Goal: Task Accomplishment & Management: Use online tool/utility

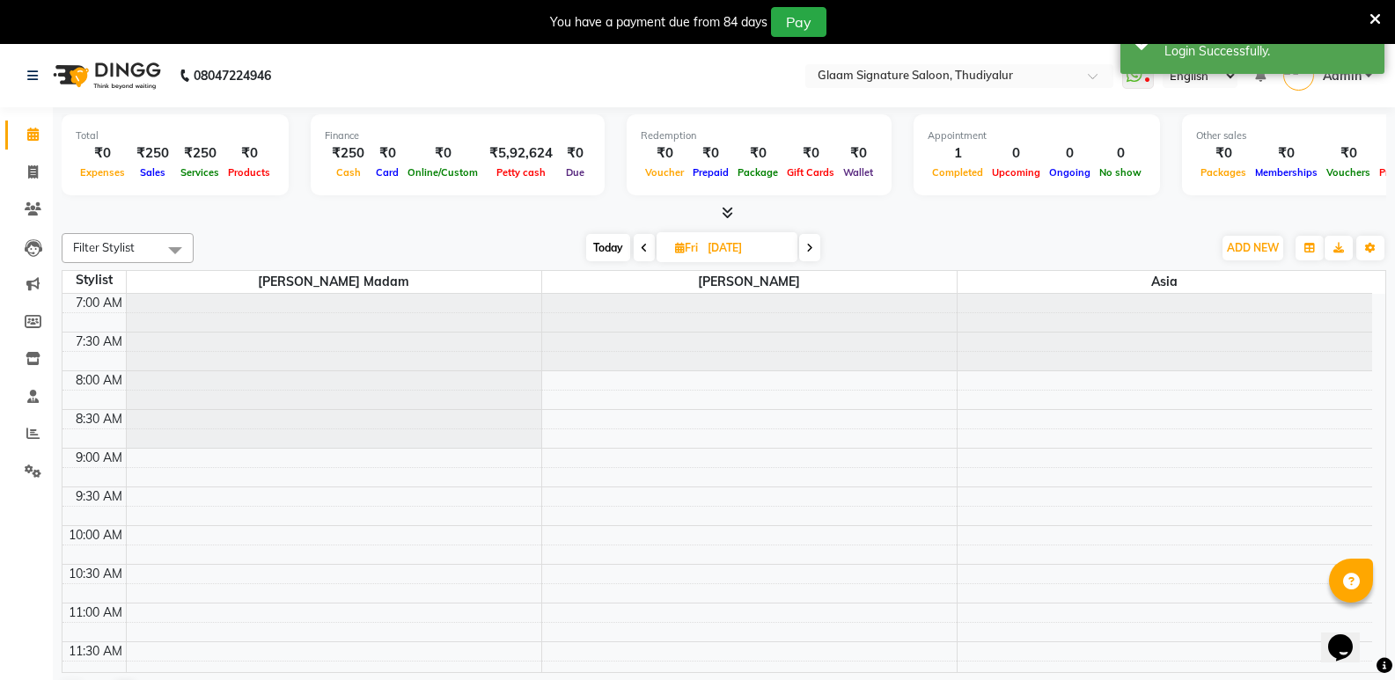
click at [1374, 18] on icon at bounding box center [1374, 19] width 11 height 16
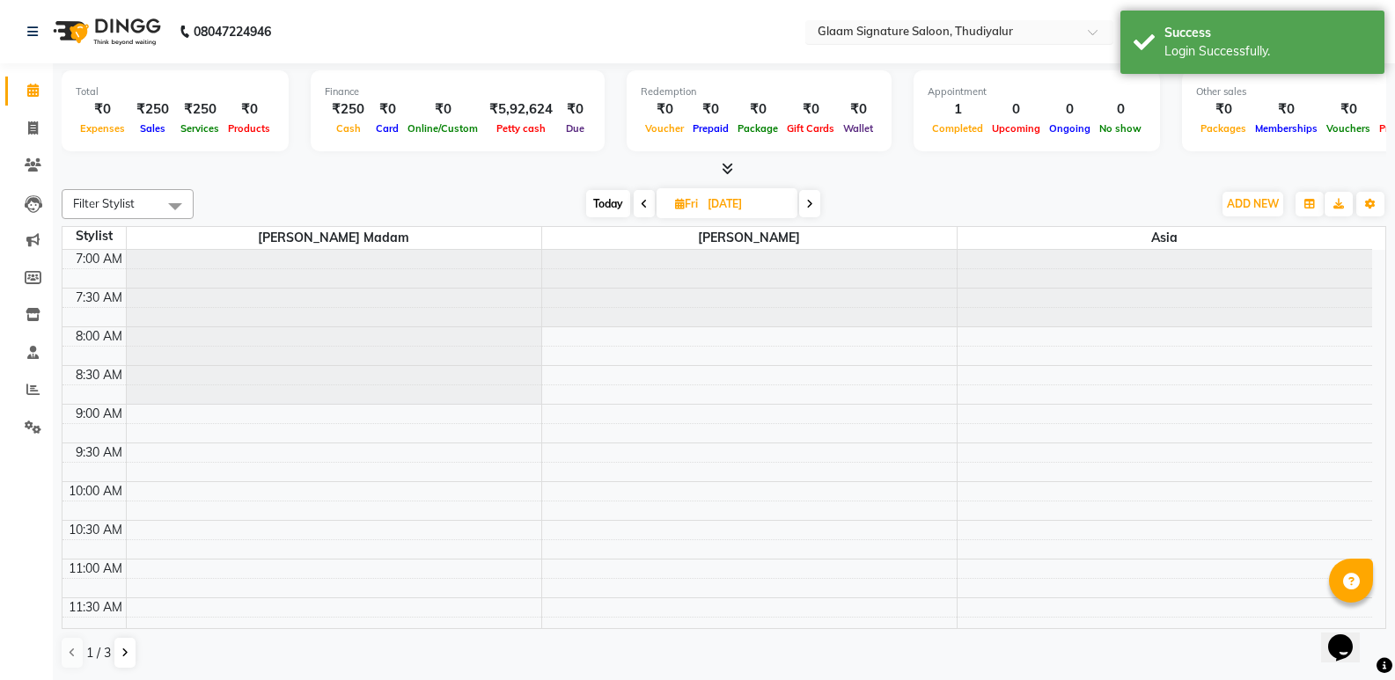
click at [997, 33] on input "text" at bounding box center [941, 34] width 255 height 18
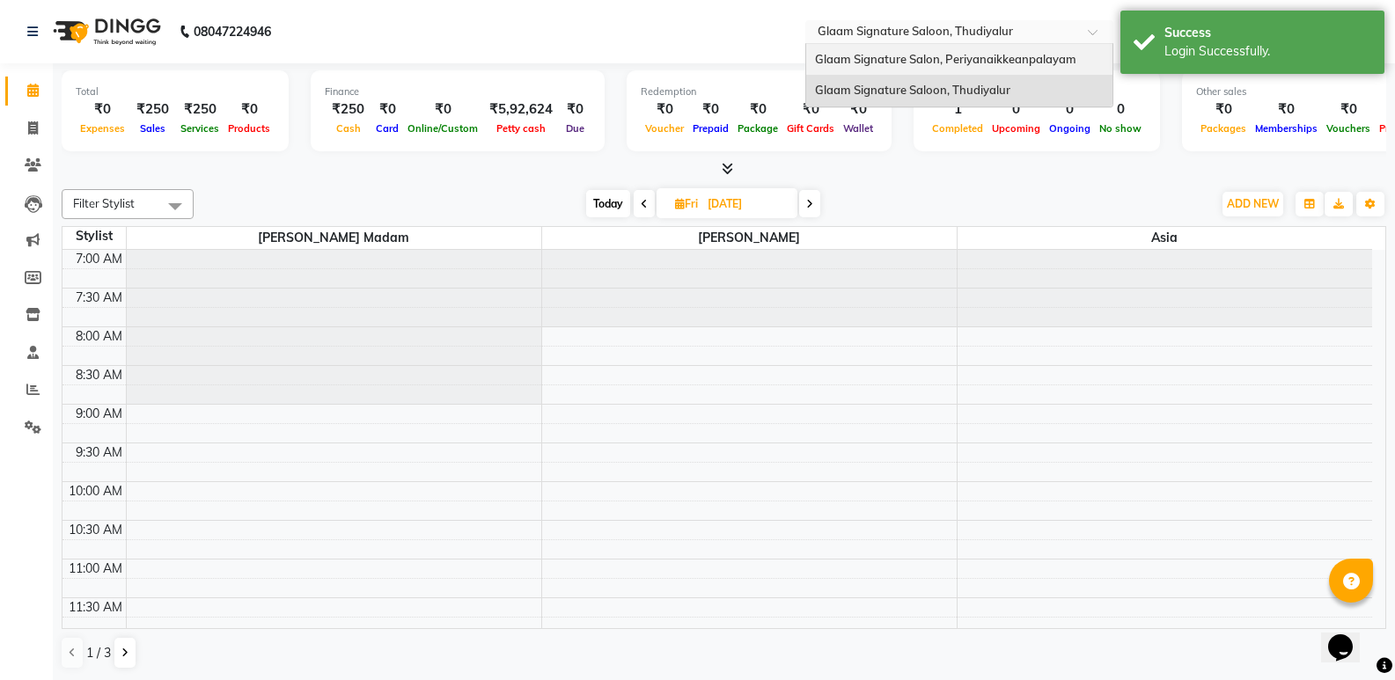
click at [989, 64] on span "Glaam Signature Salon, Periyanaikkeanpalayam" at bounding box center [945, 59] width 261 height 14
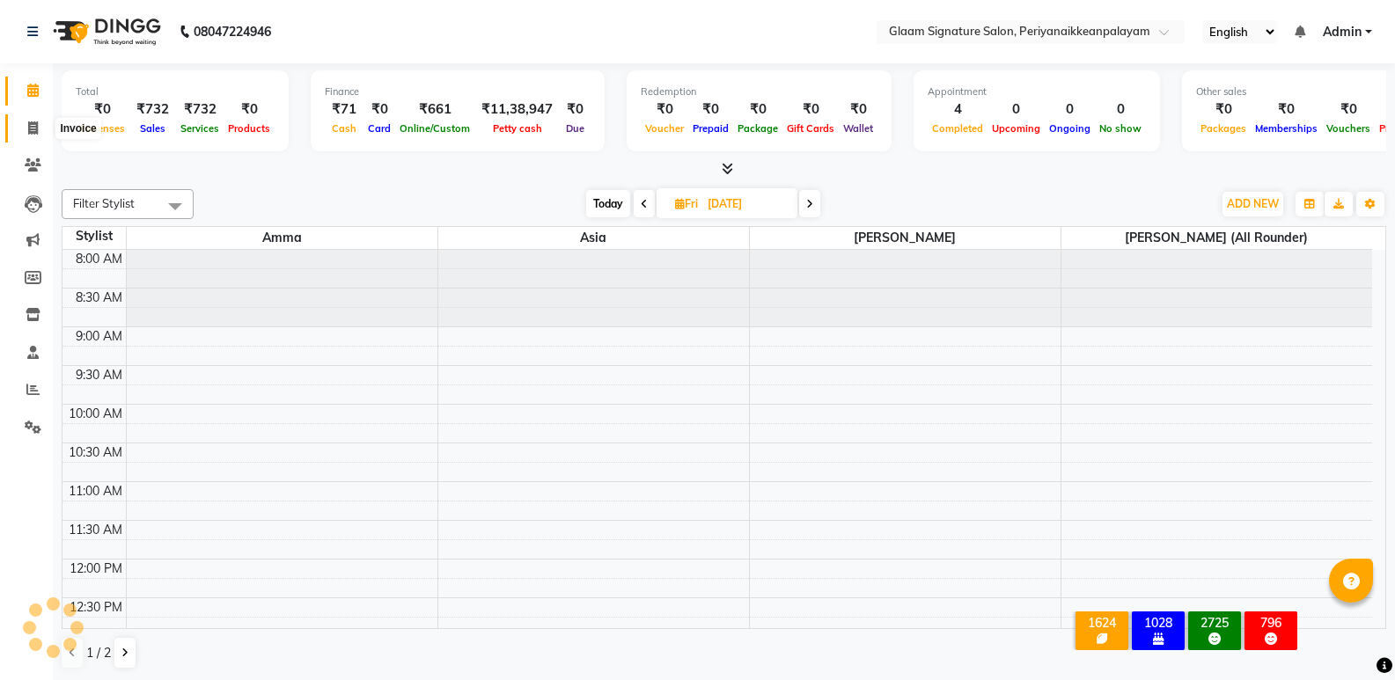
click at [34, 130] on icon at bounding box center [33, 127] width 10 height 13
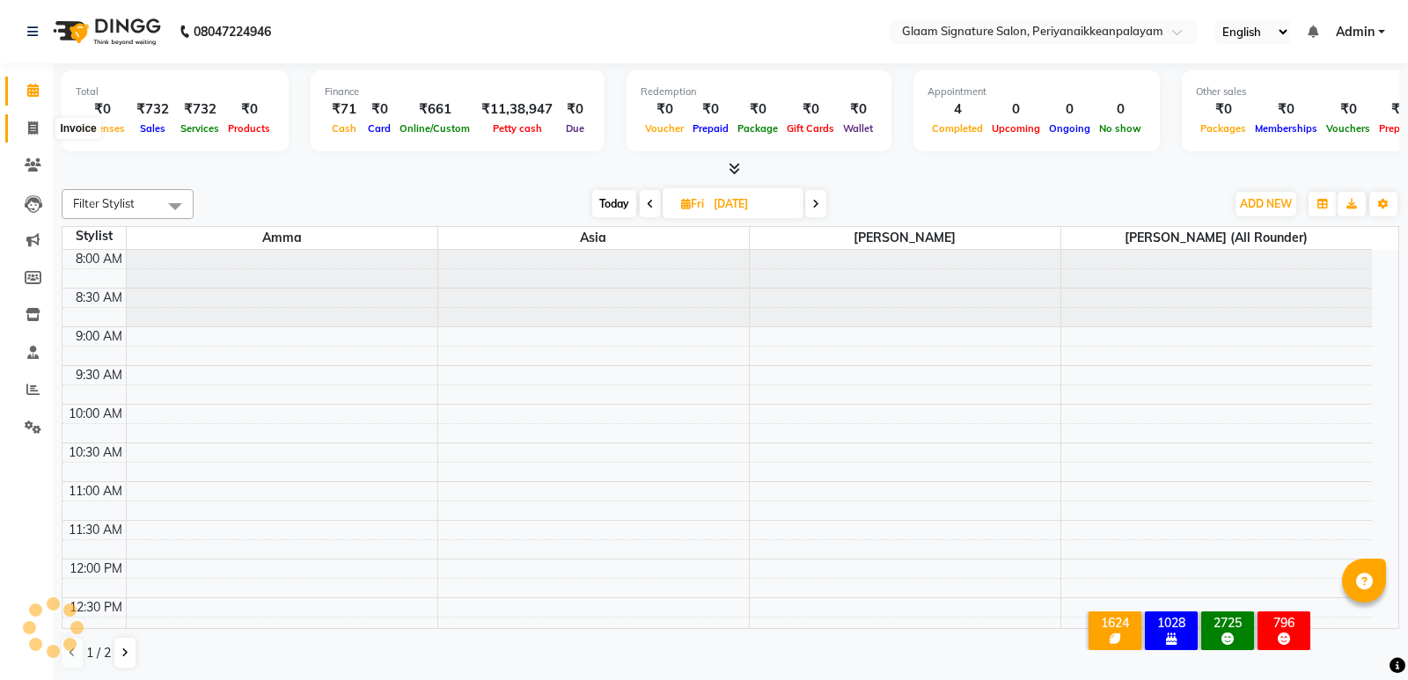
select select "service"
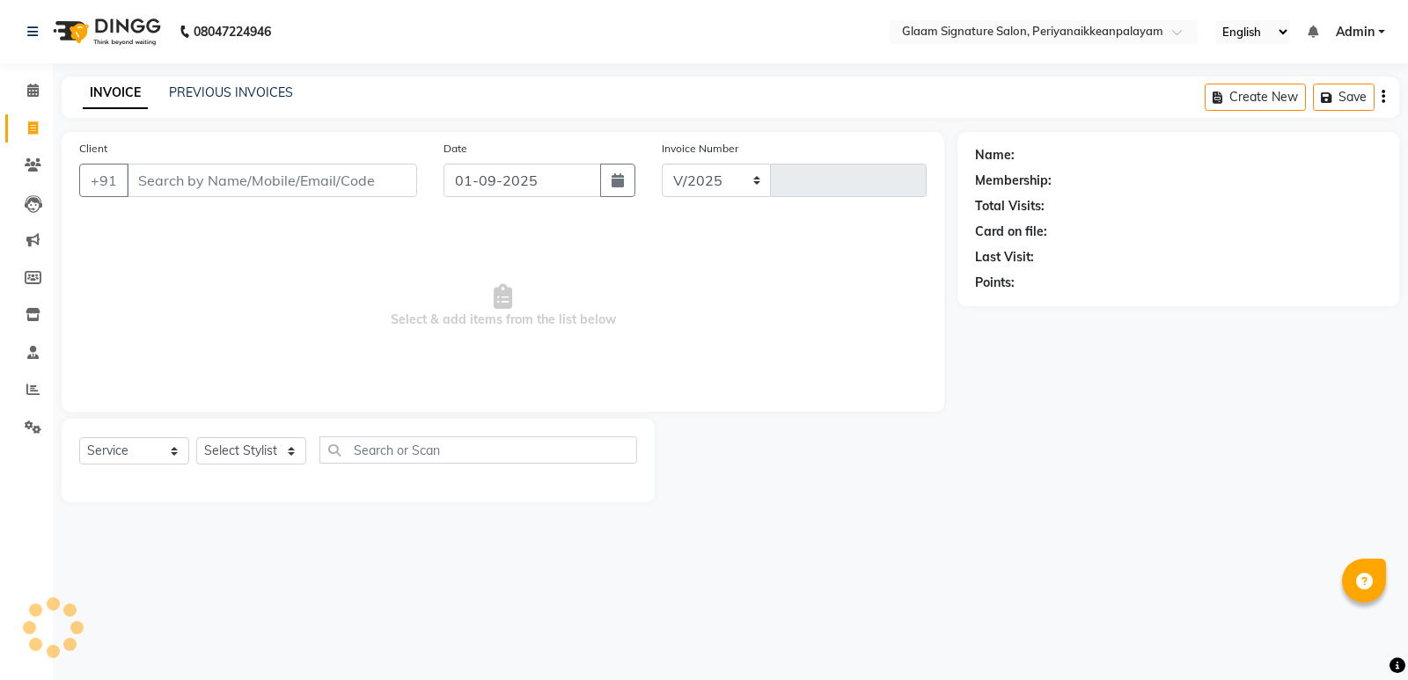
select select "4039"
type input "0960"
click at [254, 172] on input "Client" at bounding box center [272, 180] width 290 height 33
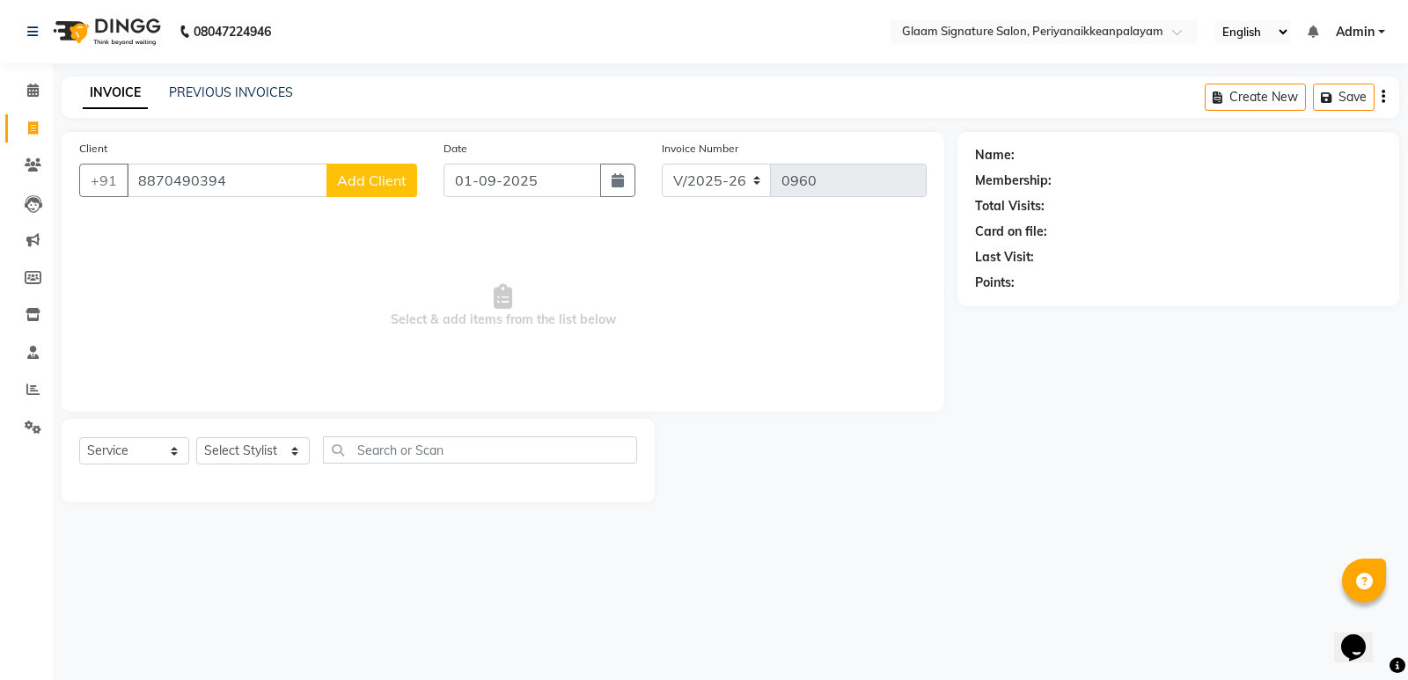
type input "8870490394"
click at [379, 180] on span "Add Client" at bounding box center [372, 181] width 70 height 18
select select "35"
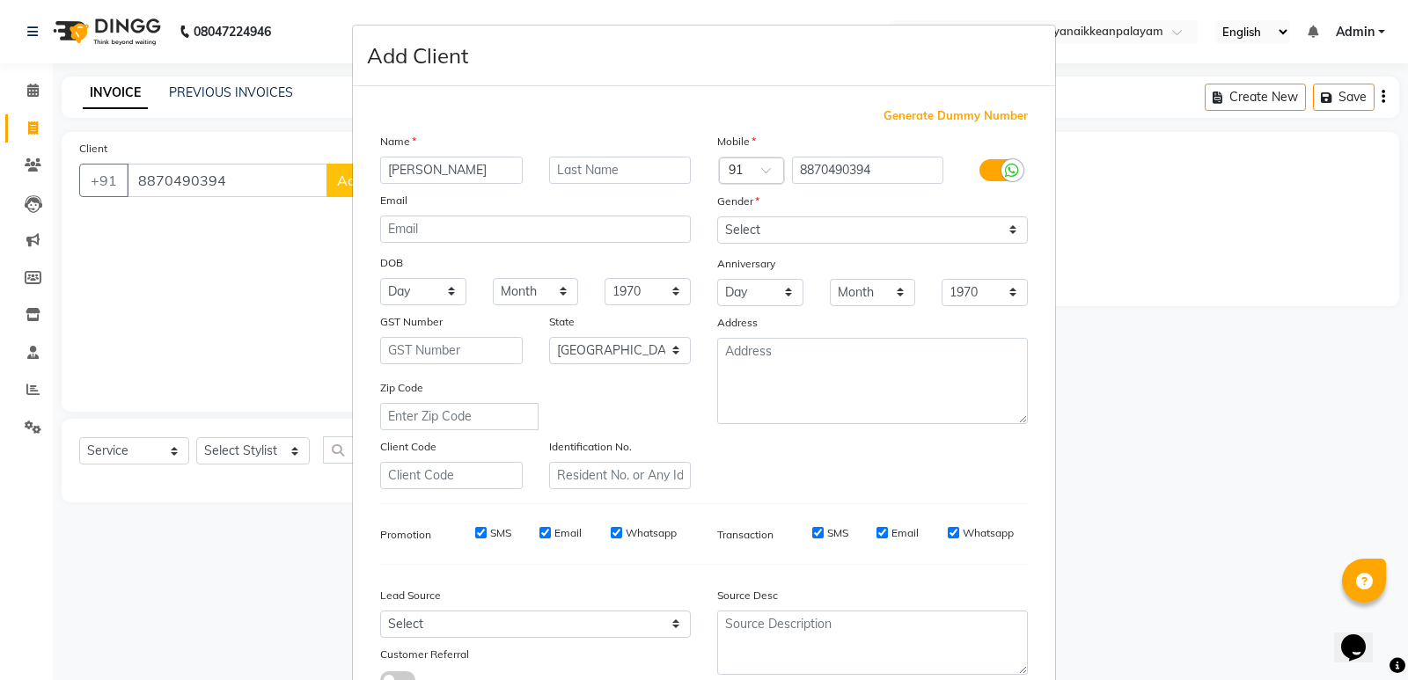
type input "[PERSON_NAME]"
click at [866, 229] on select "Select Male Female Other Prefer Not To Say" at bounding box center [872, 230] width 311 height 27
select select "male"
click at [717, 217] on select "Select Male Female Other Prefer Not To Say" at bounding box center [872, 230] width 311 height 27
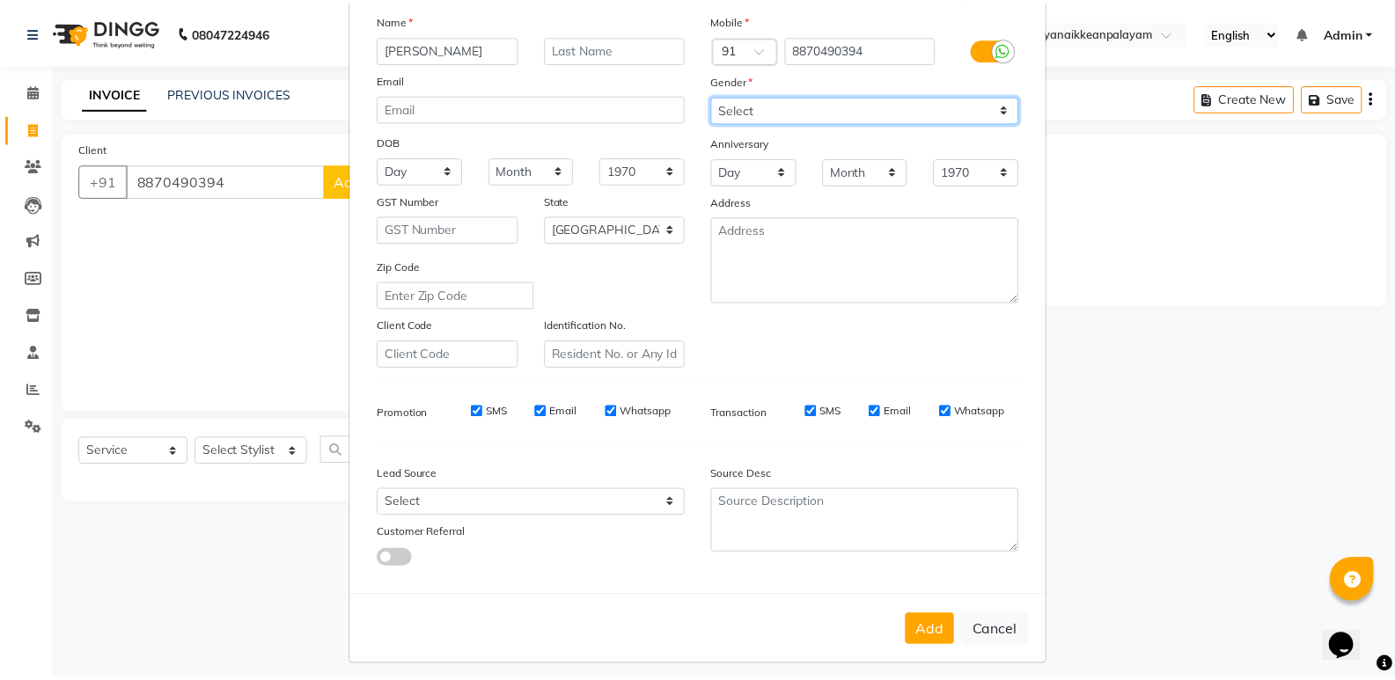
scroll to position [132, 0]
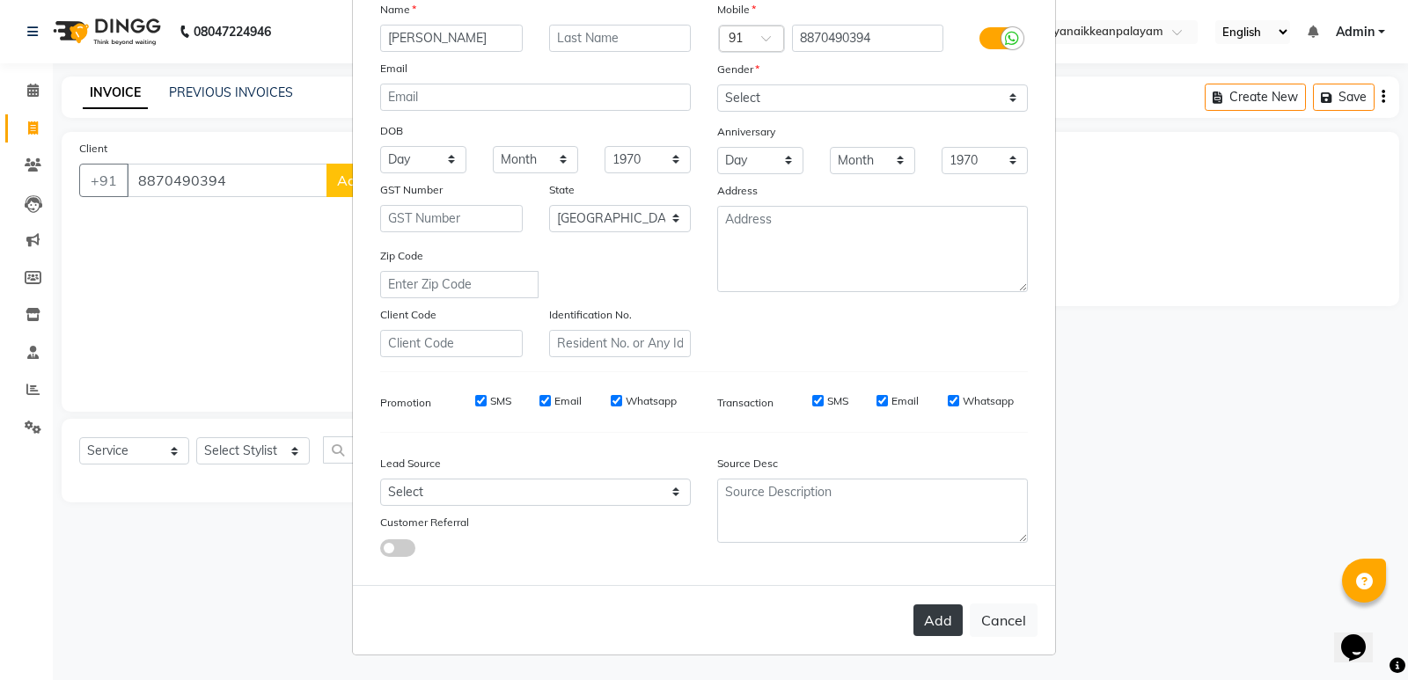
click at [951, 617] on button "Add" at bounding box center [938, 621] width 49 height 32
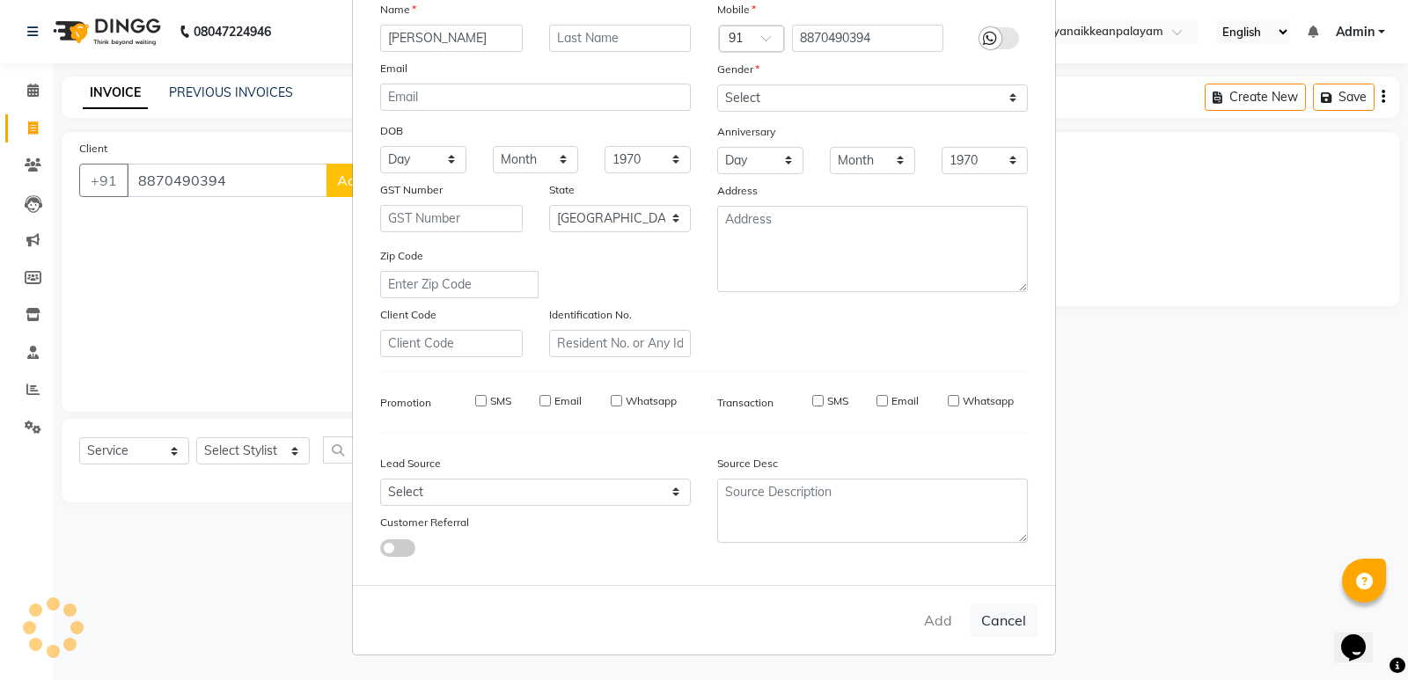
select select
select select "null"
select select
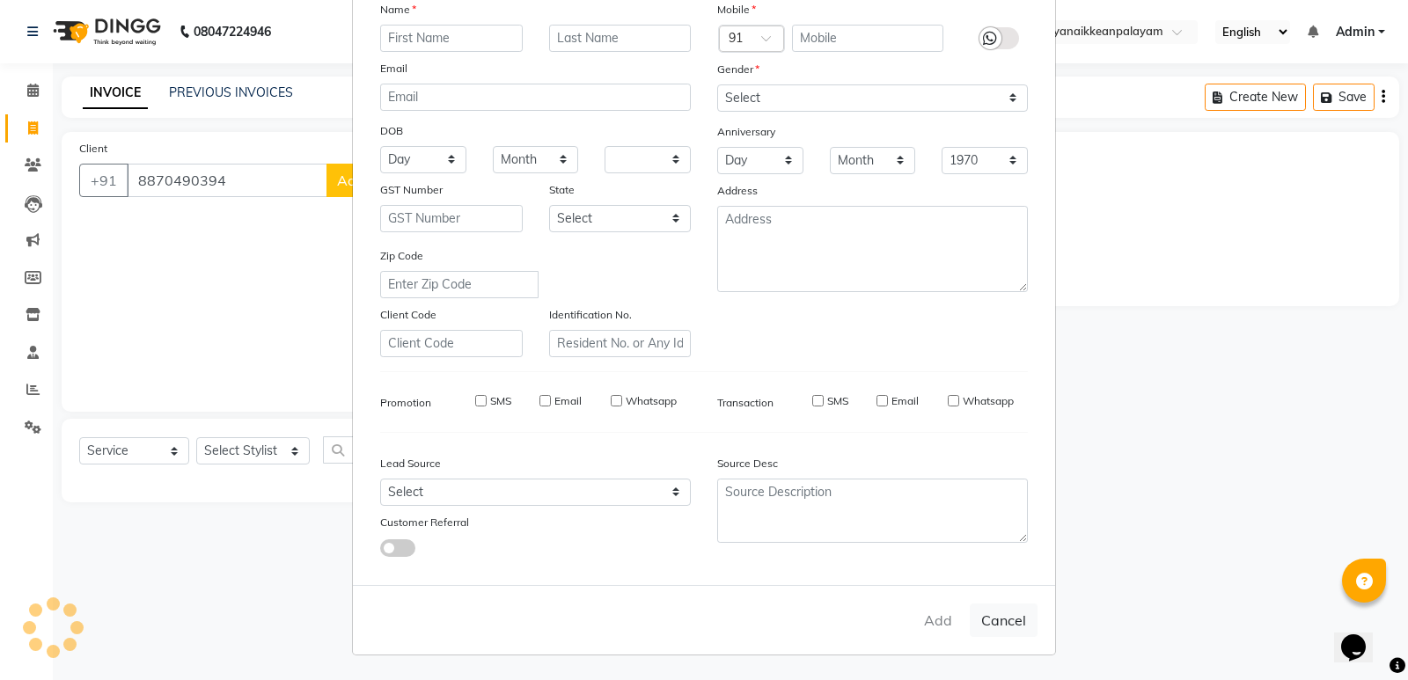
select select
checkbox input "false"
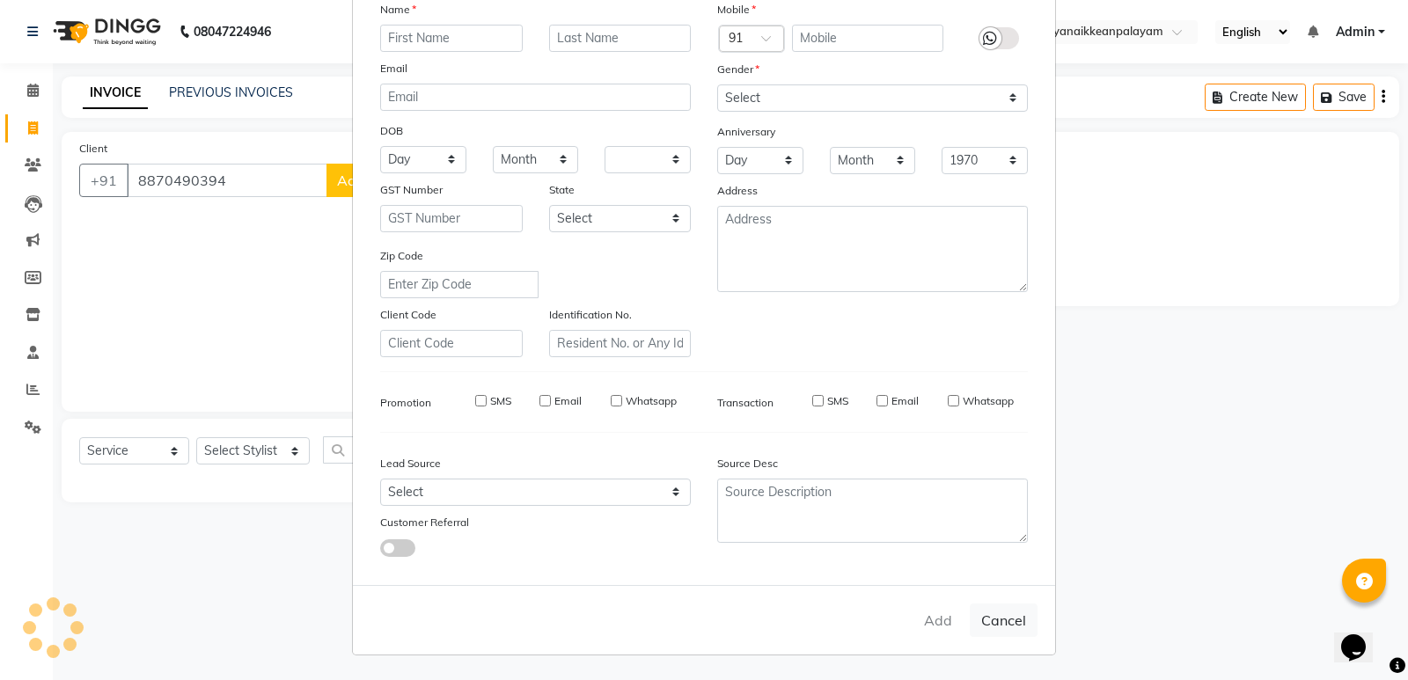
checkbox input "false"
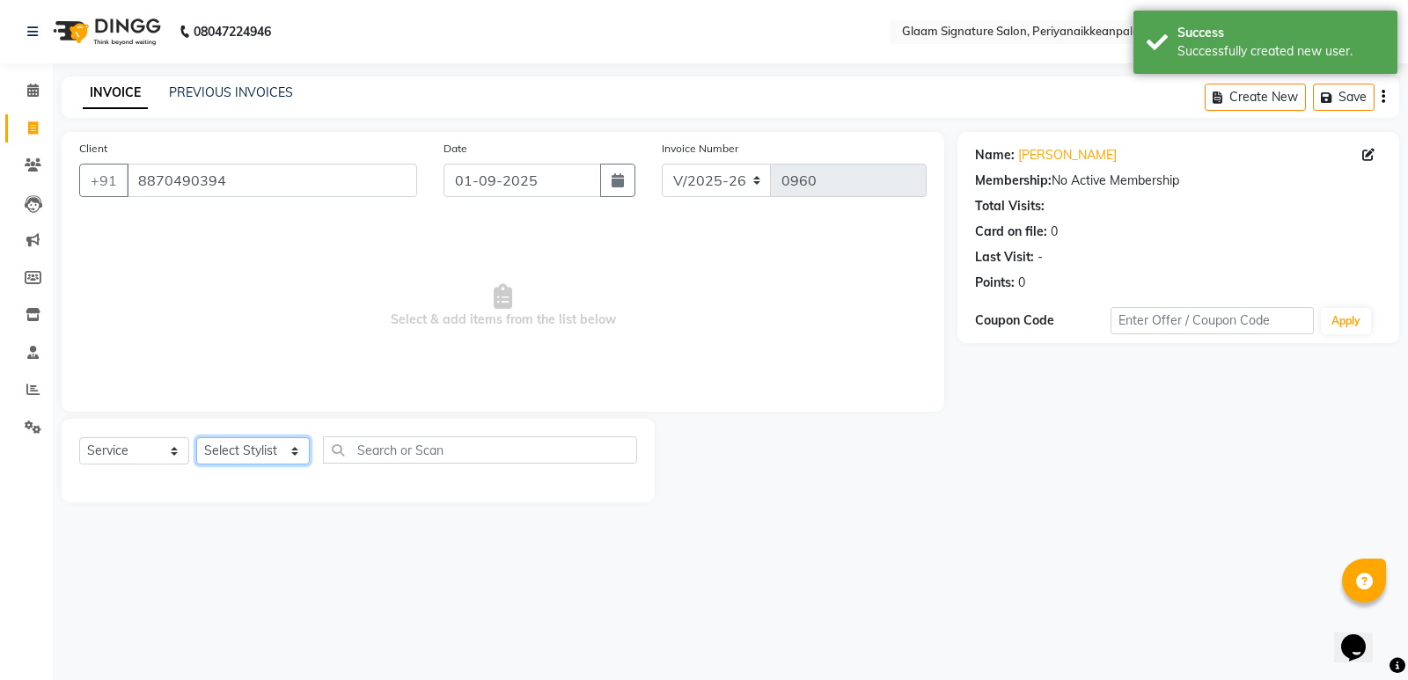
drag, startPoint x: 258, startPoint y: 442, endPoint x: 258, endPoint y: 462, distance: 20.2
click at [258, 442] on select "Select Stylist Amma Asia [PERSON_NAME] [PERSON_NAME] (all rounder) [PERSON_NAME…" at bounding box center [253, 450] width 114 height 27
select select "20985"
click at [196, 437] on select "Select Stylist Amma Asia [PERSON_NAME] [PERSON_NAME] (all rounder) [PERSON_NAME…" at bounding box center [253, 450] width 114 height 27
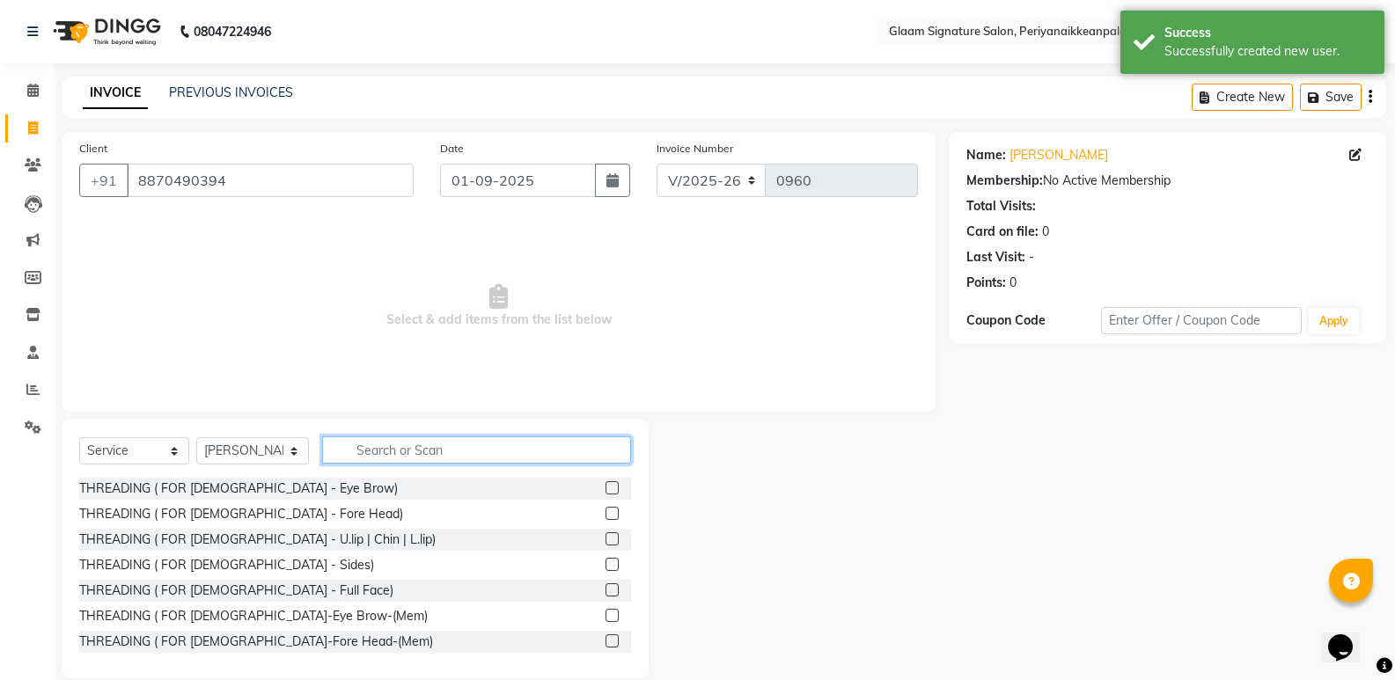
click at [408, 451] on input "text" at bounding box center [476, 450] width 309 height 27
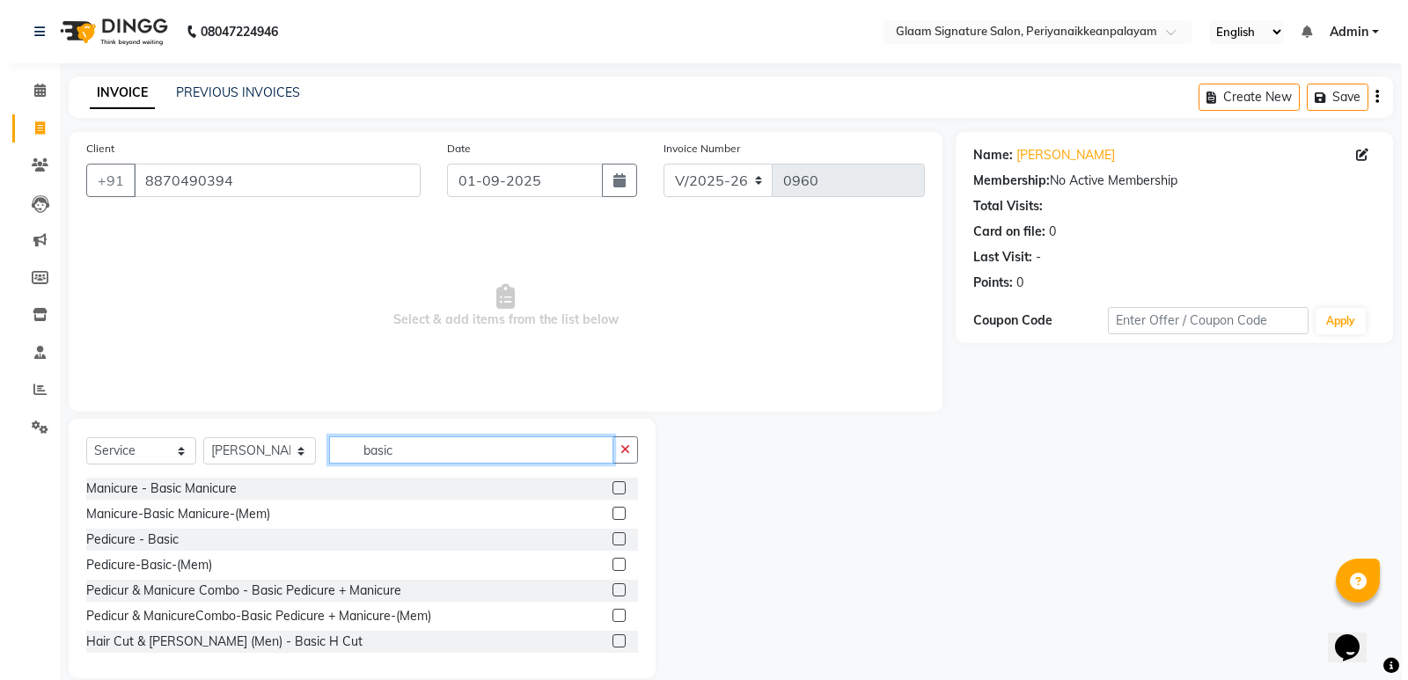
scroll to position [88, 0]
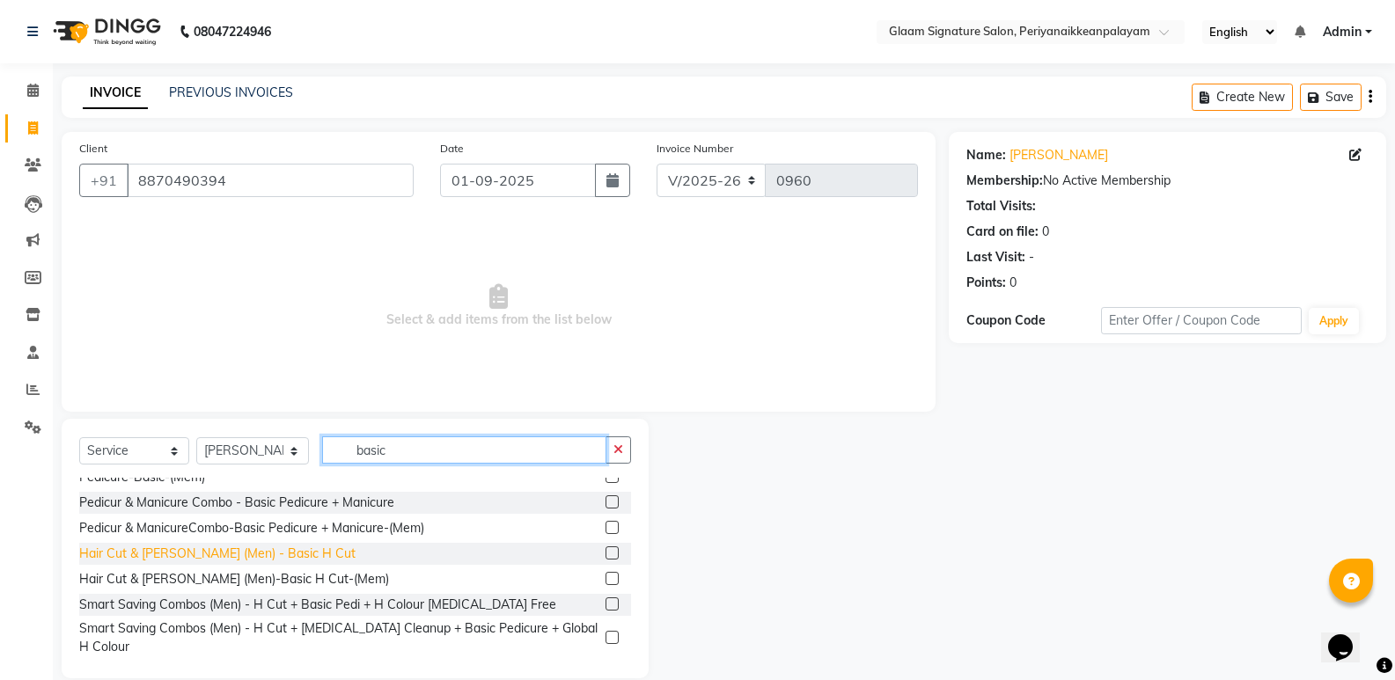
type input "basic"
click at [223, 555] on div "Hair Cut & [PERSON_NAME] (Men) - Basic H Cut" at bounding box center [217, 554] width 276 height 18
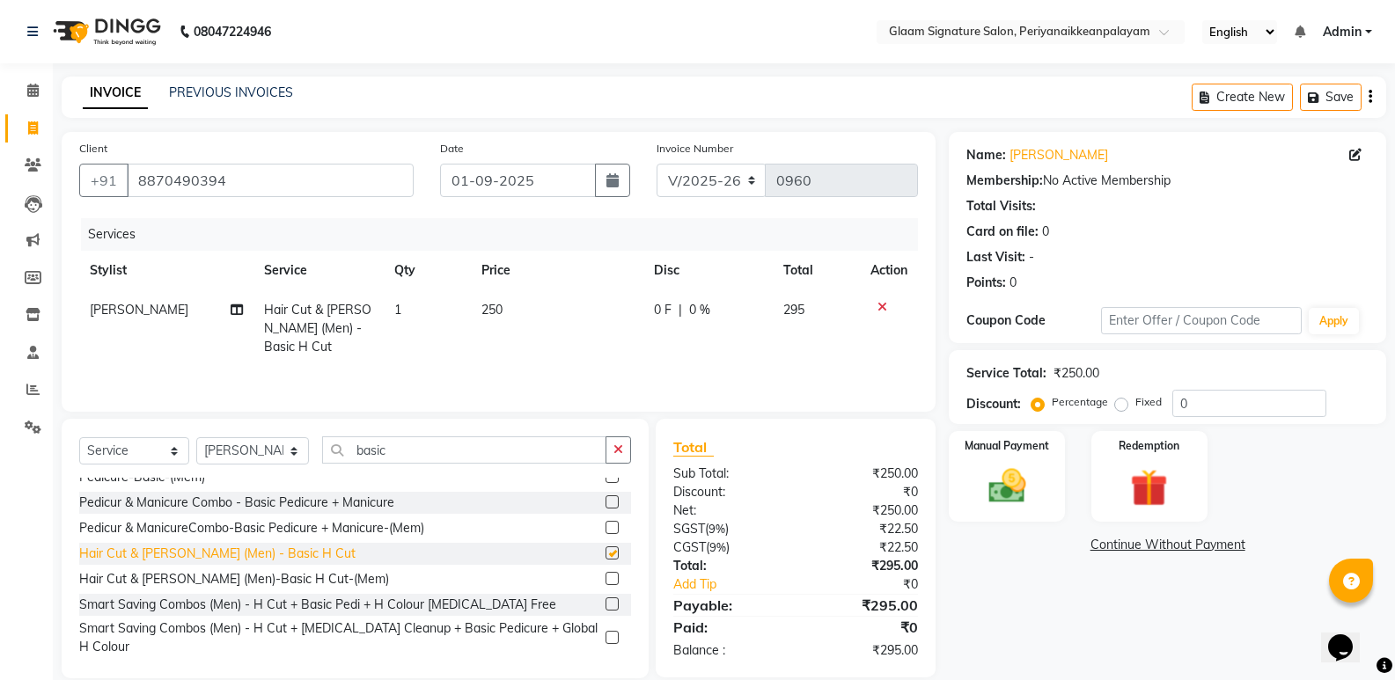
checkbox input "false"
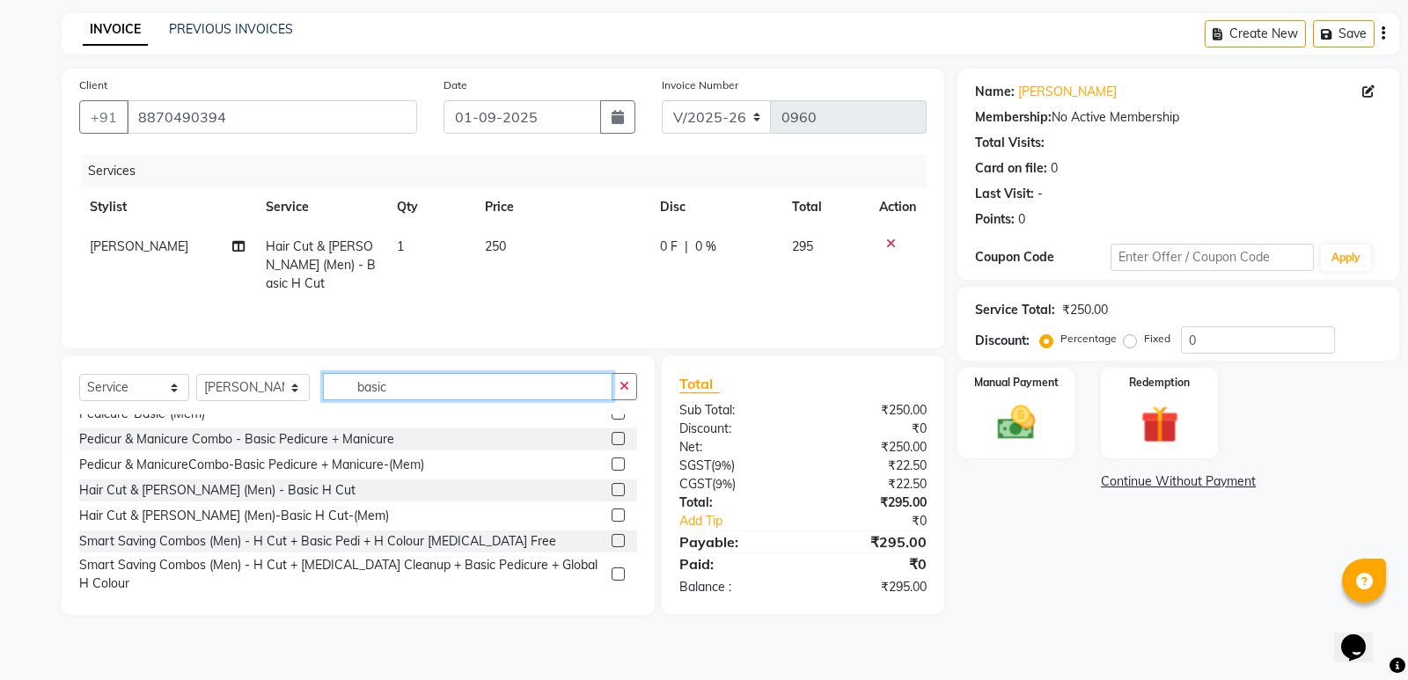
drag, startPoint x: 456, startPoint y: 389, endPoint x: 252, endPoint y: 357, distance: 206.6
click at [255, 361] on div "Select Service Product Membership Package Voucher Prepaid Gift Card Select Styl…" at bounding box center [358, 486] width 593 height 260
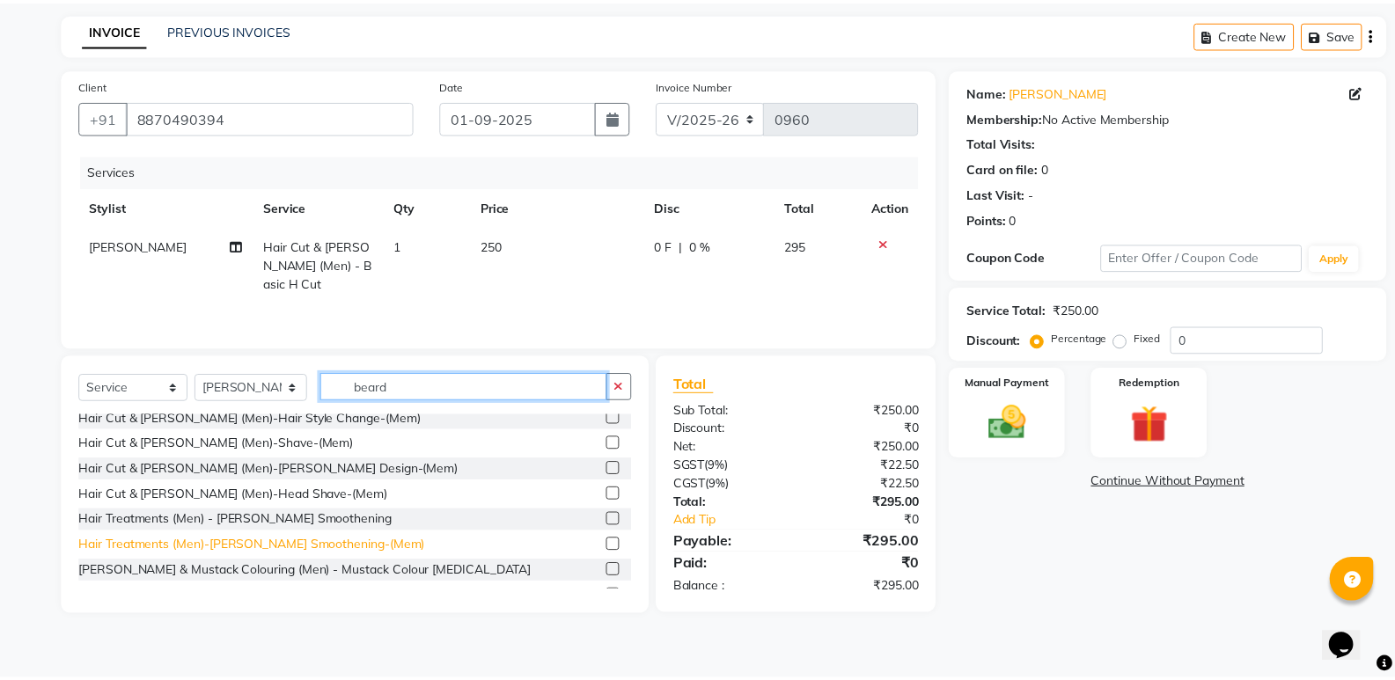
scroll to position [158, 0]
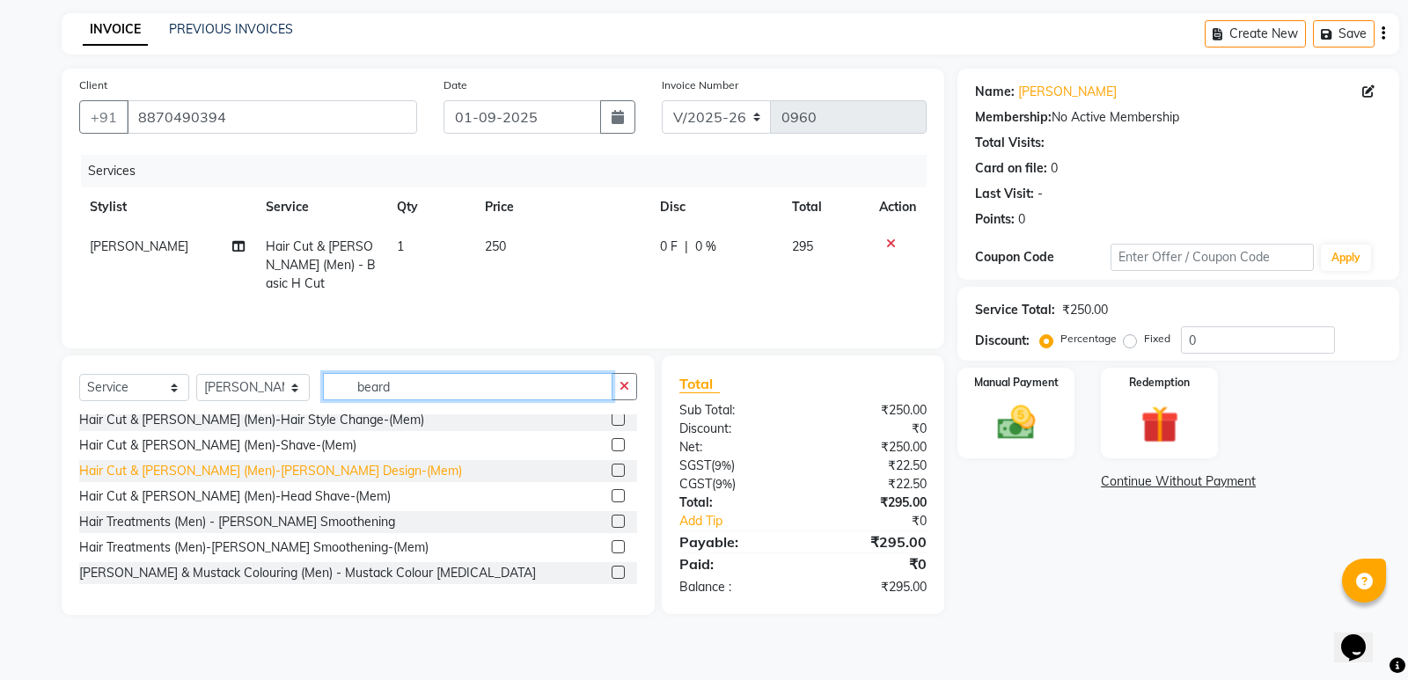
type input "beard"
click at [290, 467] on div "Hair Cut & [PERSON_NAME] (Men)-[PERSON_NAME] Design-(Mem)" at bounding box center [270, 471] width 383 height 18
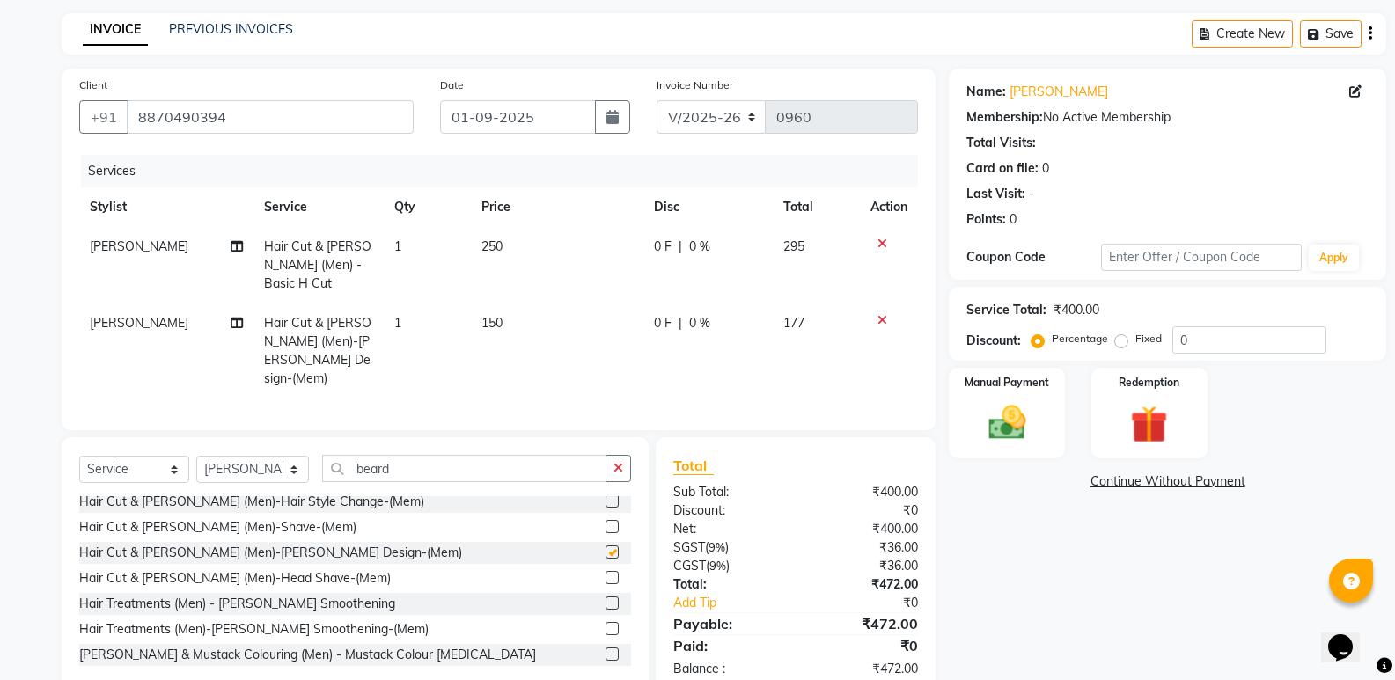
checkbox input "false"
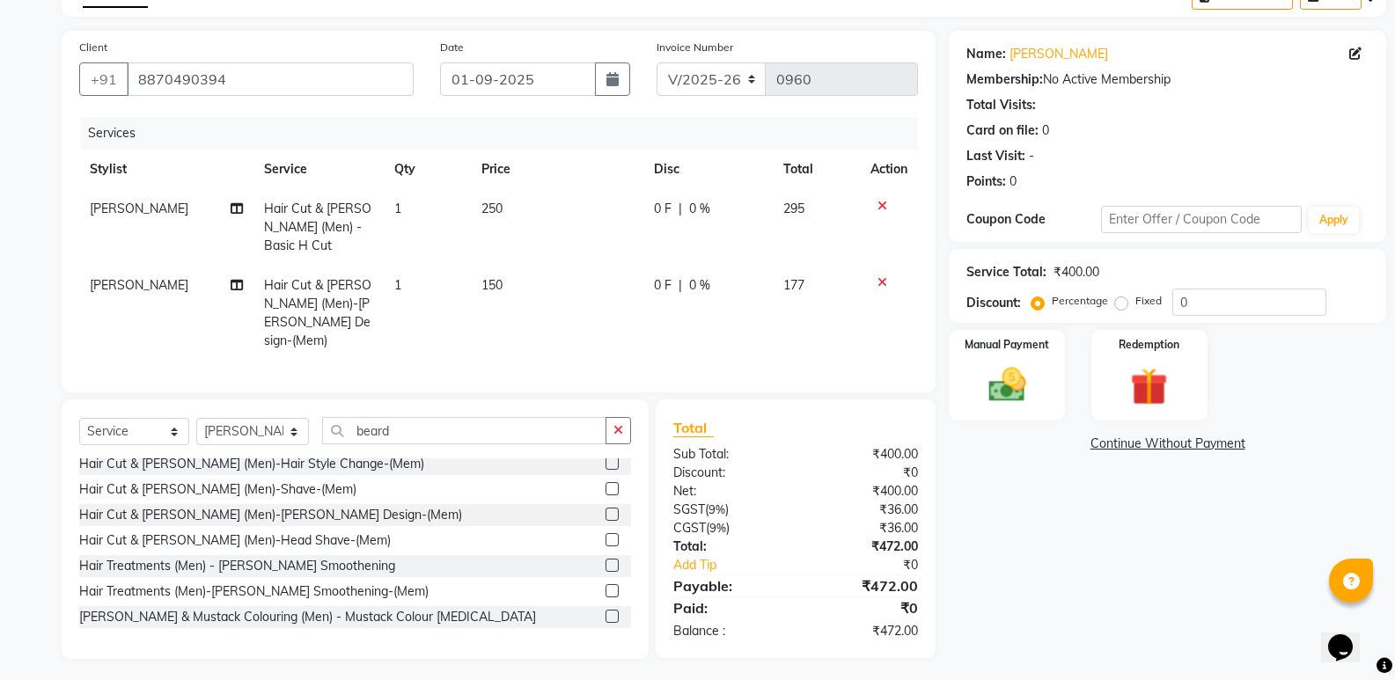
click at [493, 291] on span "150" at bounding box center [491, 285] width 21 height 16
select select "20985"
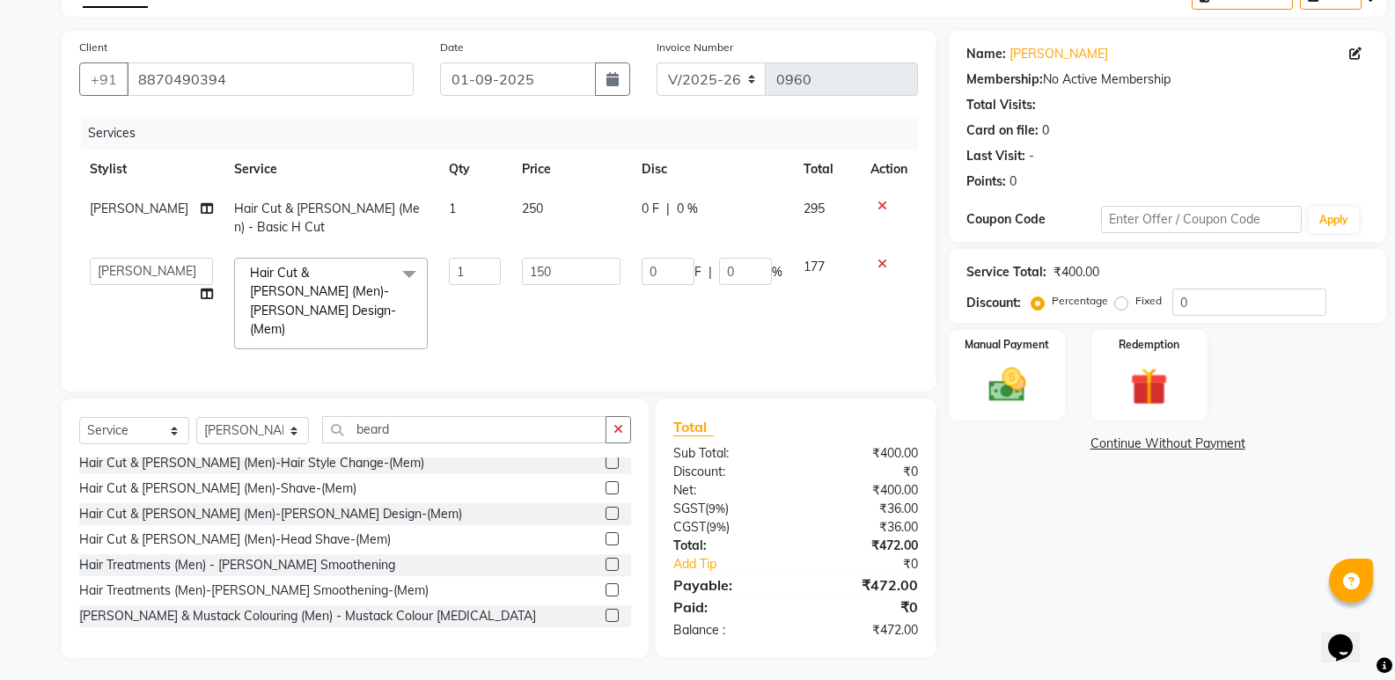
scroll to position [18, 0]
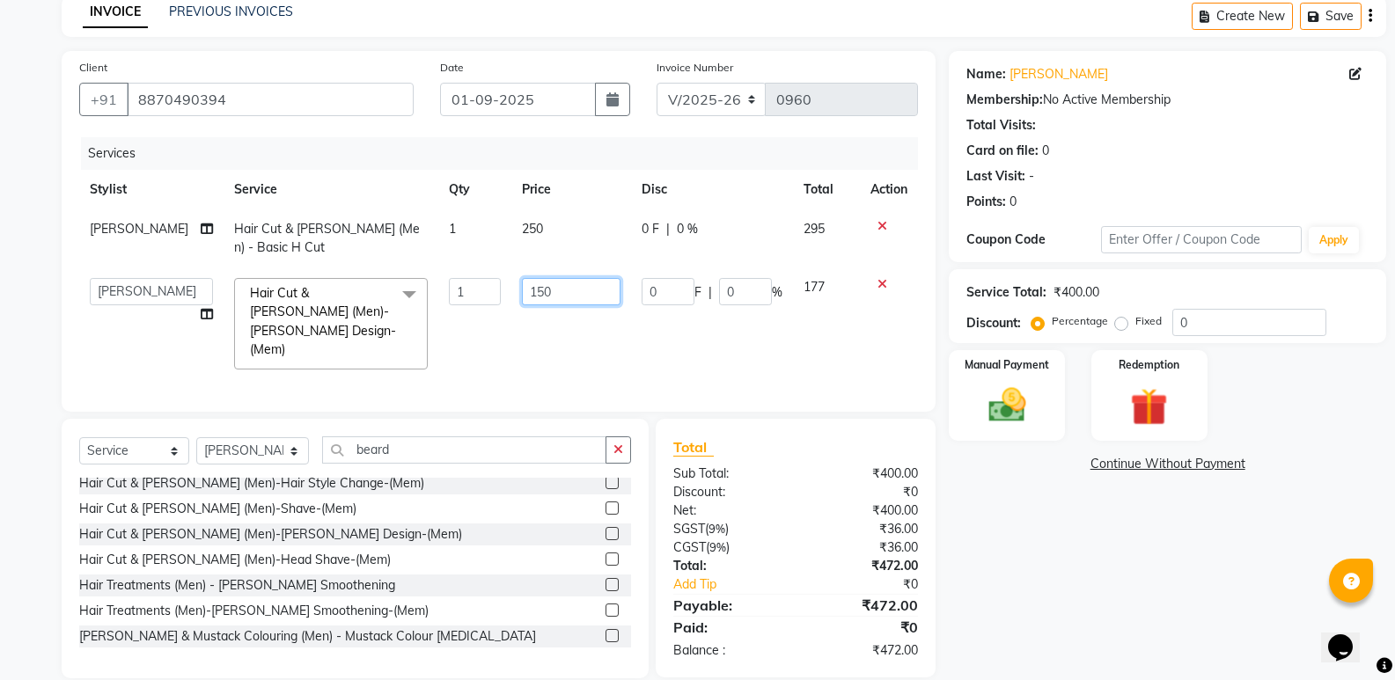
drag, startPoint x: 549, startPoint y: 288, endPoint x: 460, endPoint y: 274, distance: 90.0
click at [476, 280] on tr "Amma Asia Devika geetha (all rounder) MOHAMED SHAHNAWAZ Rakki Saranya Shazaz Ah…" at bounding box center [498, 324] width 839 height 113
type input "200"
click at [1032, 501] on div "Name: Sam Membership: No Active Membership Total Visits: Card on file: 0 Last V…" at bounding box center [1174, 365] width 451 height 628
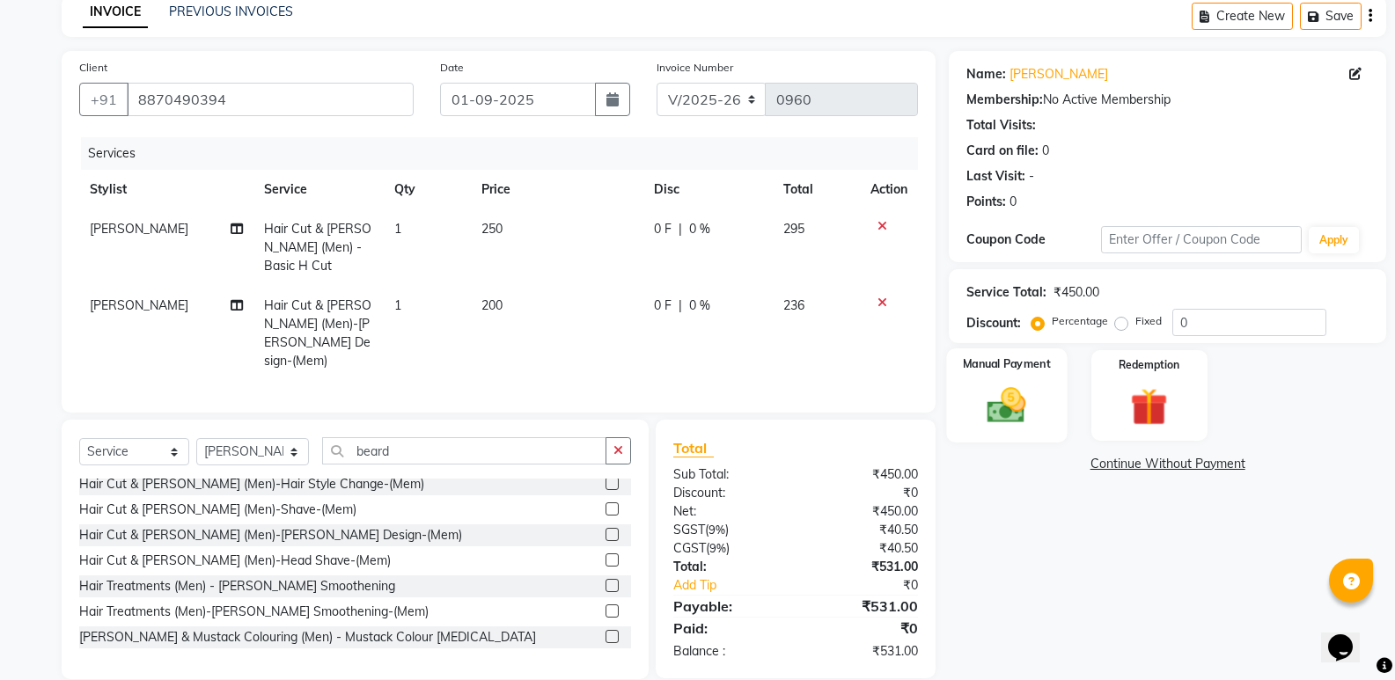
click at [1023, 400] on img at bounding box center [1006, 405] width 62 height 45
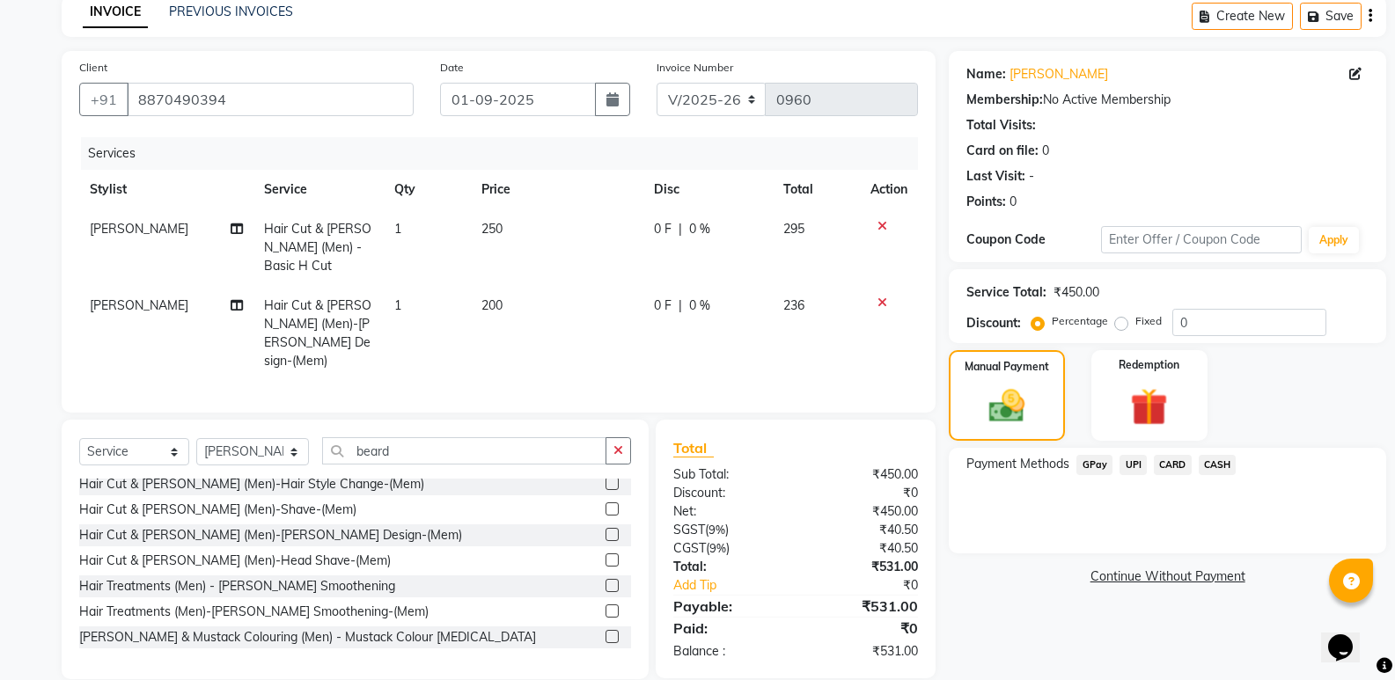
click at [1102, 462] on span "GPay" at bounding box center [1094, 465] width 36 height 20
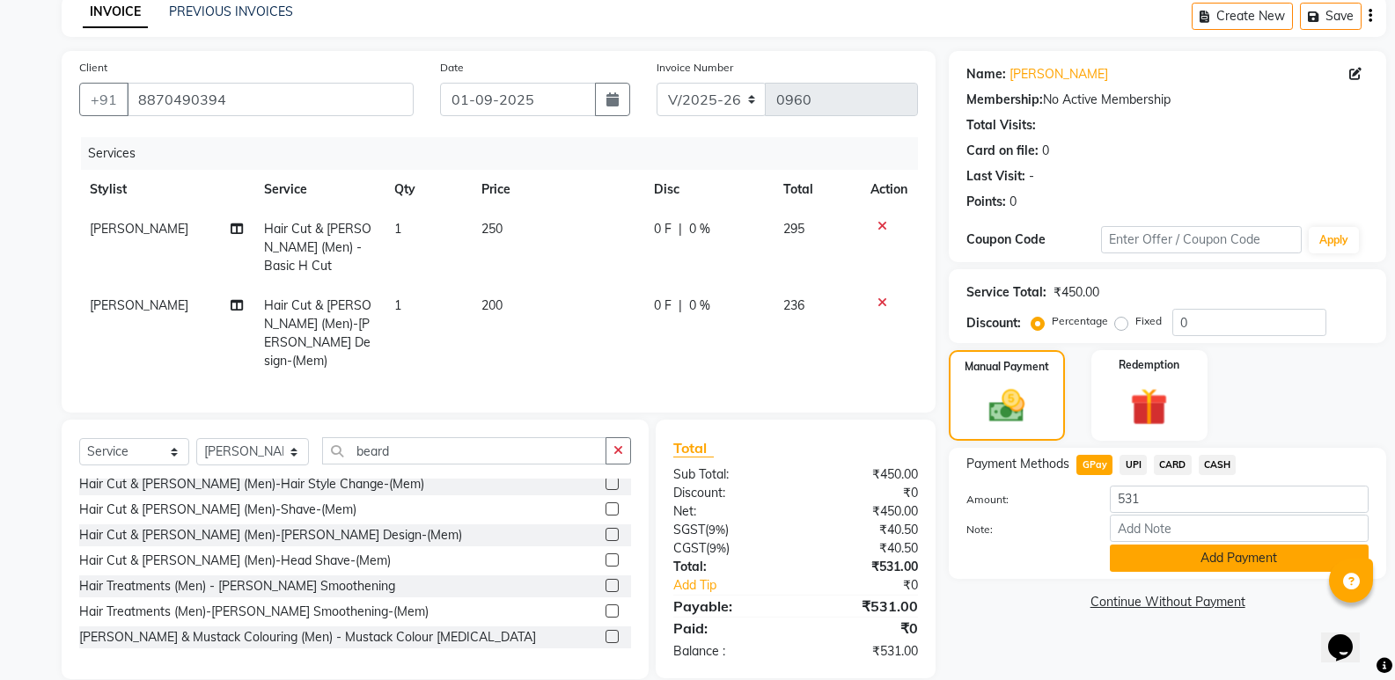
click at [1153, 547] on button "Add Payment" at bounding box center [1239, 558] width 259 height 27
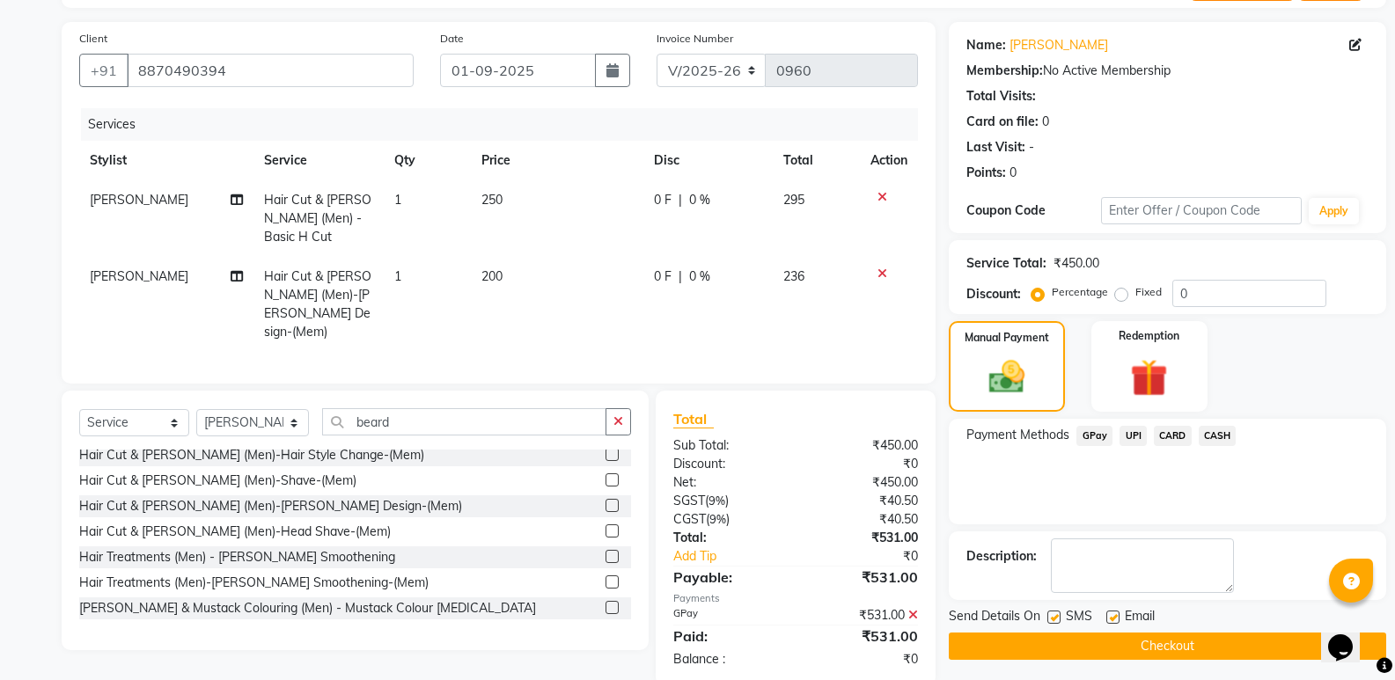
scroll to position [74, 0]
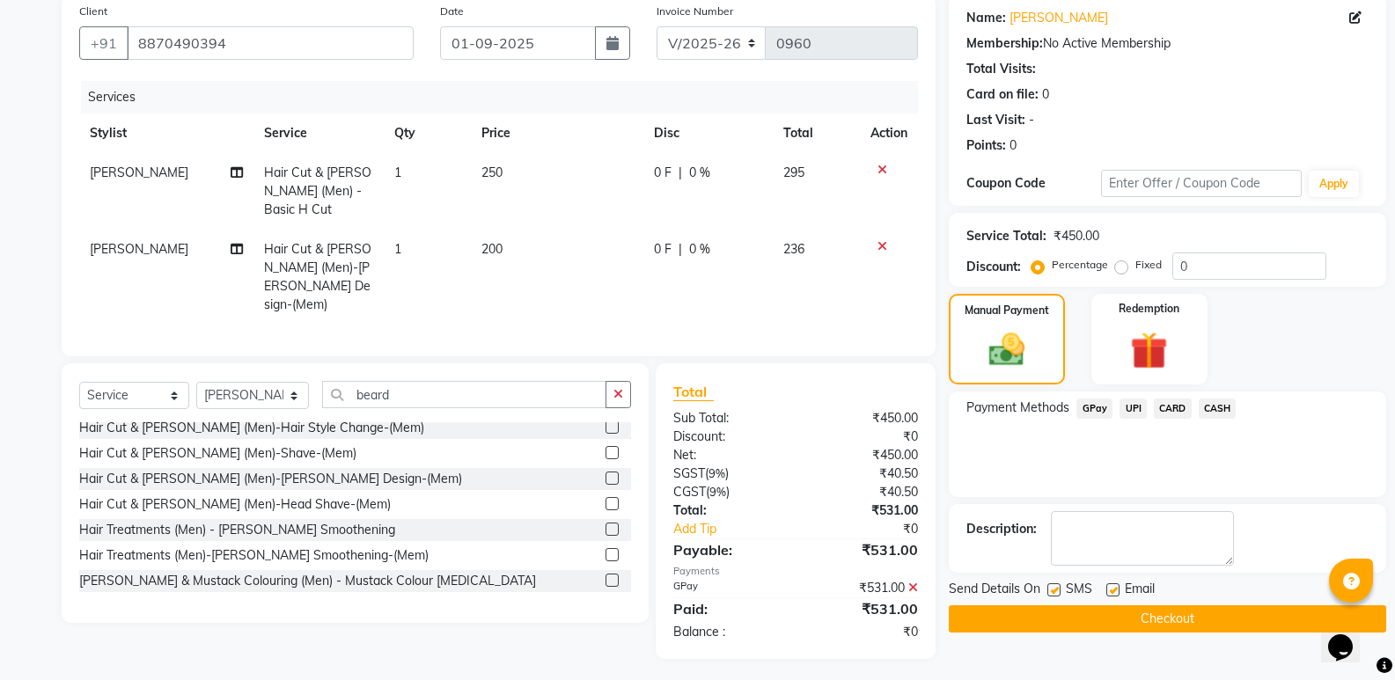
click at [1088, 613] on button "Checkout" at bounding box center [1167, 619] width 437 height 27
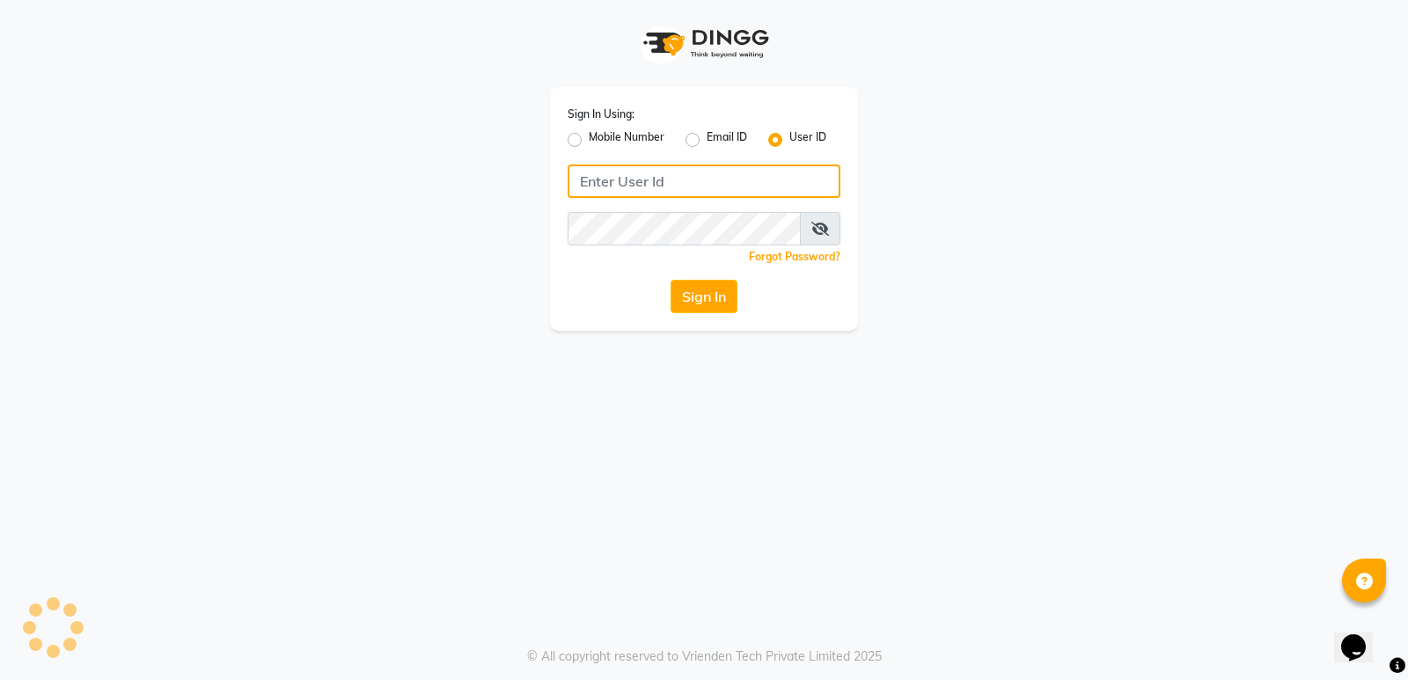
type input "glaamsalon"
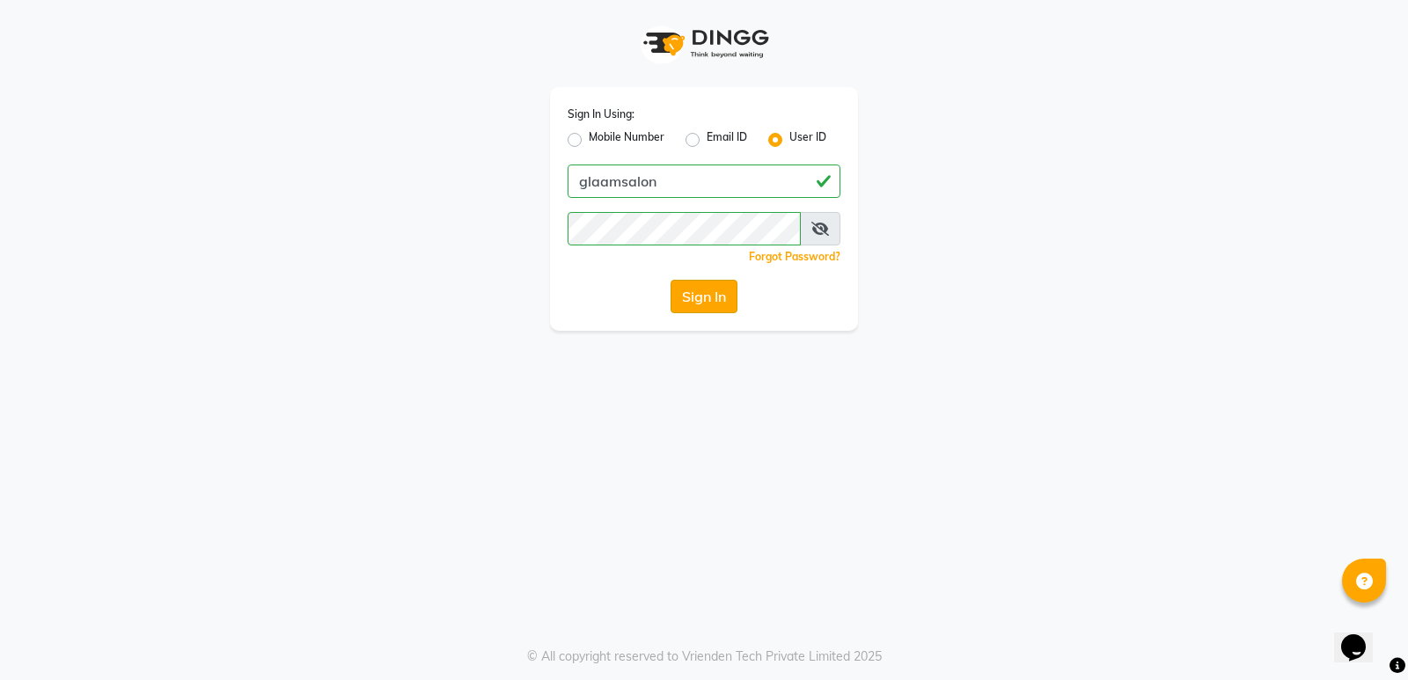
click at [699, 303] on button "Sign In" at bounding box center [704, 296] width 67 height 33
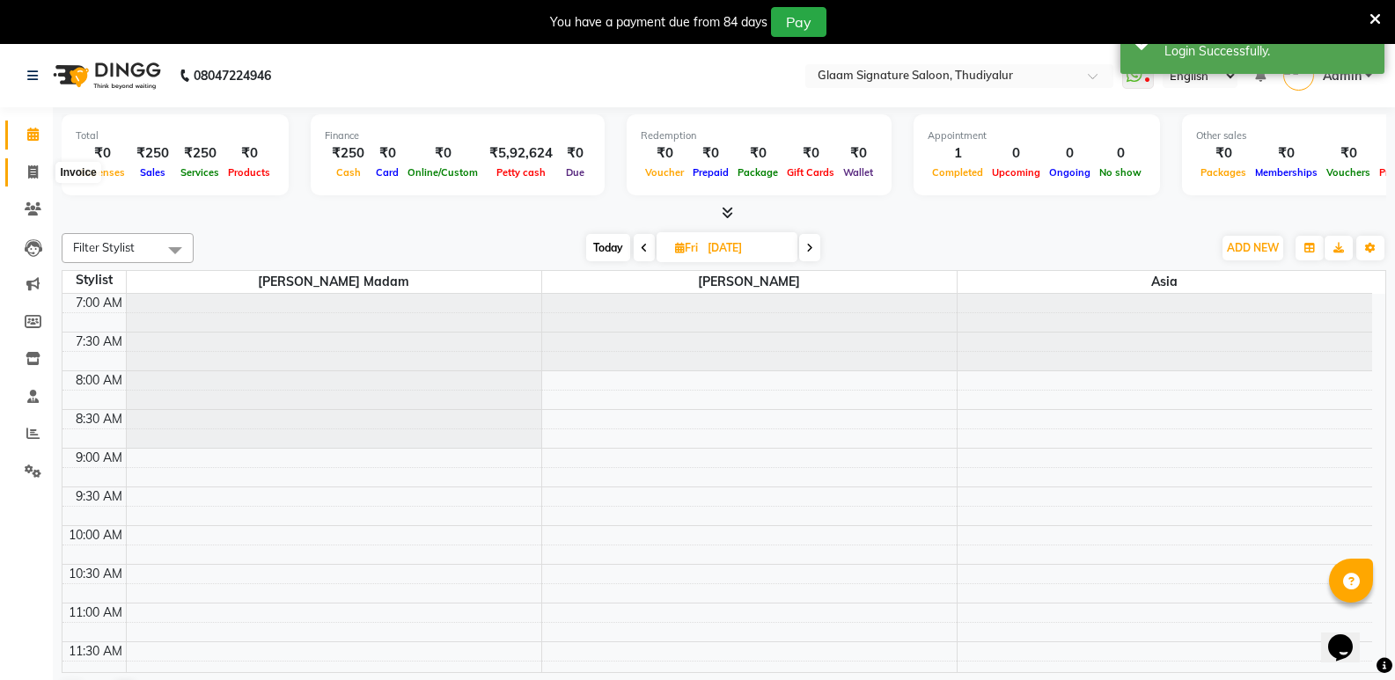
click at [35, 166] on icon at bounding box center [33, 171] width 10 height 13
select select "4439"
select select "service"
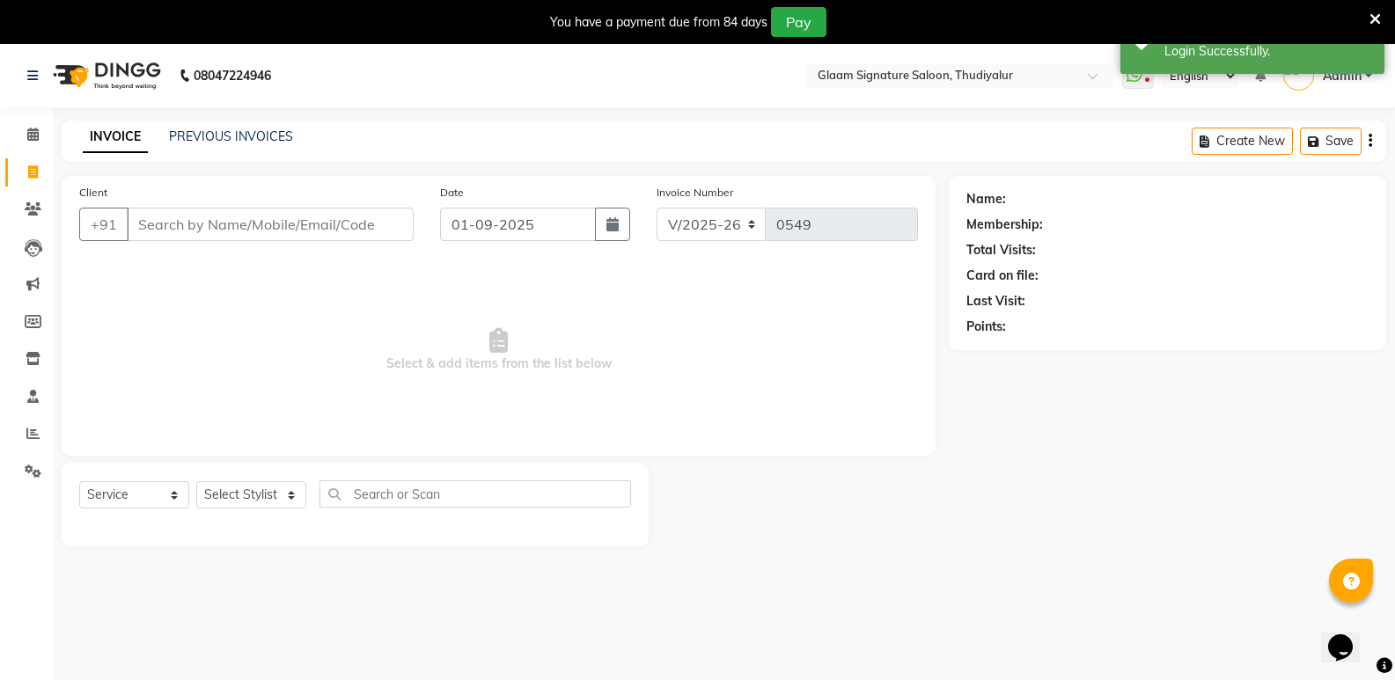
click at [240, 224] on input "Client" at bounding box center [270, 224] width 287 height 33
click at [1376, 18] on icon at bounding box center [1374, 19] width 11 height 16
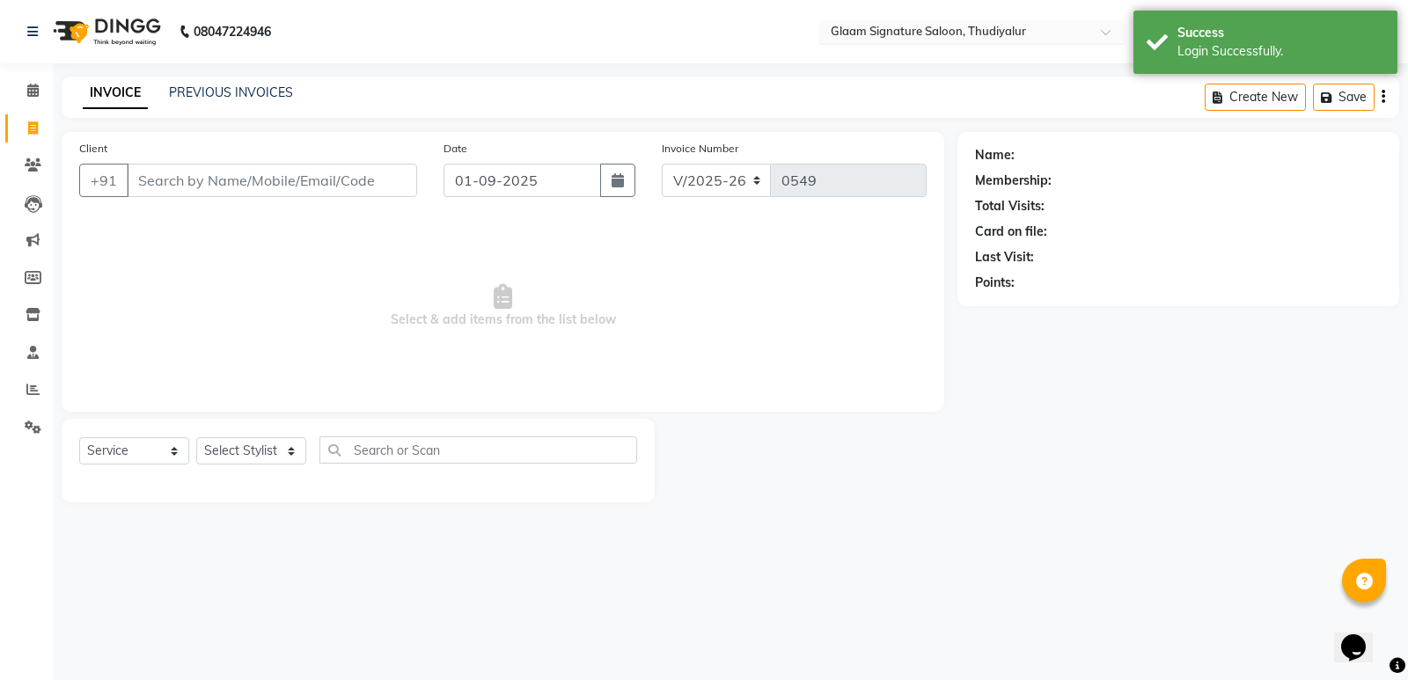
click at [979, 39] on input "text" at bounding box center [954, 34] width 255 height 18
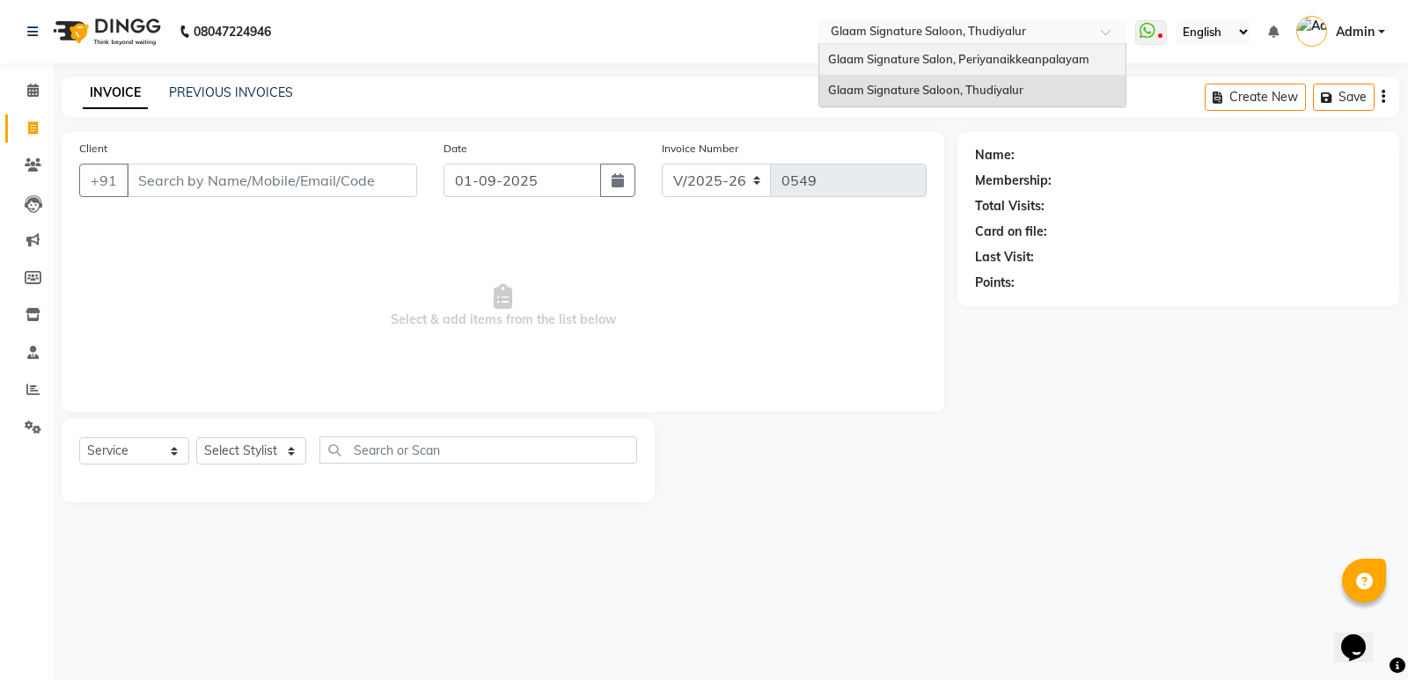
click at [974, 55] on span "Glaam Signature Salon, Periyanaikkeanpalayam" at bounding box center [958, 59] width 261 height 14
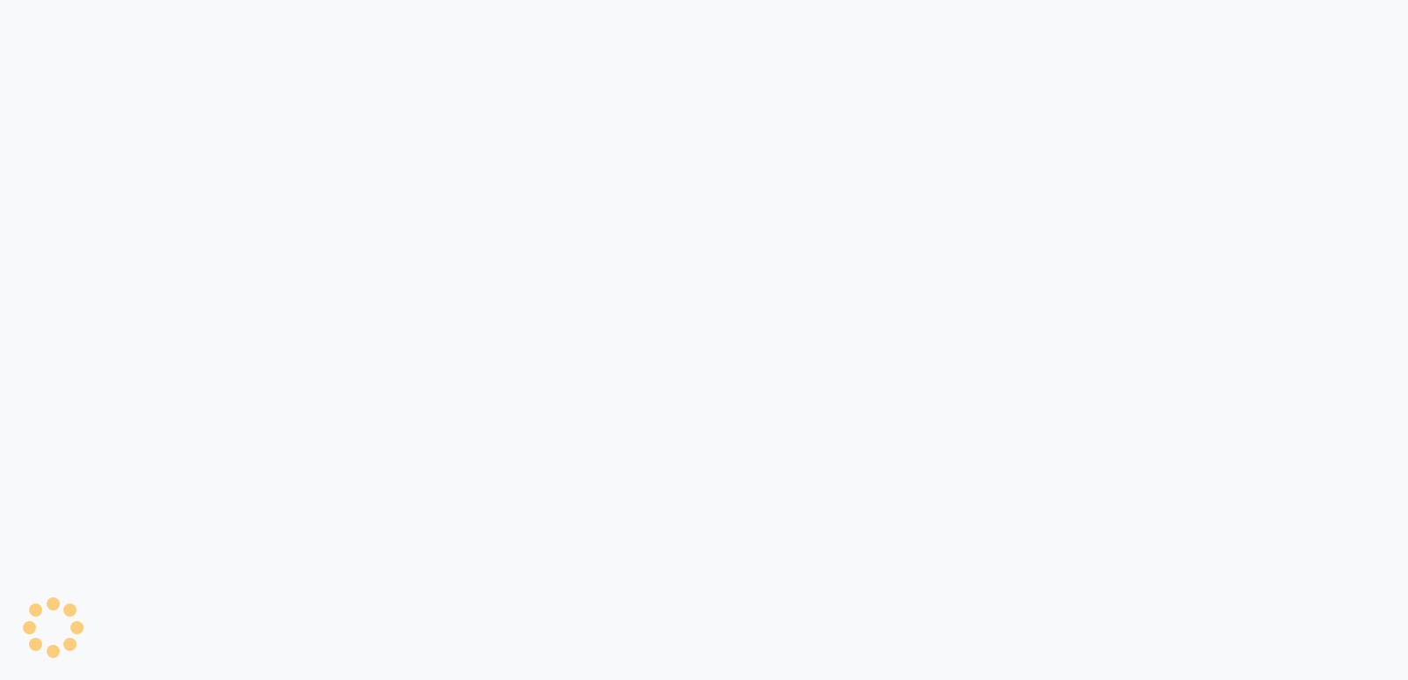
select select "4039"
select select "service"
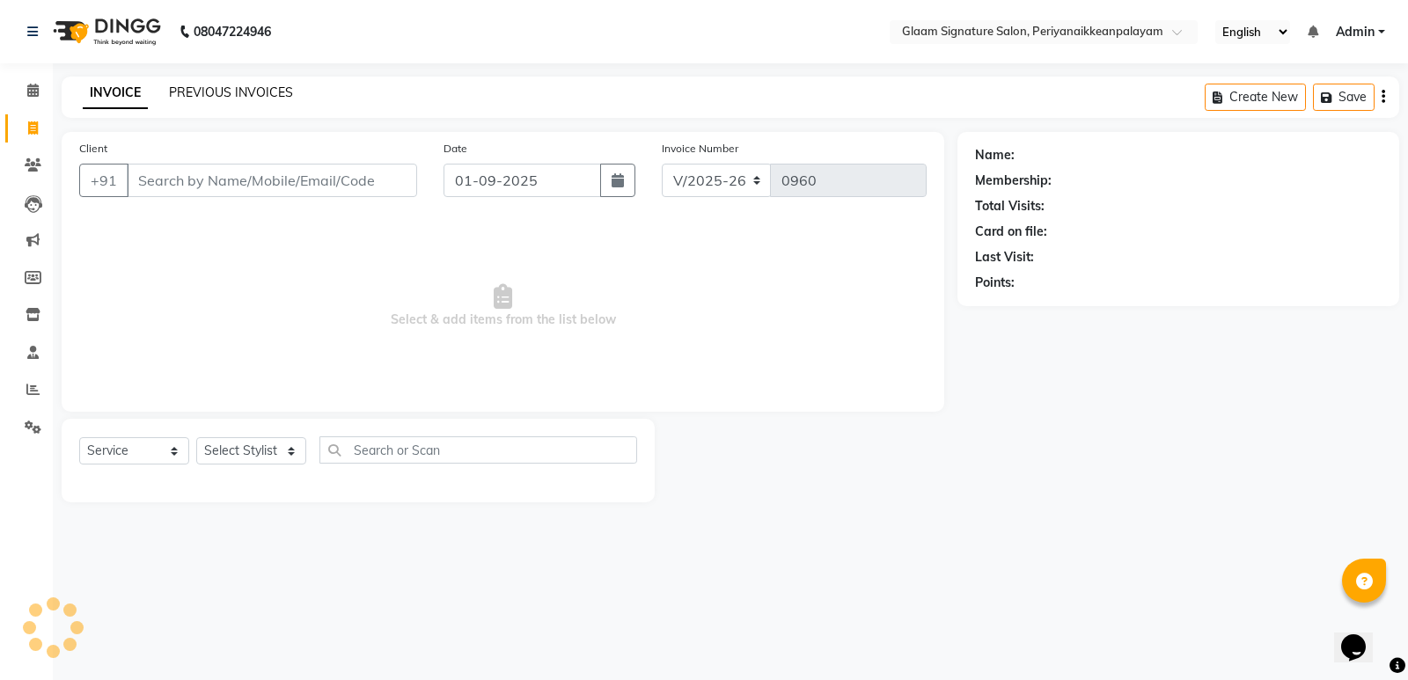
click at [237, 93] on link "PREVIOUS INVOICES" at bounding box center [231, 92] width 124 height 16
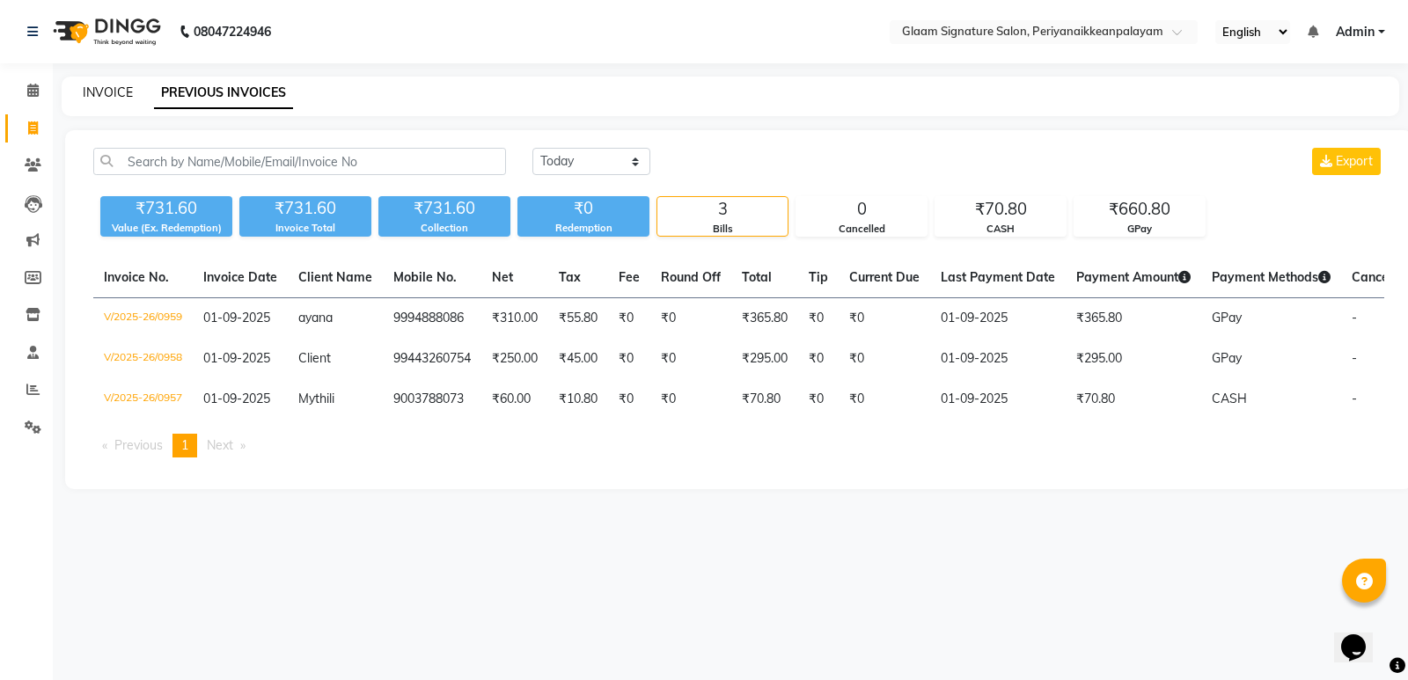
click at [117, 88] on link "INVOICE" at bounding box center [108, 92] width 50 height 16
select select "service"
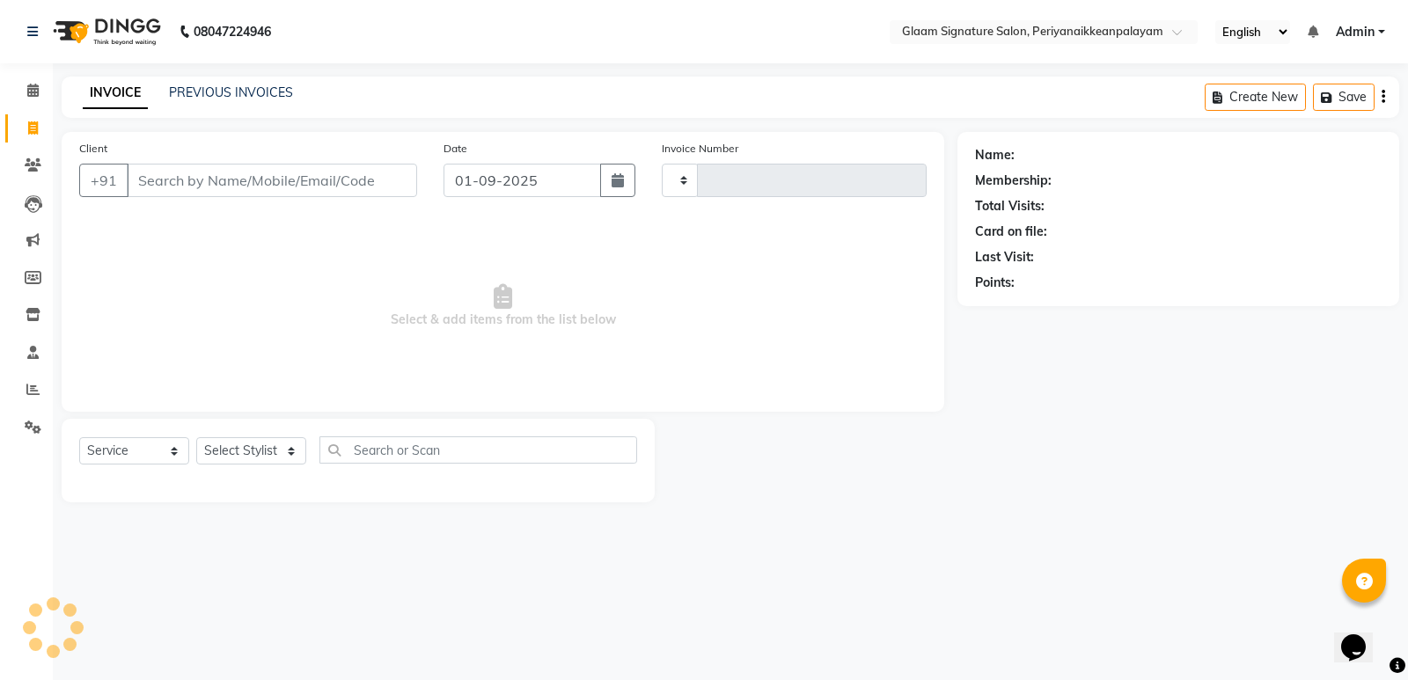
type input "0960"
select select "4039"
click at [283, 178] on input "Client" at bounding box center [272, 180] width 290 height 33
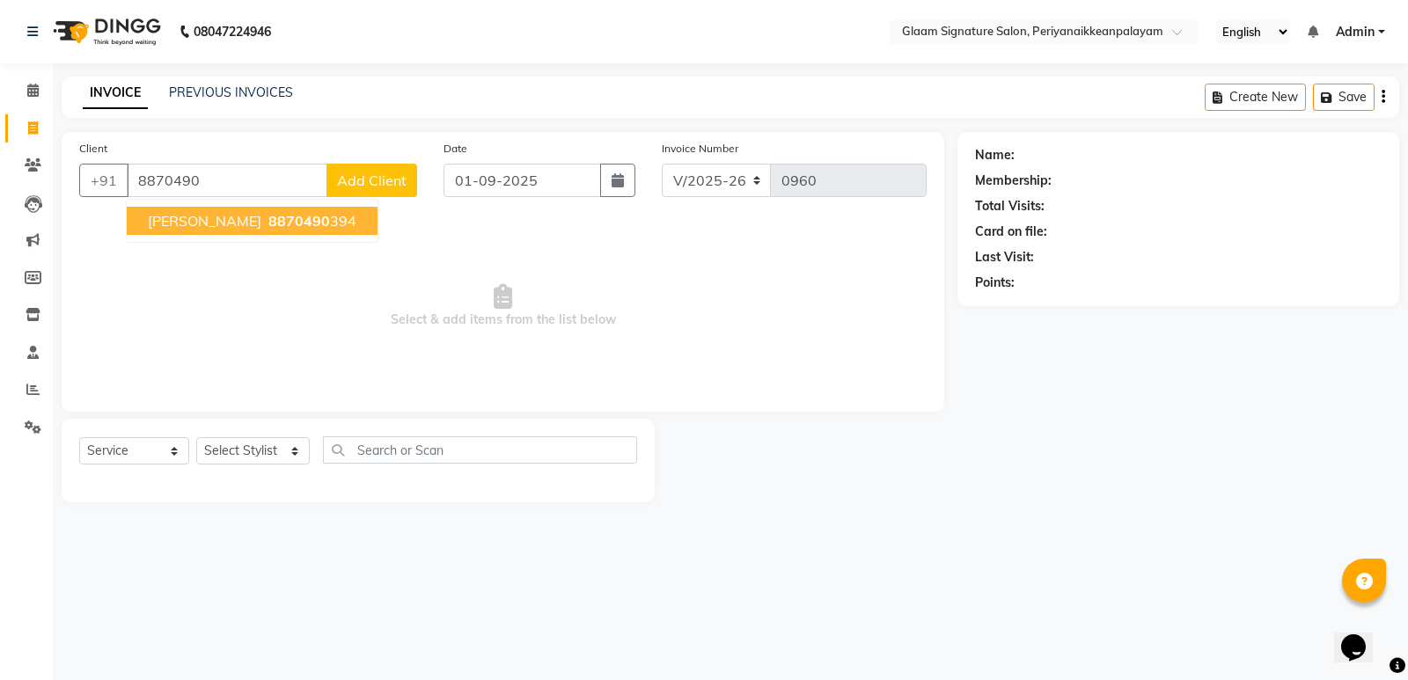
click at [268, 221] on span "8870490" at bounding box center [299, 221] width 62 height 18
type input "8870490394"
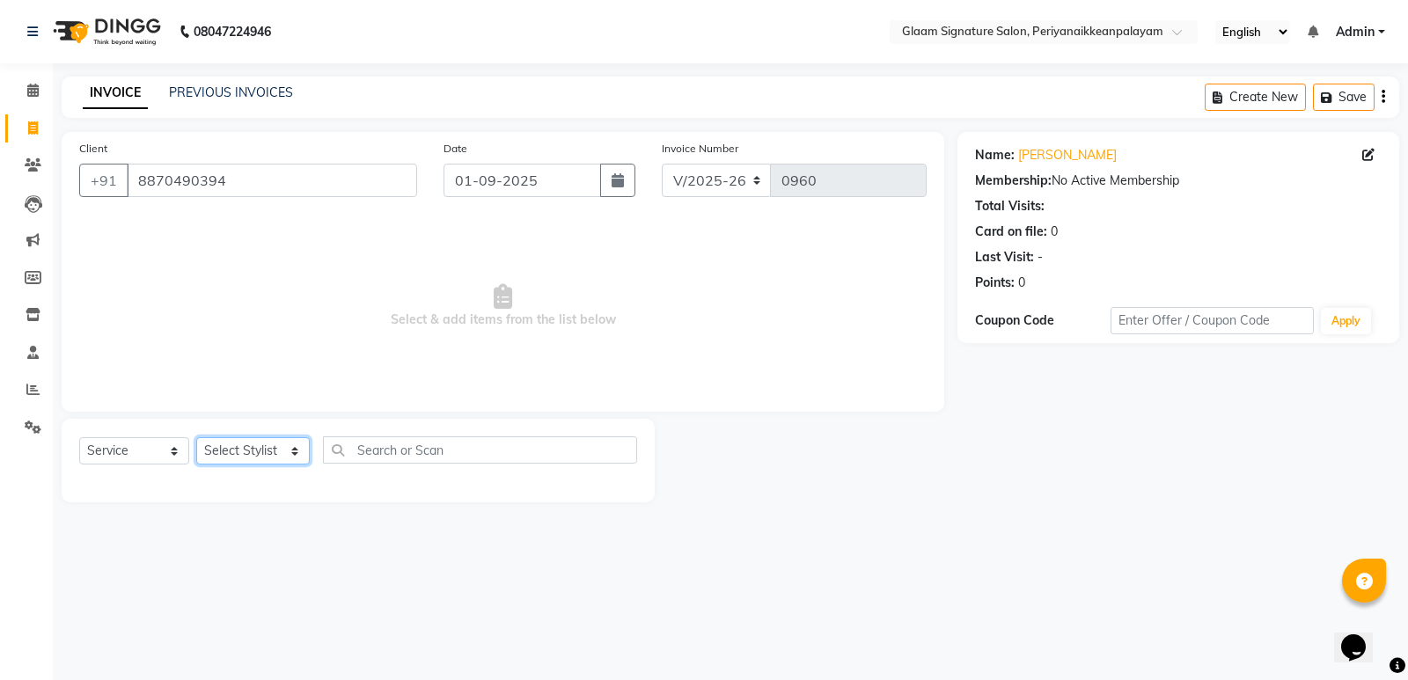
click at [254, 460] on select "Select Stylist Amma Asia [PERSON_NAME] [PERSON_NAME] (all rounder) [PERSON_NAME…" at bounding box center [253, 450] width 114 height 27
select select "20985"
click at [196, 437] on select "Select Stylist Amma Asia [PERSON_NAME] [PERSON_NAME] (all rounder) [PERSON_NAME…" at bounding box center [253, 450] width 114 height 27
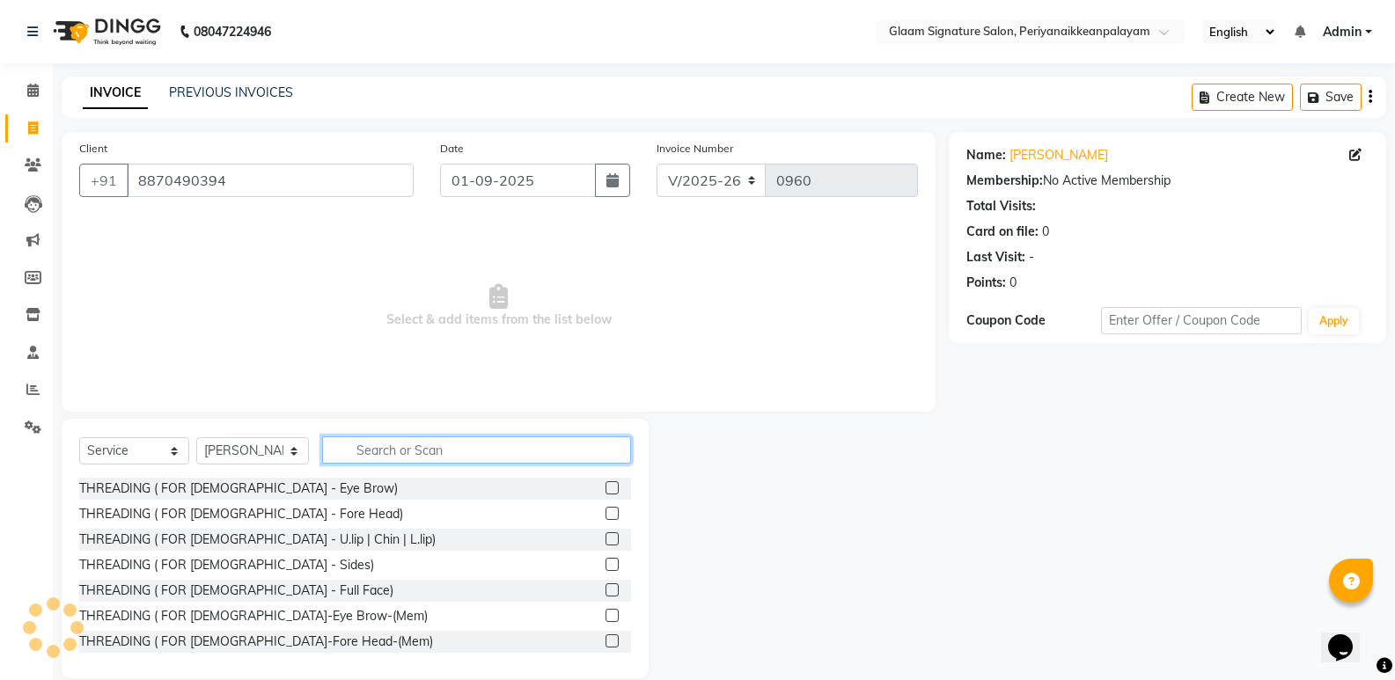
click at [371, 449] on input "text" at bounding box center [476, 450] width 309 height 27
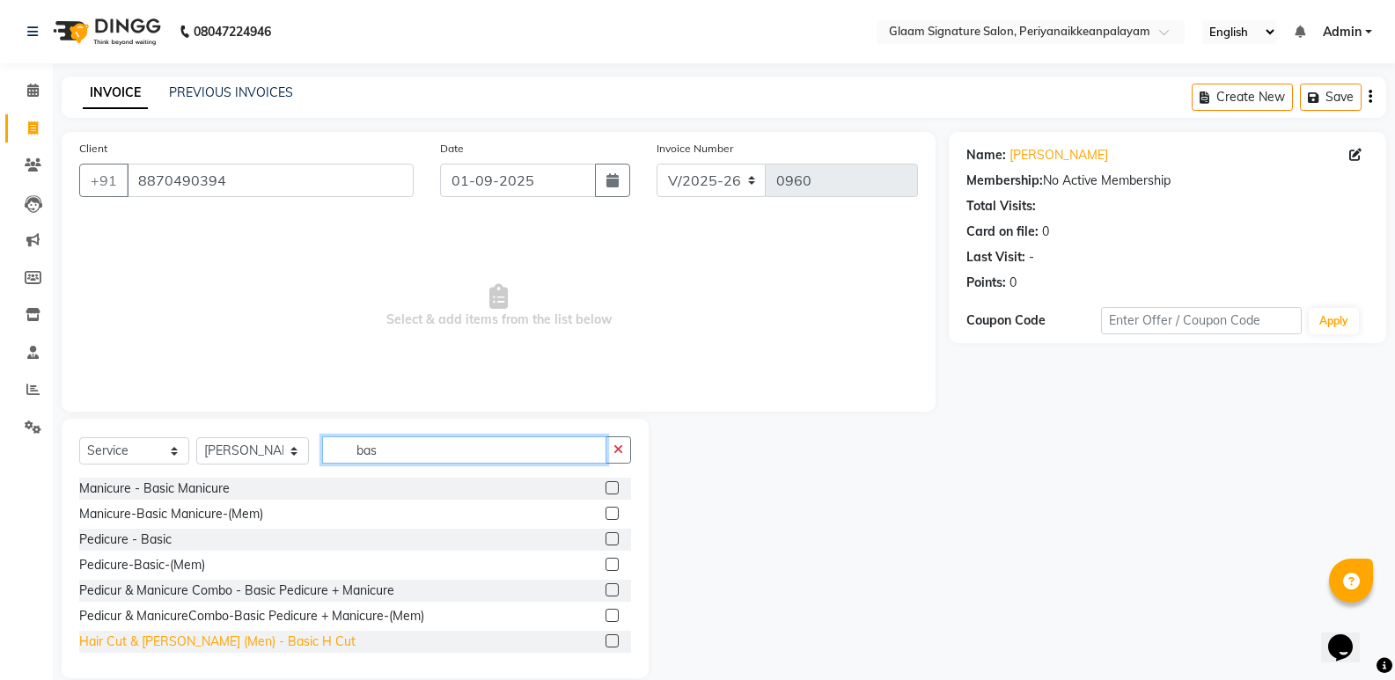
type input "bas"
click at [182, 635] on div "Hair Cut & [PERSON_NAME] (Men) - Basic H Cut" at bounding box center [217, 642] width 276 height 18
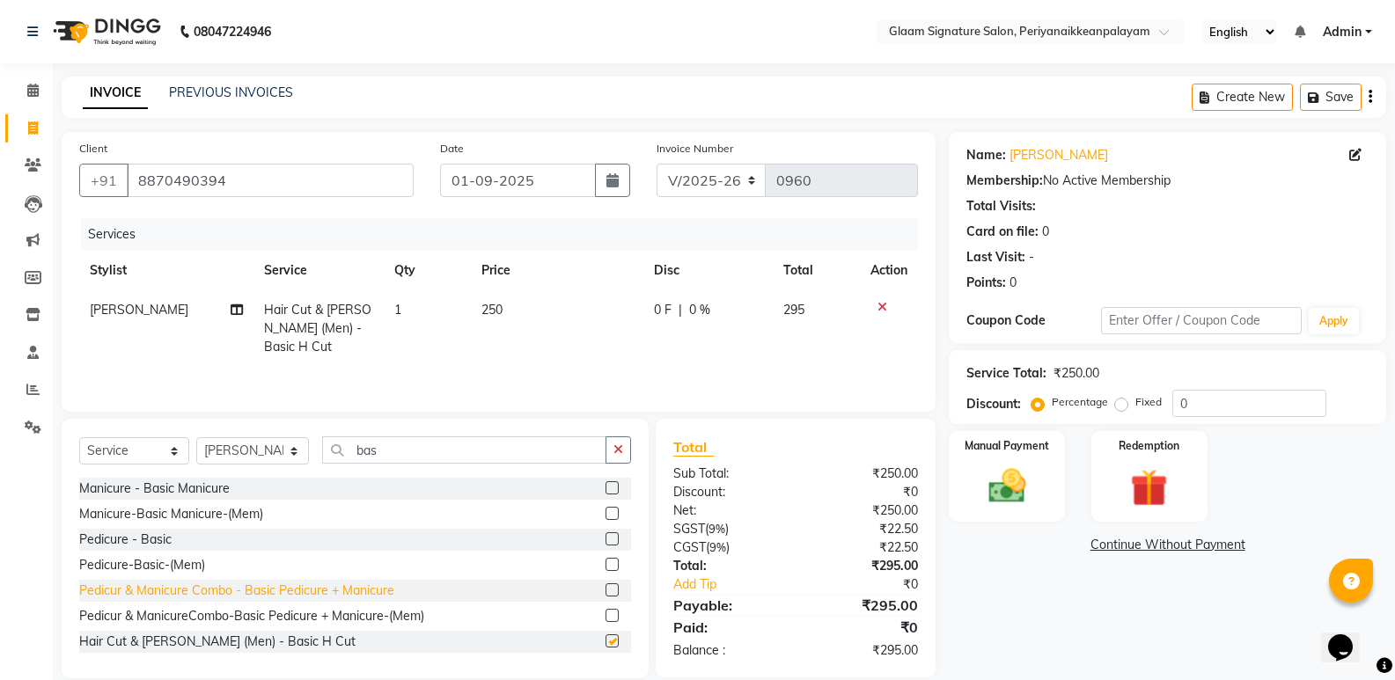
checkbox input "false"
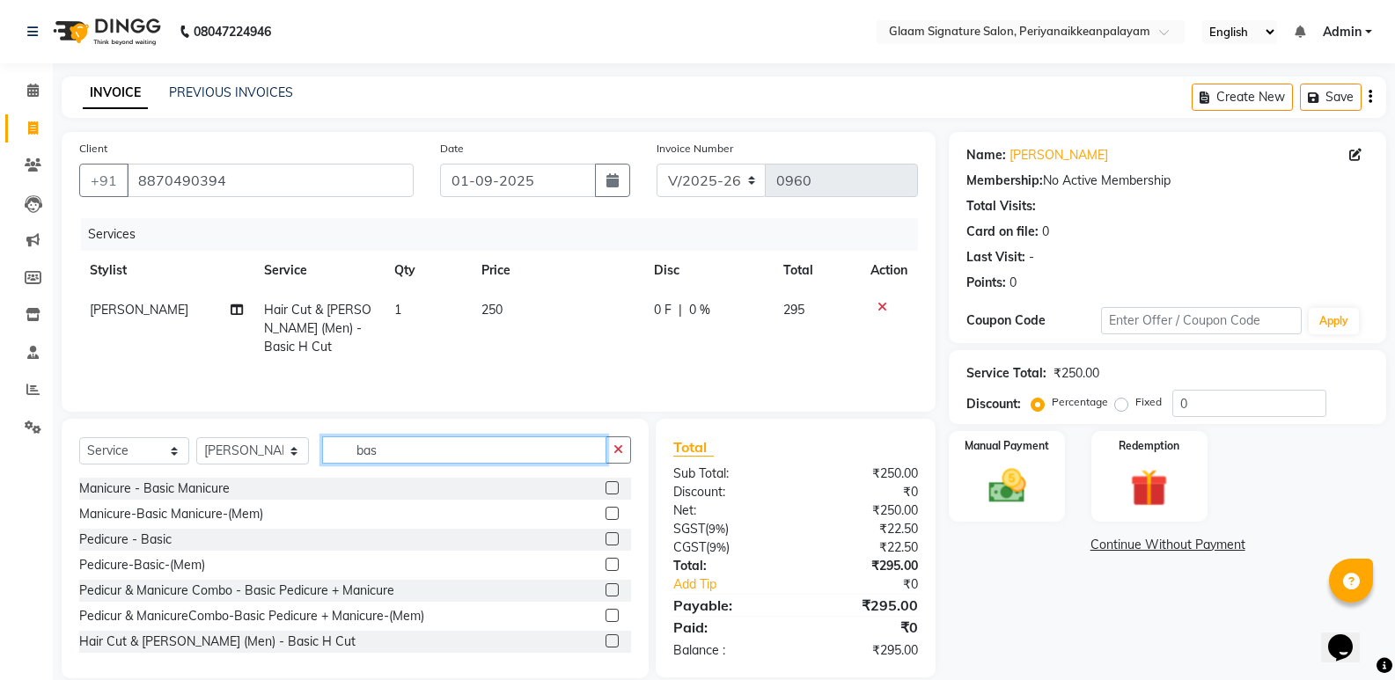
drag, startPoint x: 365, startPoint y: 451, endPoint x: 291, endPoint y: 451, distance: 73.9
click at [311, 451] on div "Select Service Product Membership Package Voucher Prepaid Gift Card Select Styl…" at bounding box center [355, 457] width 552 height 41
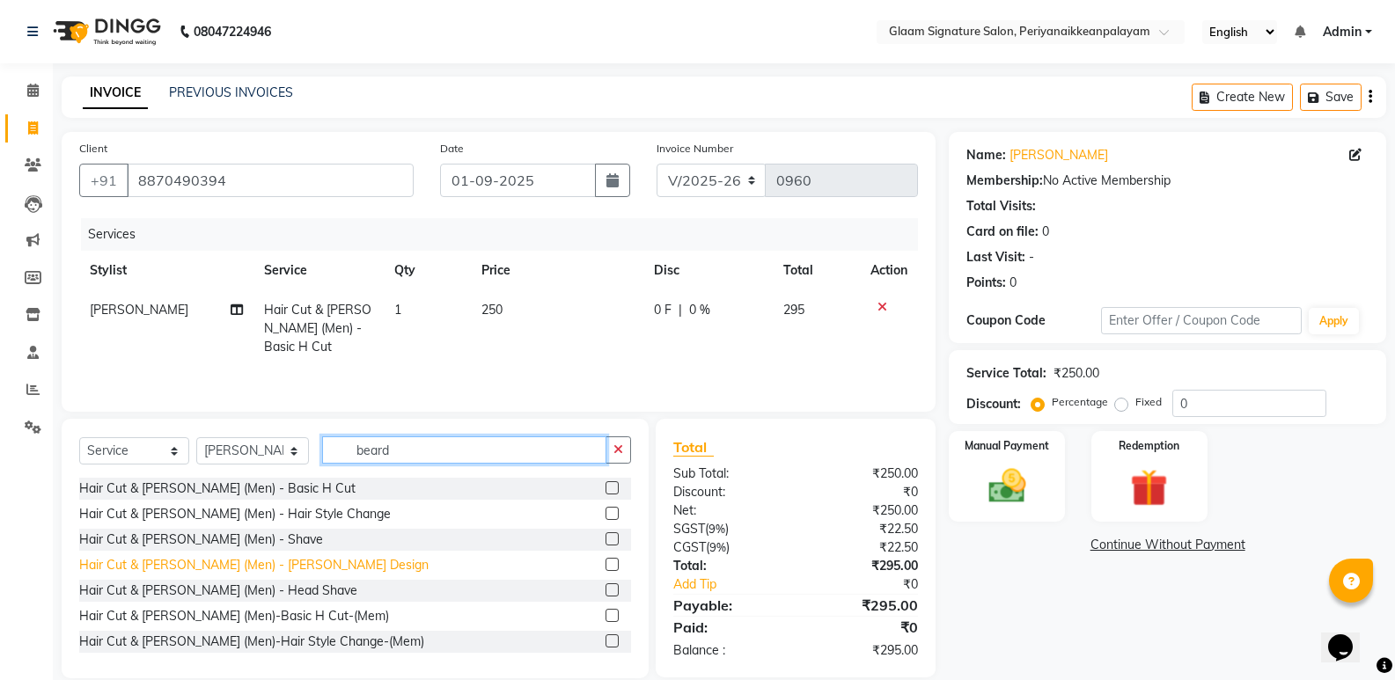
type input "beard"
click at [291, 568] on div "Hair Cut & [PERSON_NAME] (Men) - [PERSON_NAME] Design" at bounding box center [253, 565] width 349 height 18
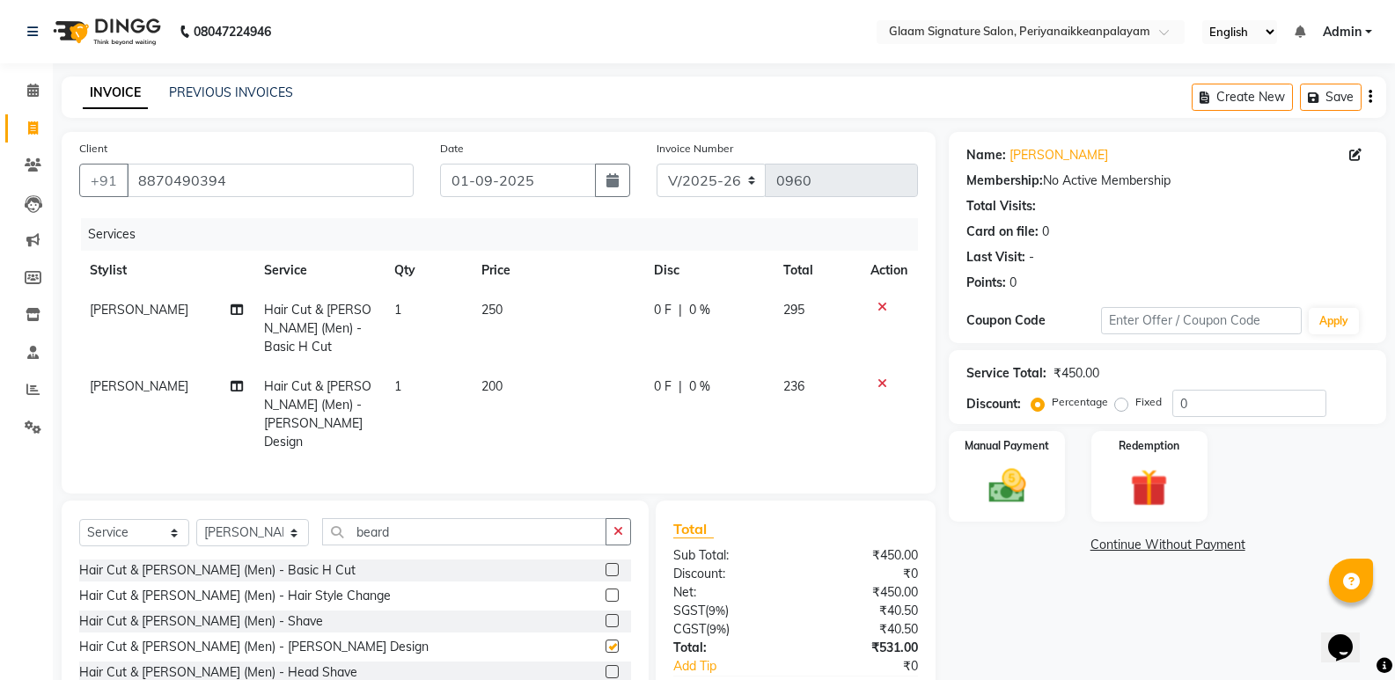
checkbox input "false"
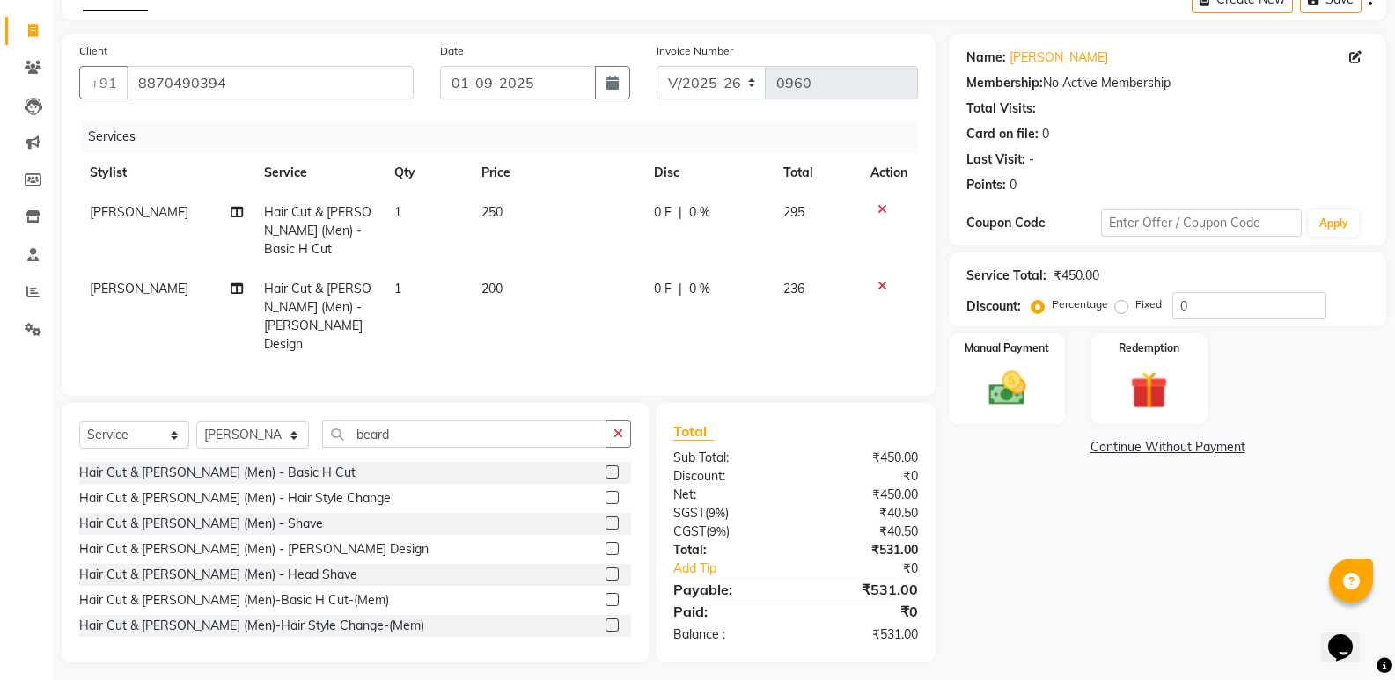
scroll to position [101, 0]
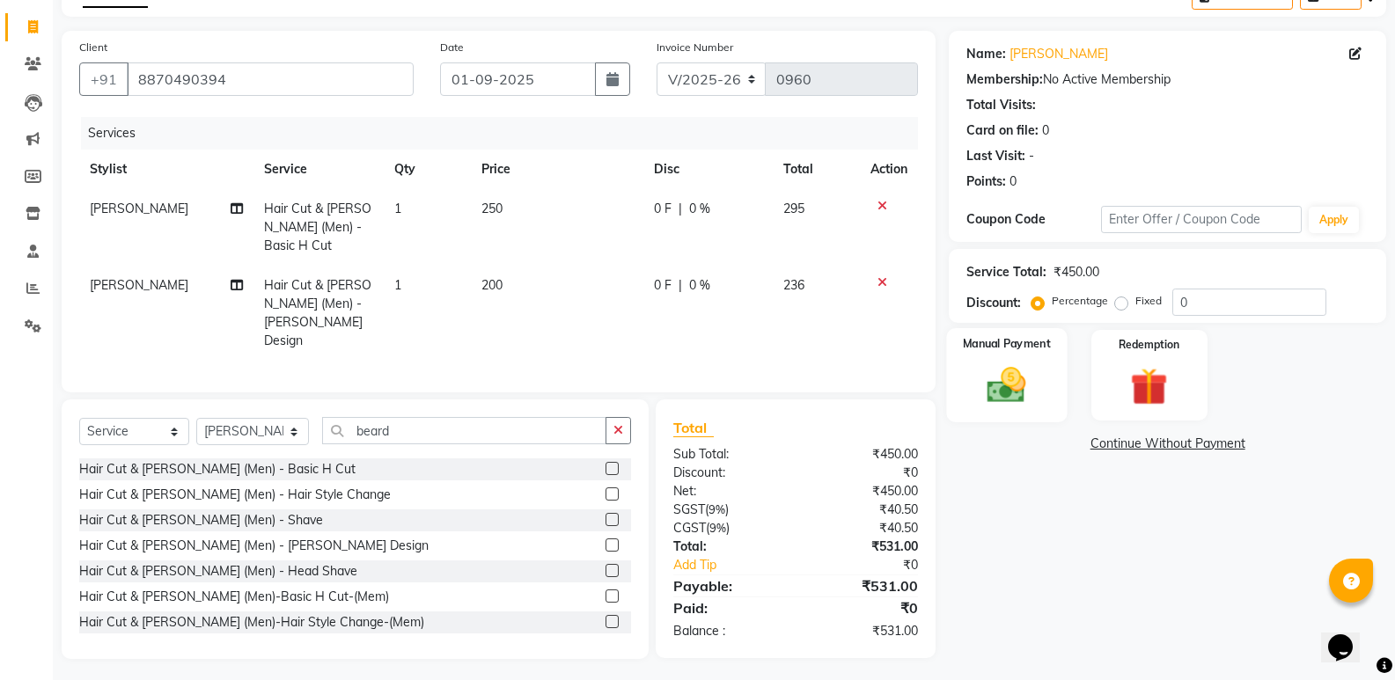
drag, startPoint x: 1002, startPoint y: 393, endPoint x: 1059, endPoint y: 418, distance: 62.3
click at [1002, 393] on img at bounding box center [1006, 385] width 62 height 45
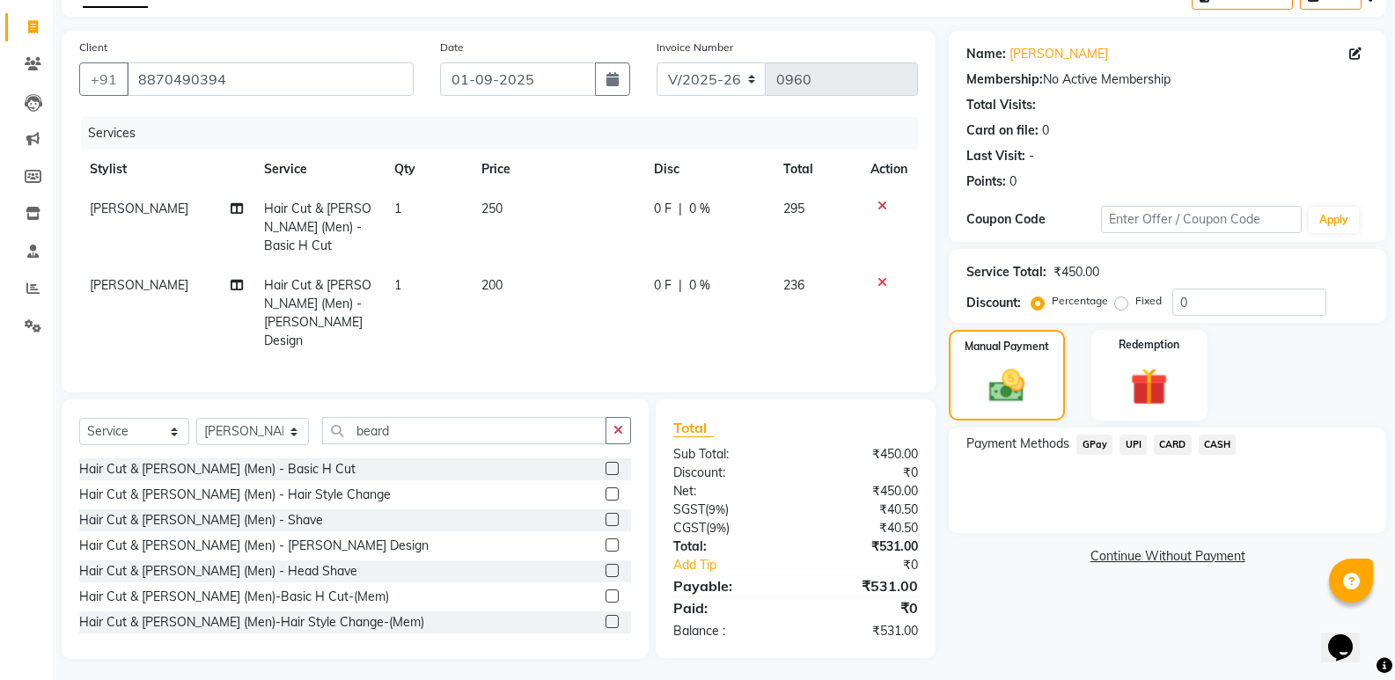
click at [1101, 443] on span "GPay" at bounding box center [1094, 445] width 36 height 20
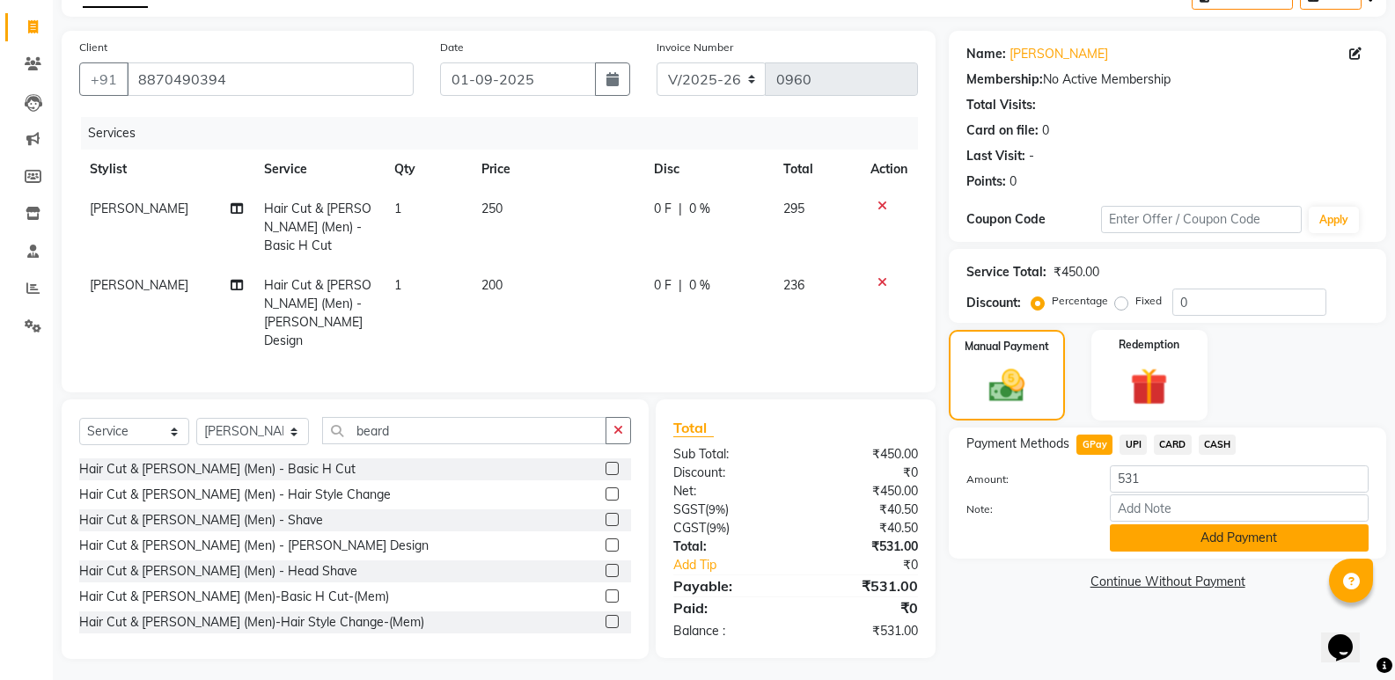
click at [1134, 530] on button "Add Payment" at bounding box center [1239, 538] width 259 height 27
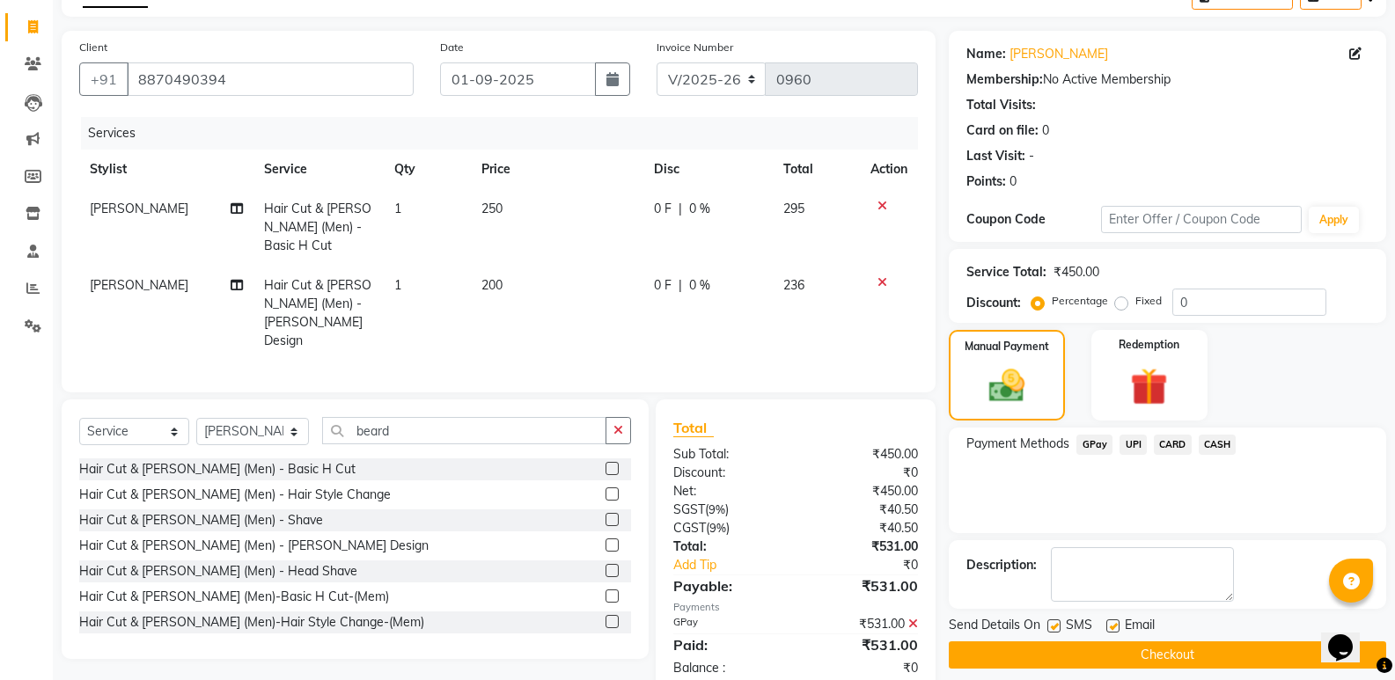
click at [1130, 656] on button "Checkout" at bounding box center [1167, 655] width 437 height 27
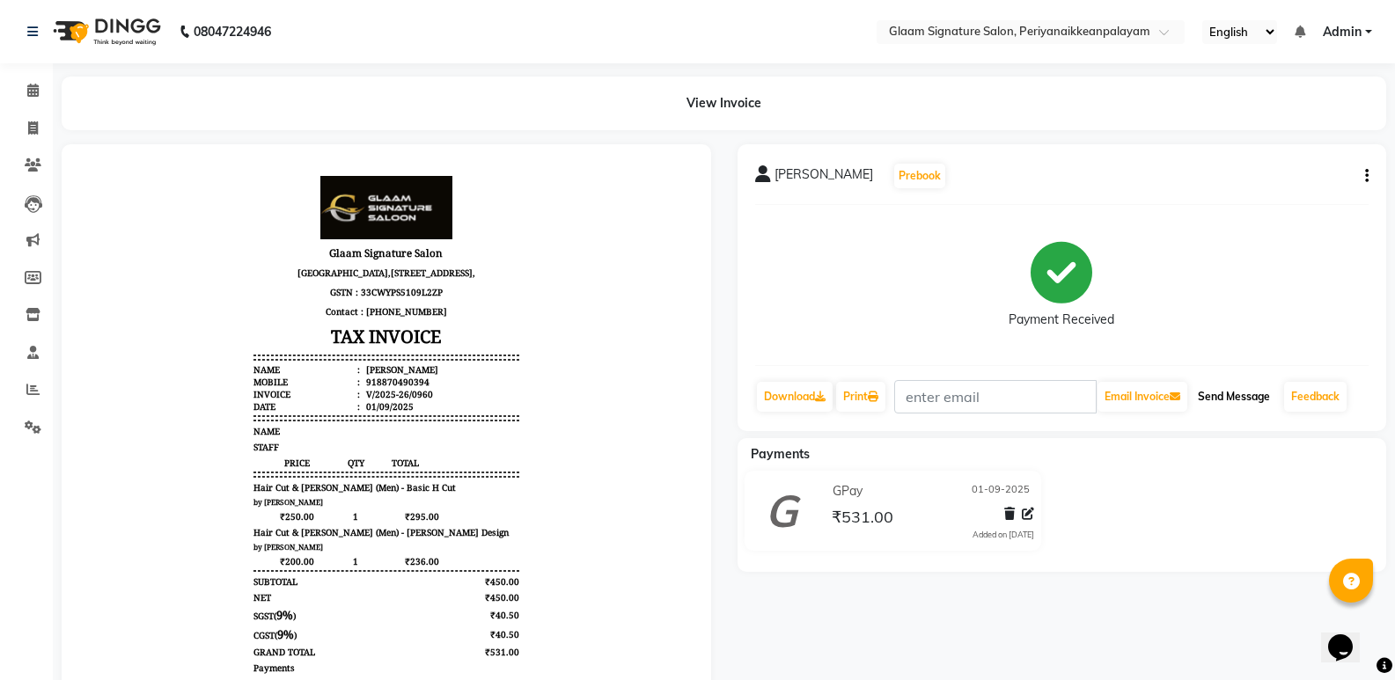
click at [1246, 396] on button "Send Message" at bounding box center [1234, 397] width 86 height 30
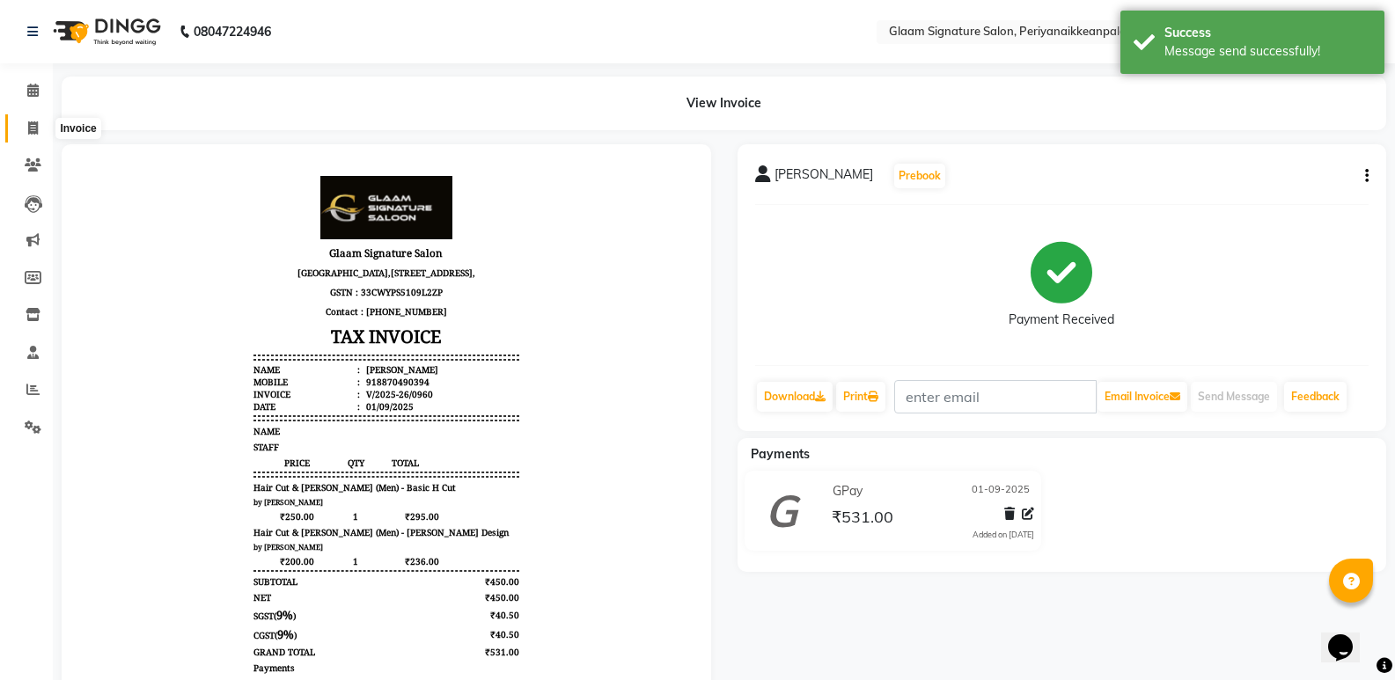
click at [28, 127] on icon at bounding box center [33, 127] width 10 height 13
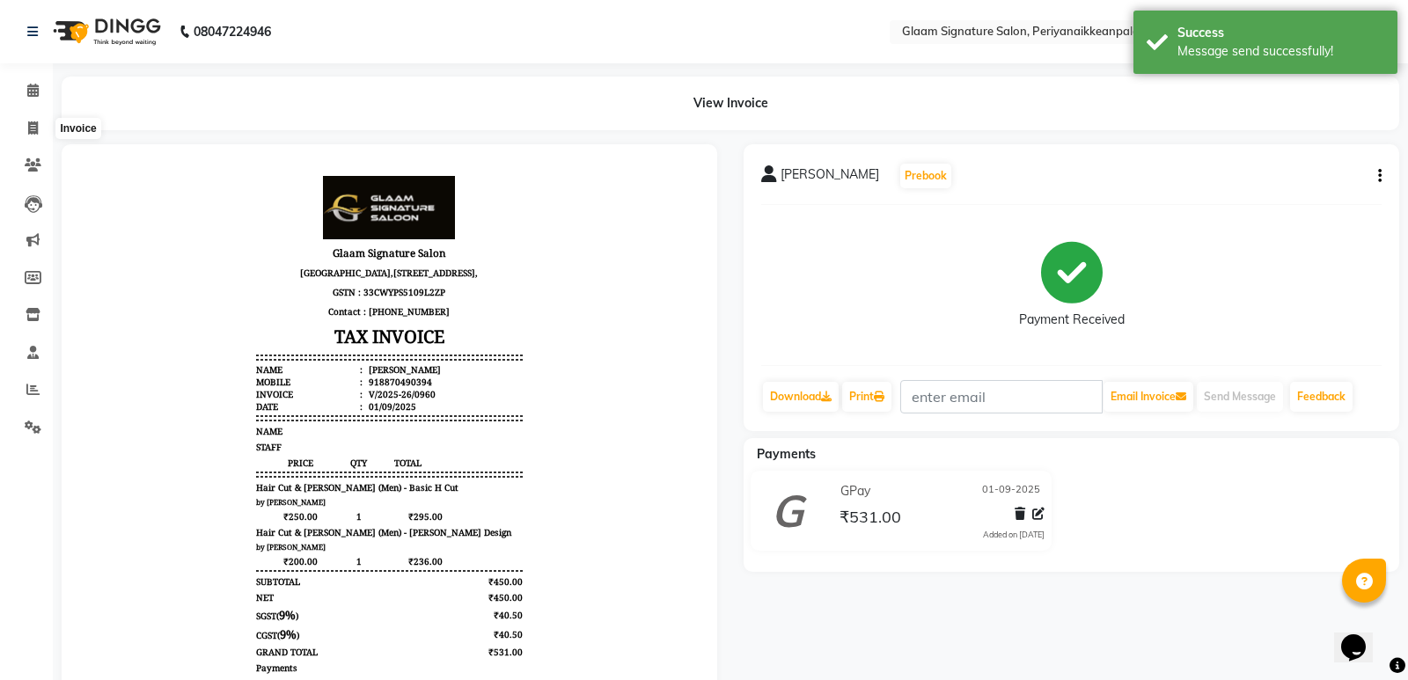
select select "4039"
select select "service"
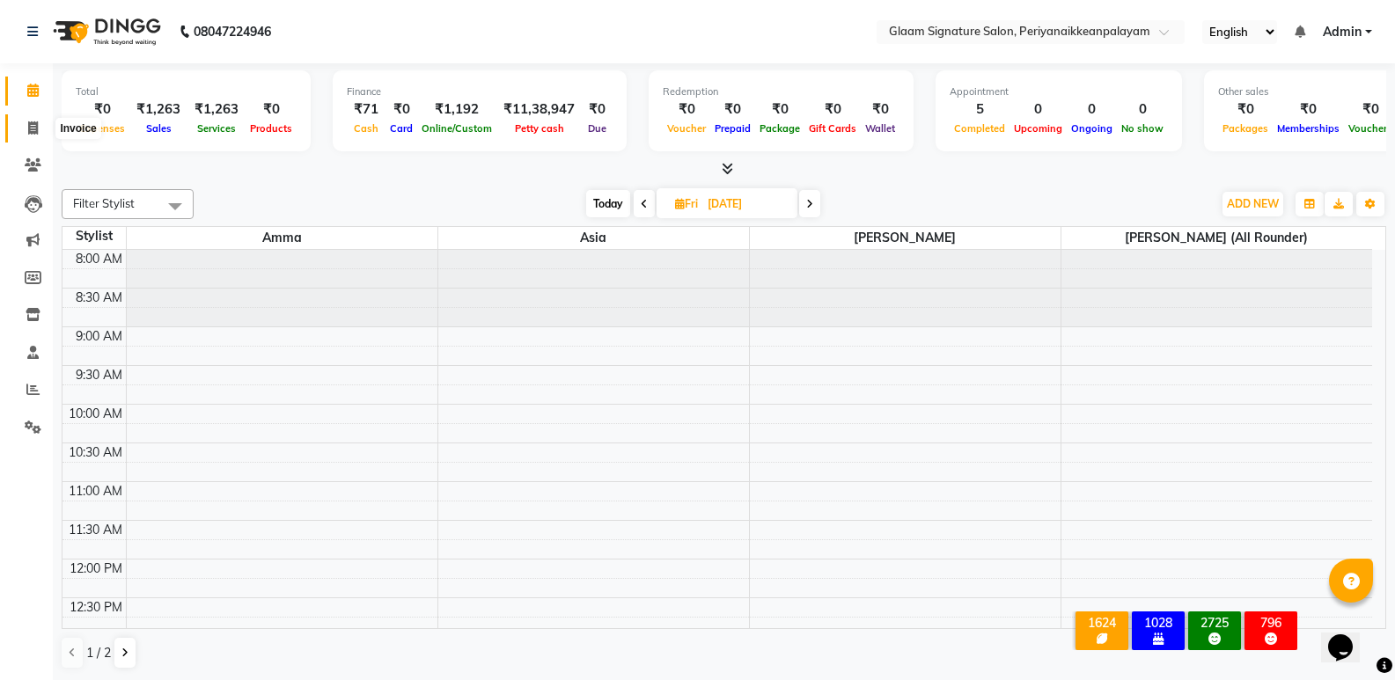
click at [37, 136] on span at bounding box center [33, 129] width 31 height 20
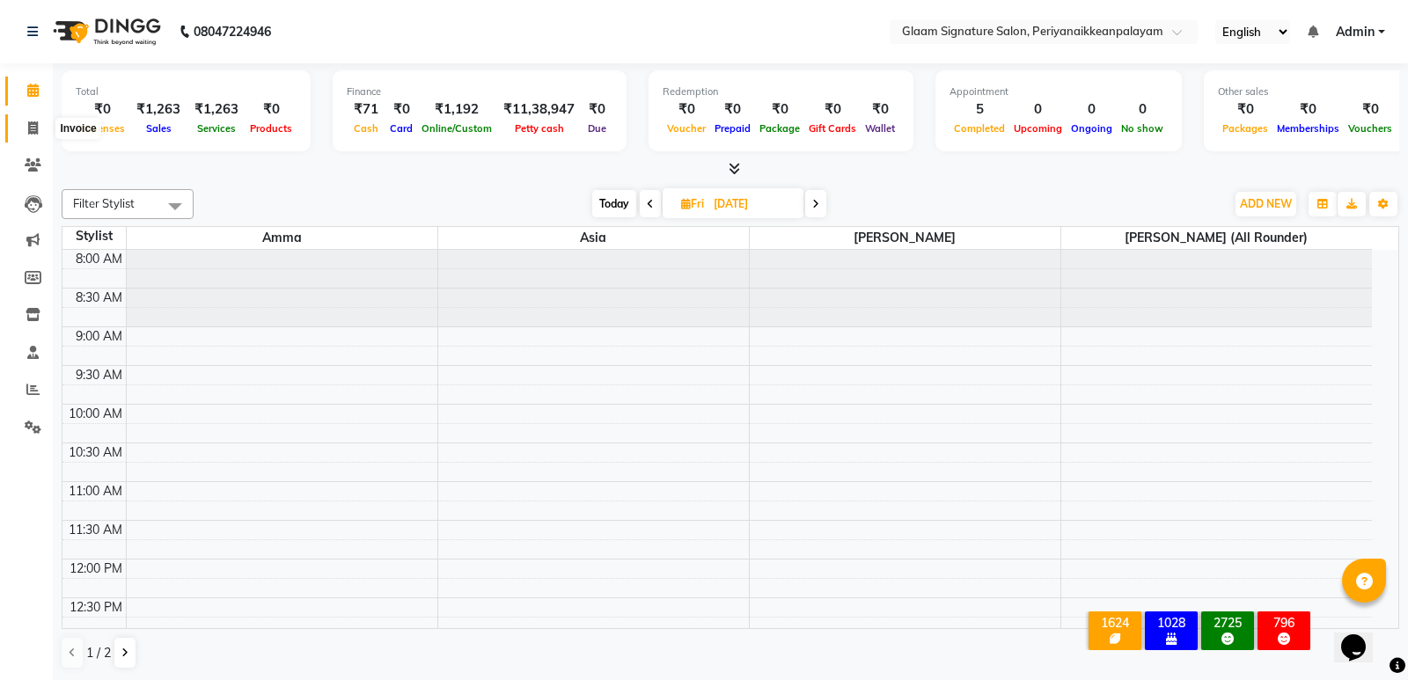
select select "4039"
select select "service"
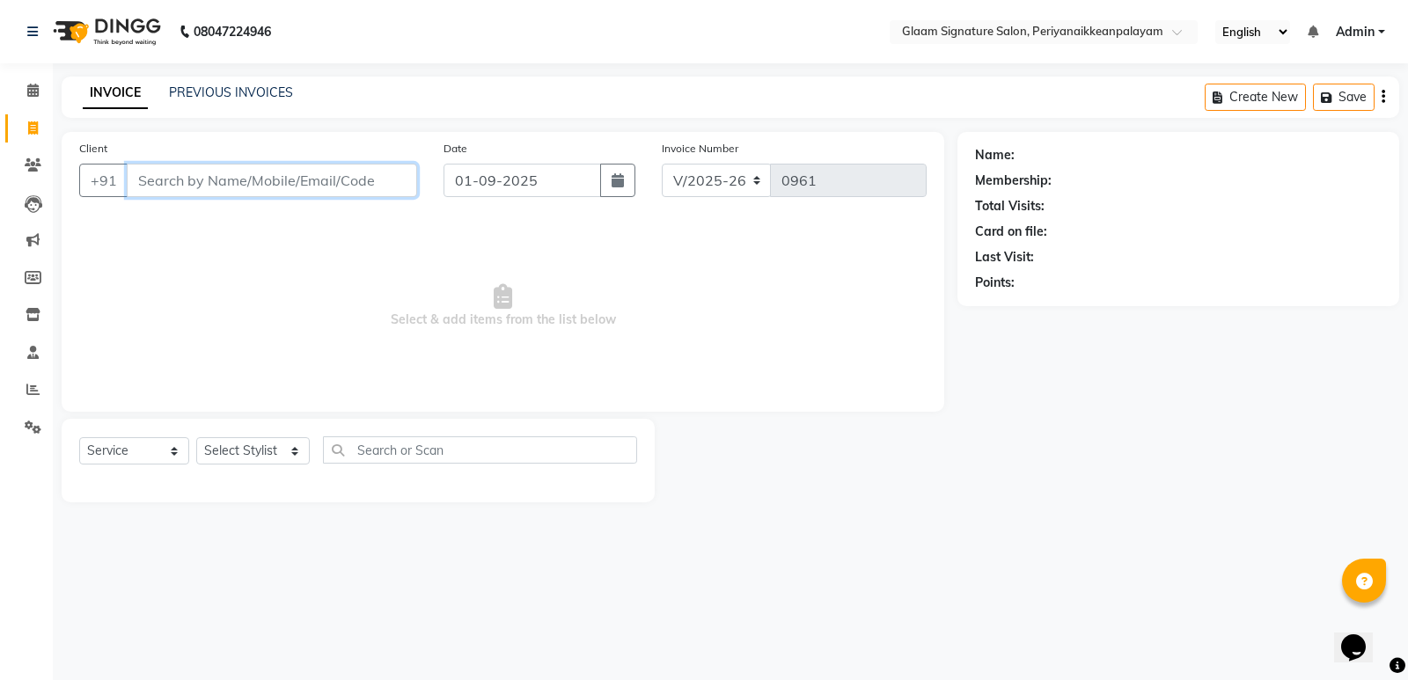
click at [315, 181] on input "Client" at bounding box center [272, 180] width 290 height 33
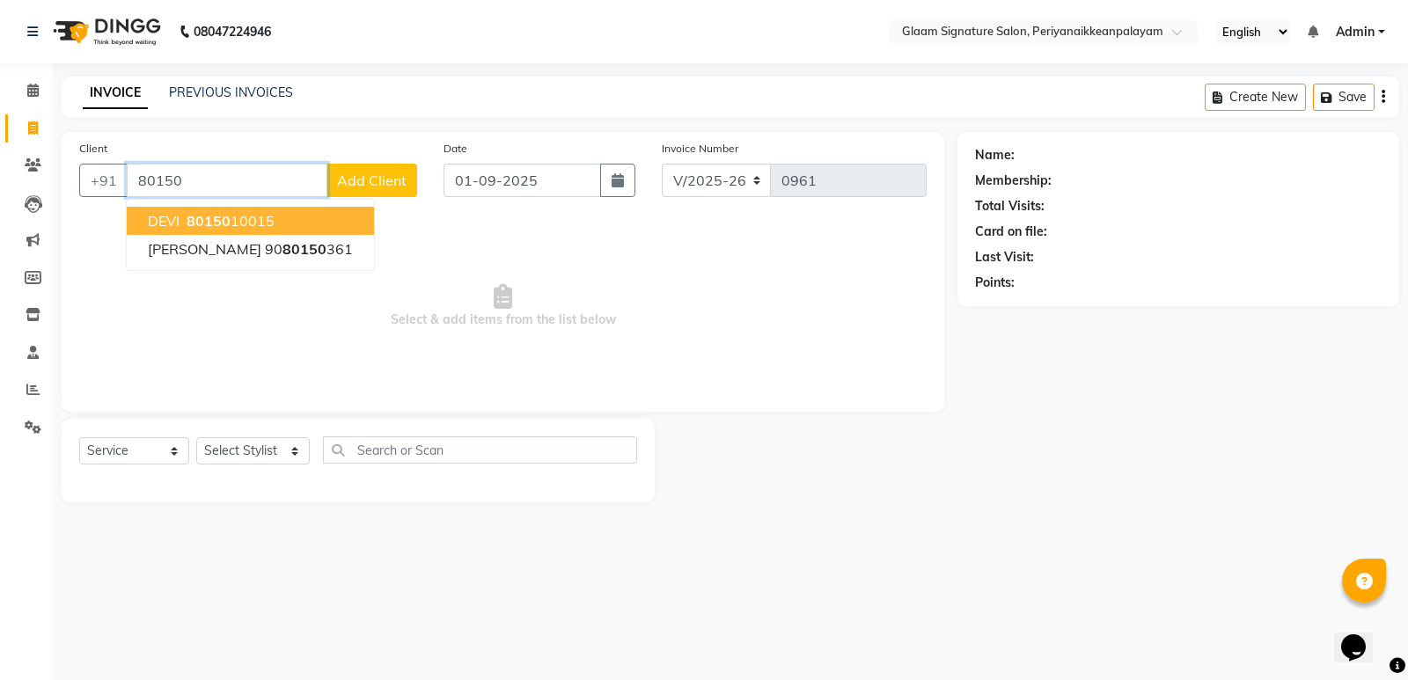
click at [201, 229] on span "80150" at bounding box center [209, 221] width 44 height 18
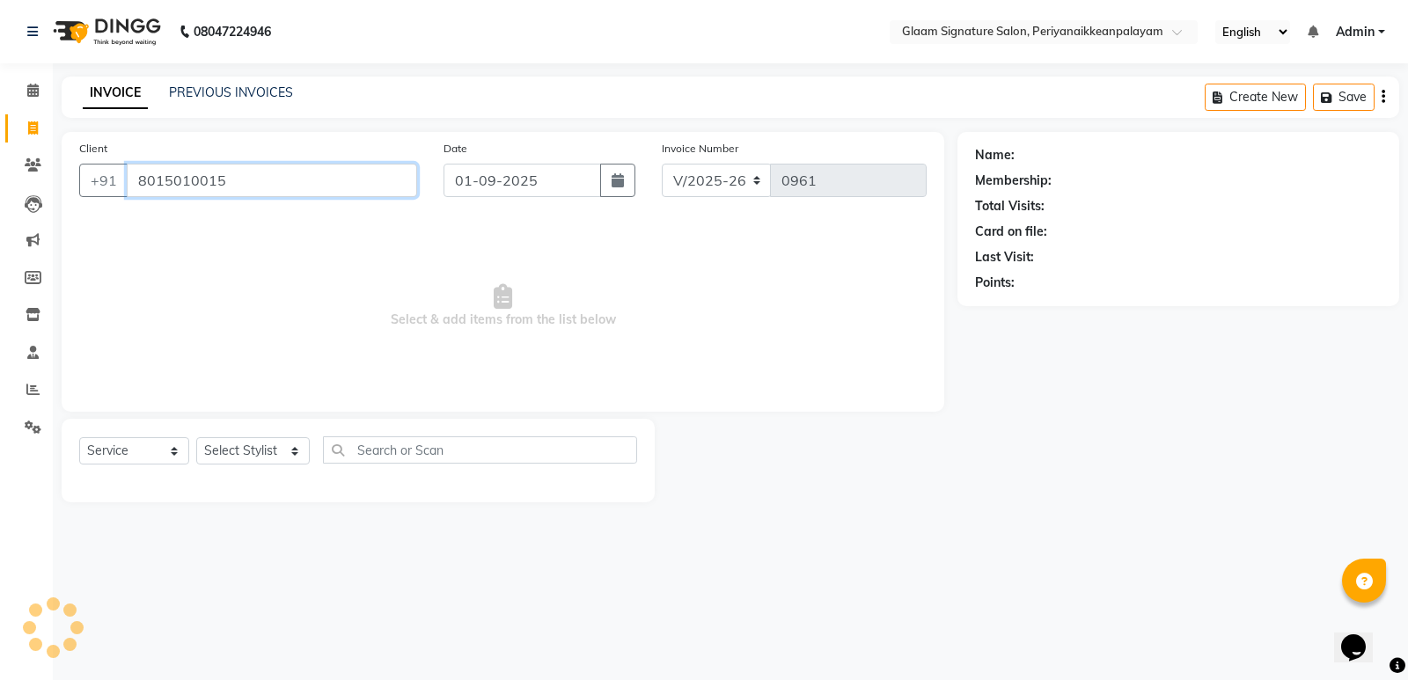
type input "8015010015"
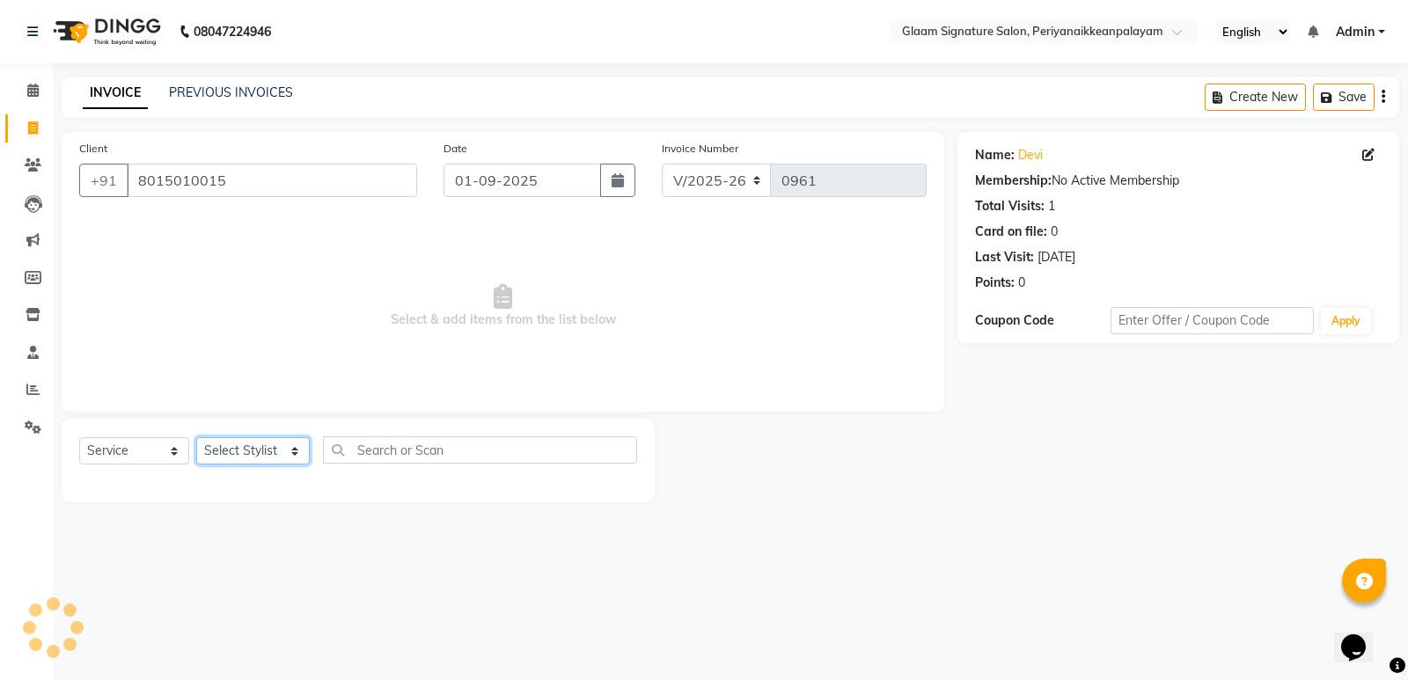
drag, startPoint x: 238, startPoint y: 447, endPoint x: 242, endPoint y: 459, distance: 13.1
click at [238, 450] on select "Select Stylist Amma Asia [PERSON_NAME] [PERSON_NAME] (all rounder) [PERSON_NAME…" at bounding box center [253, 450] width 114 height 27
select select "87446"
click at [196, 437] on select "Select Stylist Amma Asia [PERSON_NAME] [PERSON_NAME] (all rounder) [PERSON_NAME…" at bounding box center [253, 450] width 114 height 27
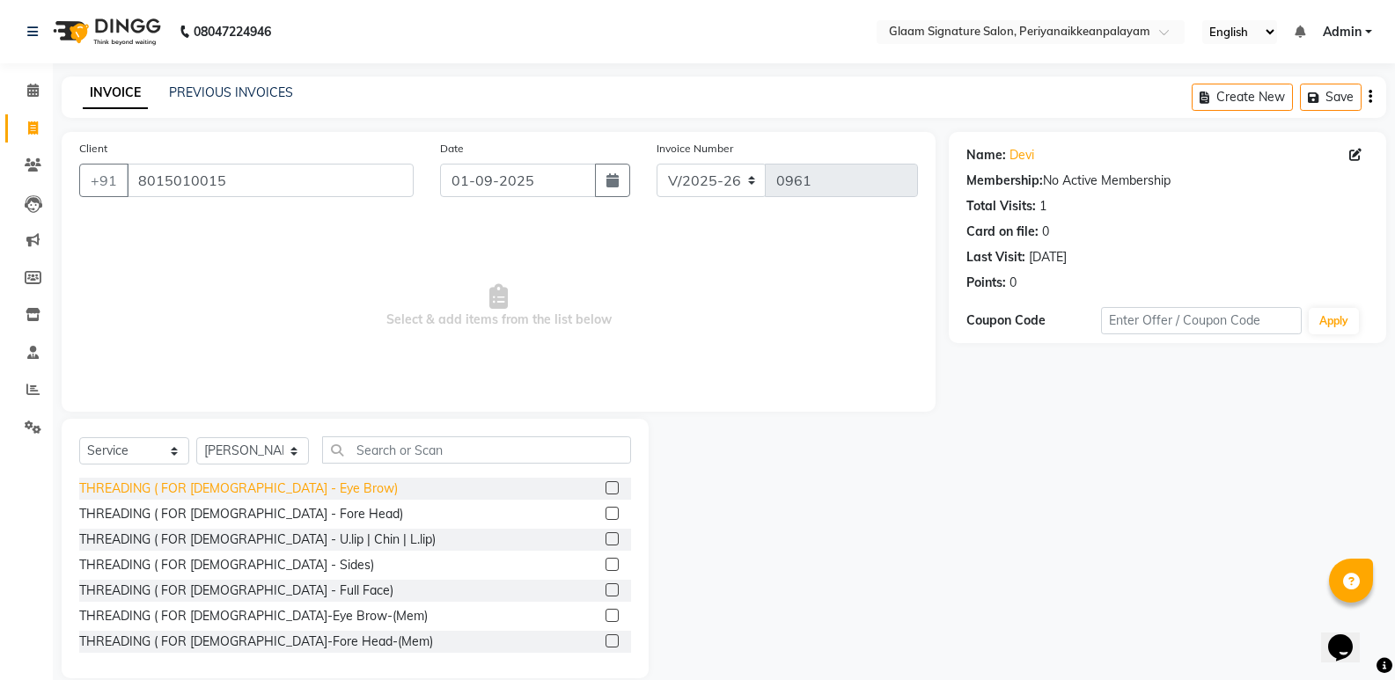
click at [259, 488] on div "THREADING ( FOR [DEMOGRAPHIC_DATA] - Eye Brow)" at bounding box center [238, 489] width 319 height 18
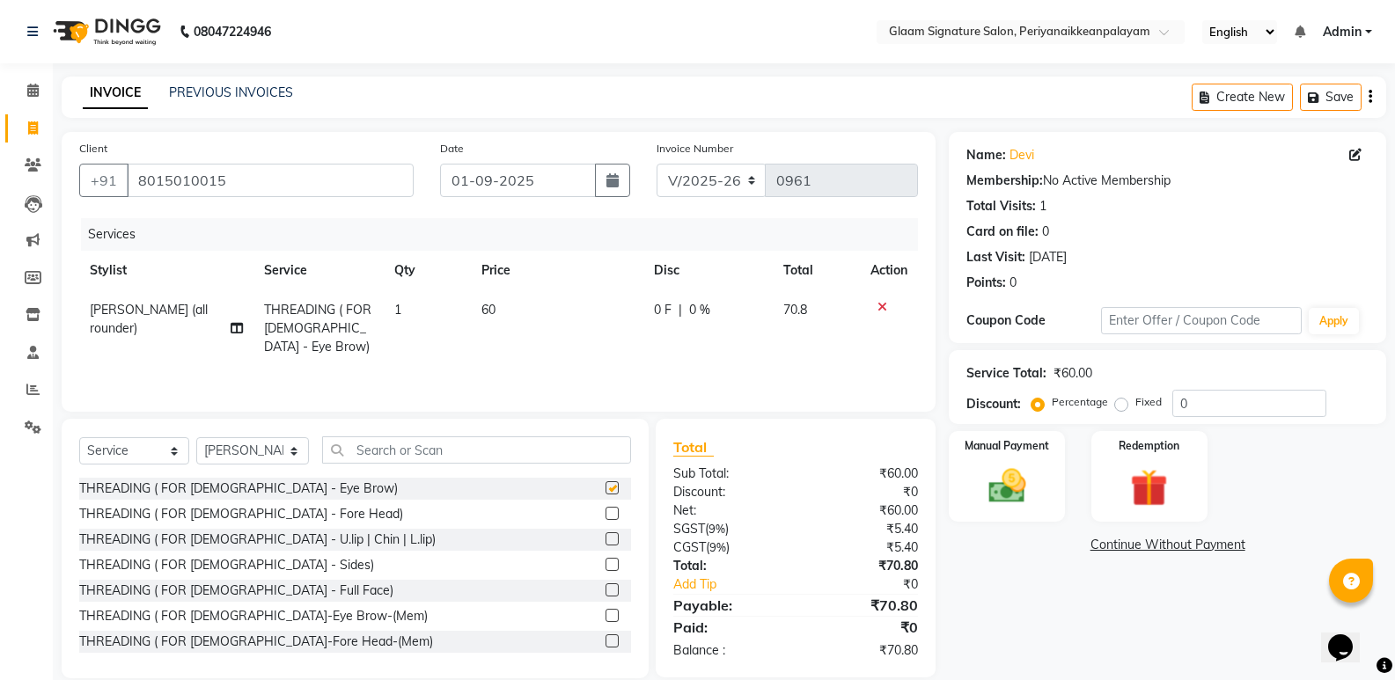
checkbox input "false"
click at [1021, 474] on img at bounding box center [1006, 486] width 62 height 45
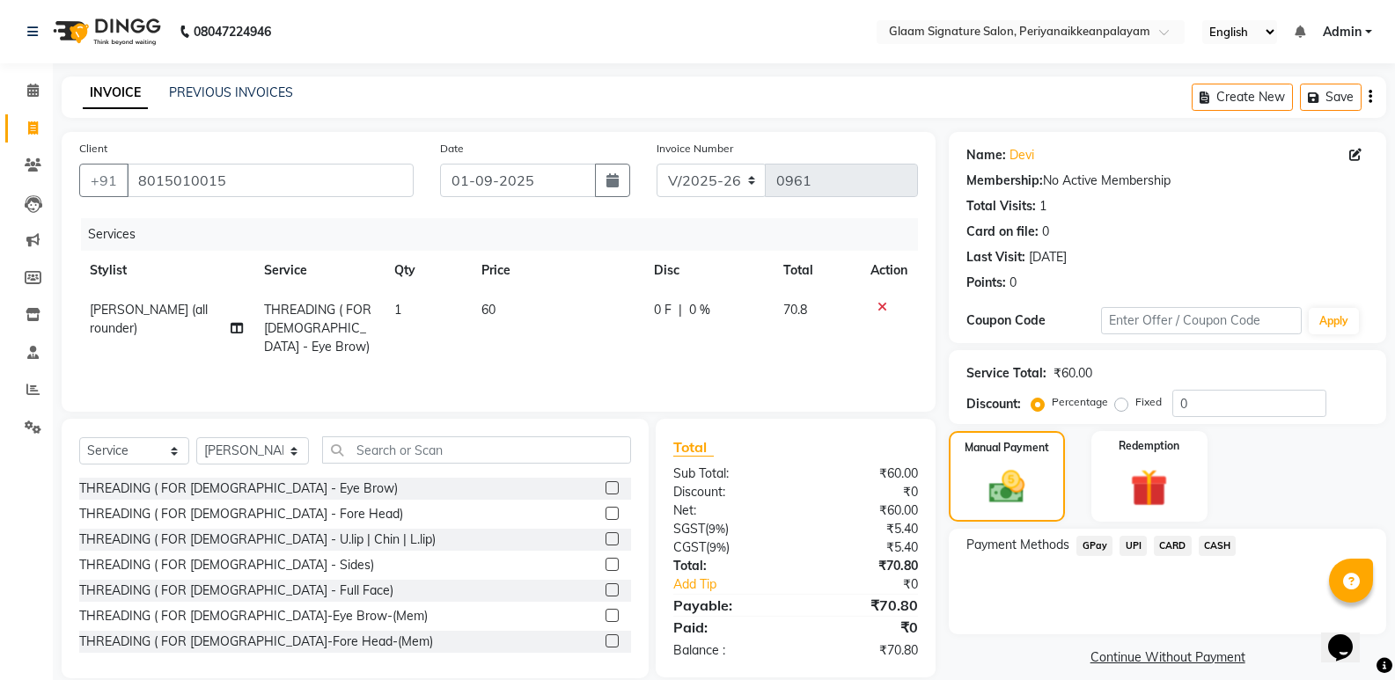
drag, startPoint x: 1095, startPoint y: 539, endPoint x: 1099, endPoint y: 549, distance: 10.6
click at [1093, 540] on span "GPay" at bounding box center [1094, 546] width 36 height 20
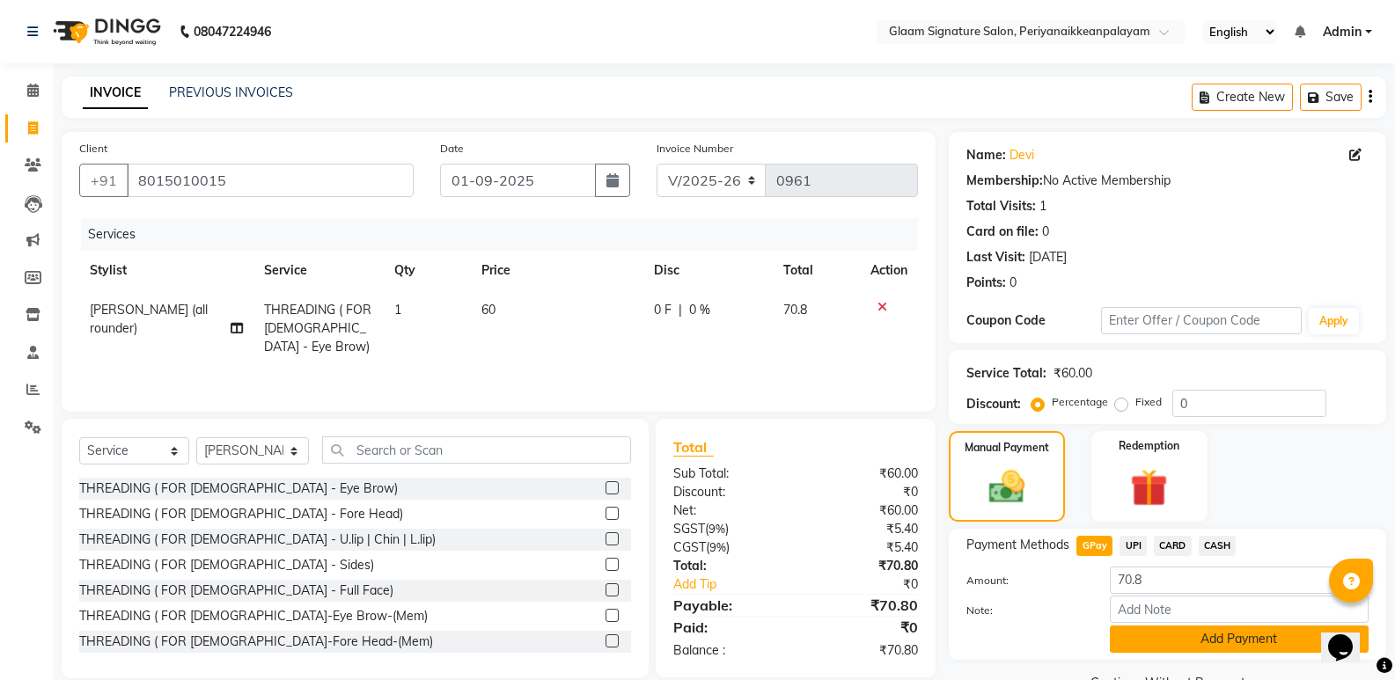
click at [1150, 643] on button "Add Payment" at bounding box center [1239, 639] width 259 height 27
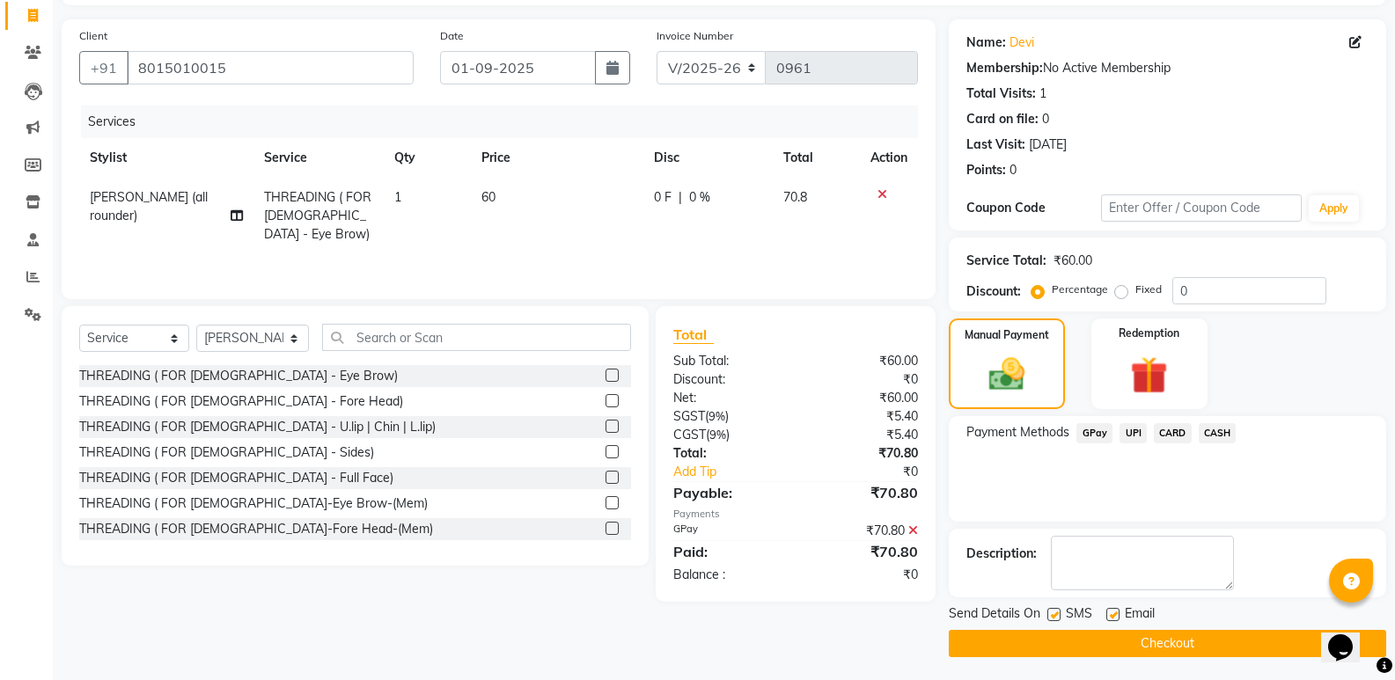
scroll to position [116, 0]
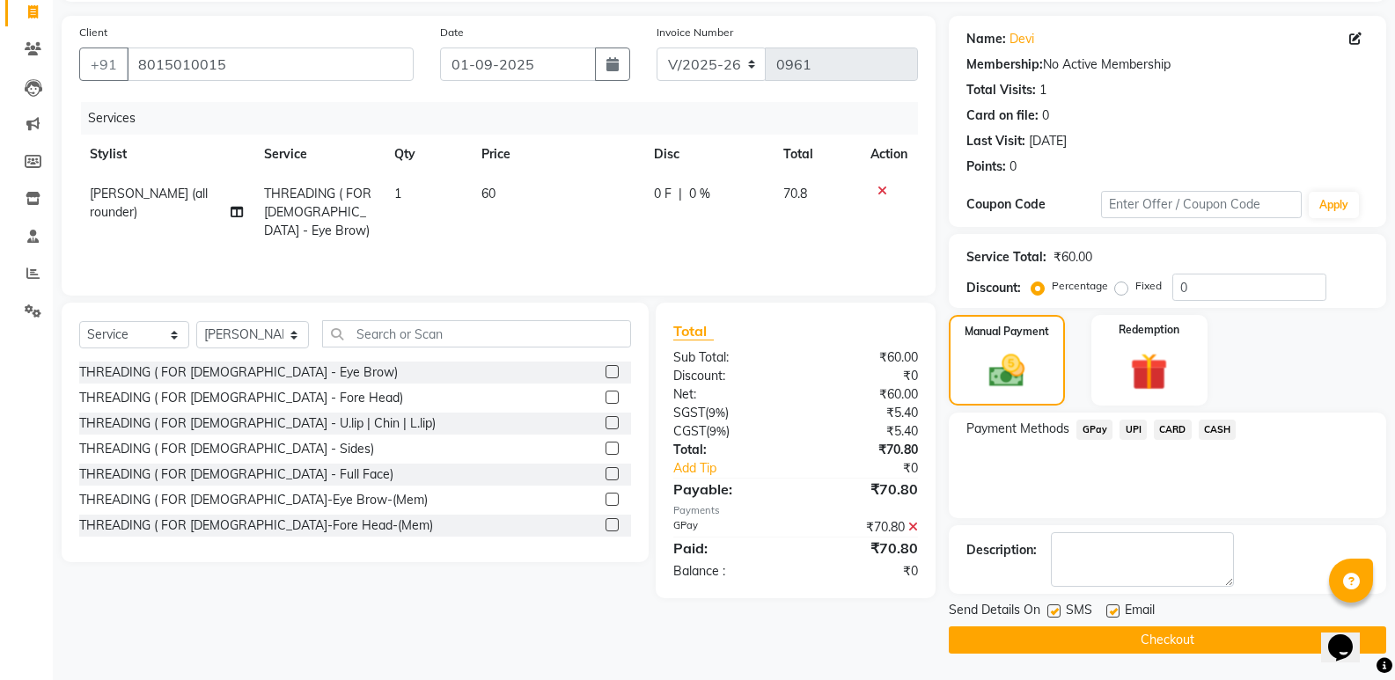
click at [1118, 645] on button "Checkout" at bounding box center [1167, 640] width 437 height 27
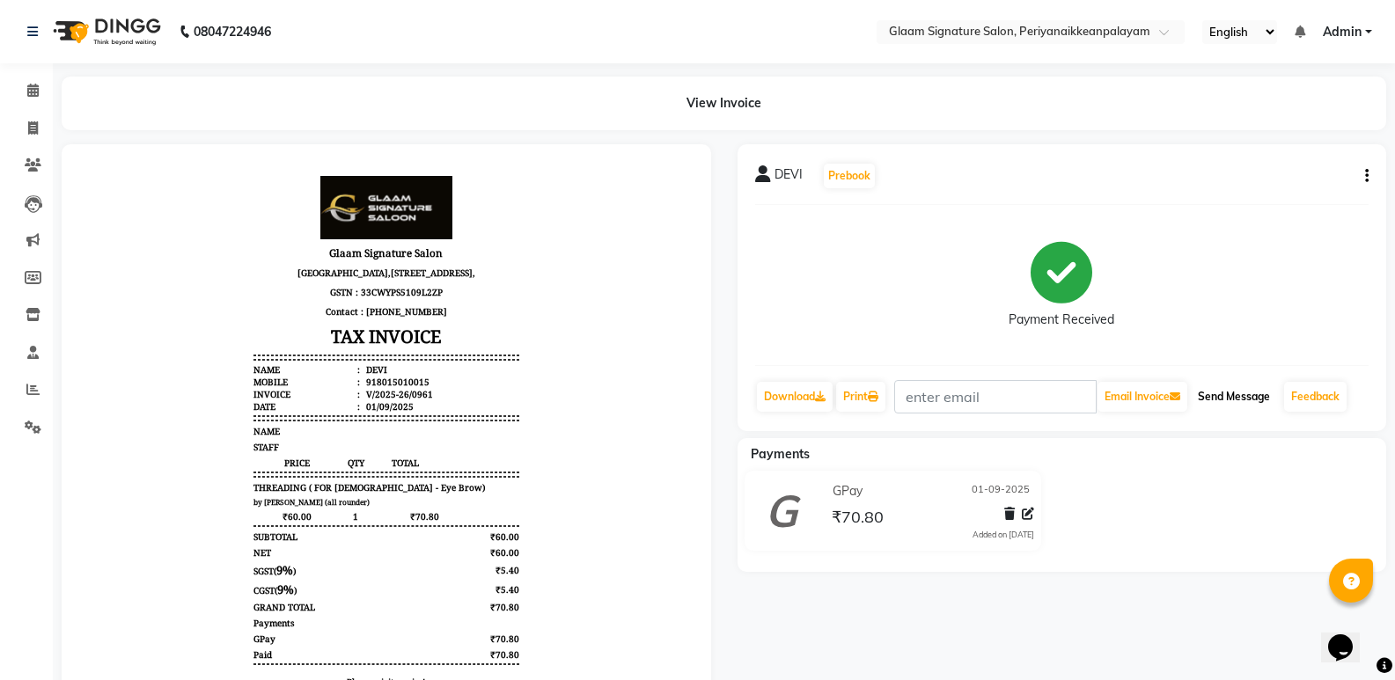
click at [1233, 399] on button "Send Message" at bounding box center [1234, 397] width 86 height 30
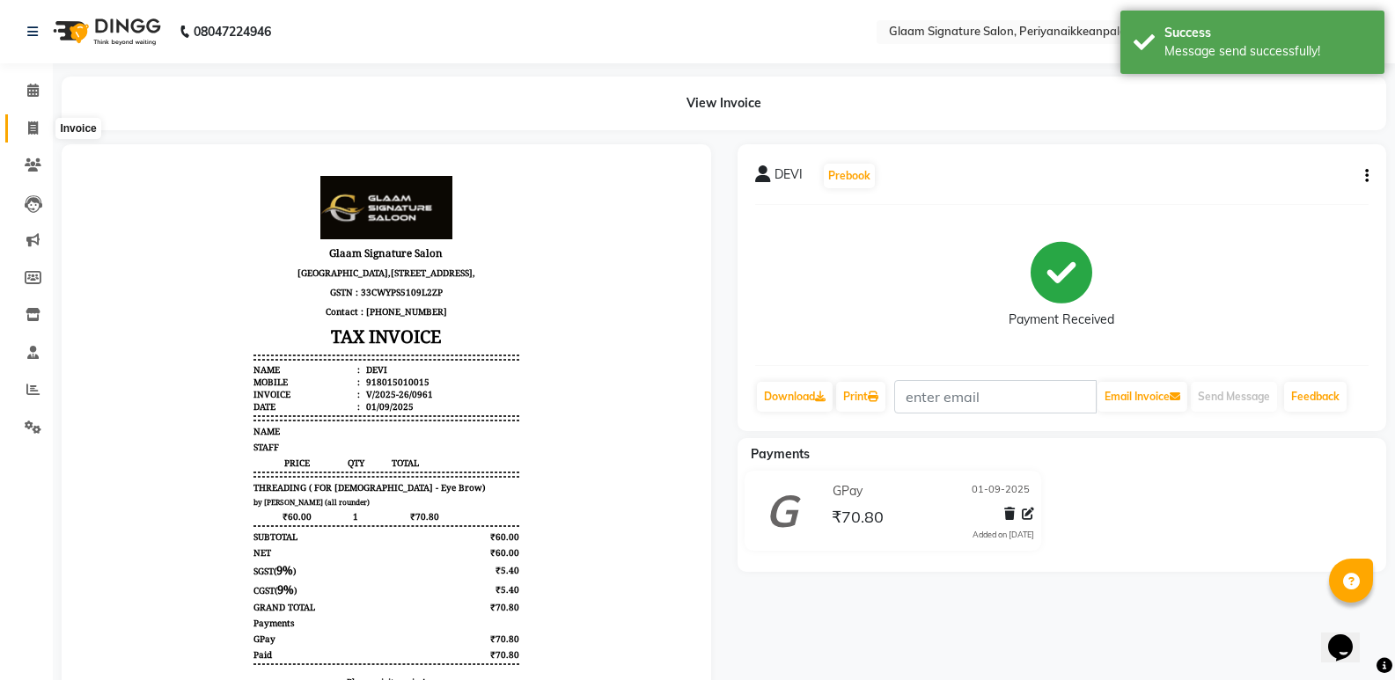
click at [40, 121] on span at bounding box center [33, 129] width 31 height 20
select select "4039"
select select "service"
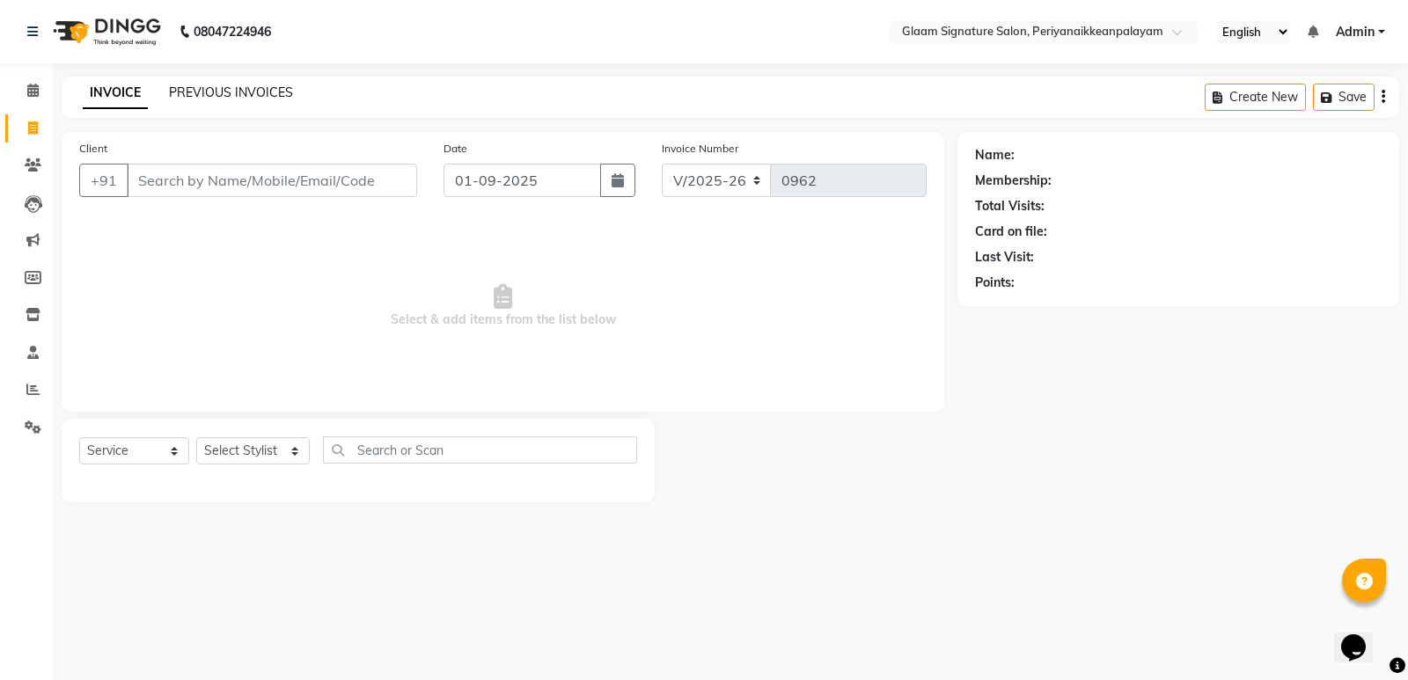
click at [278, 92] on link "PREVIOUS INVOICES" at bounding box center [231, 92] width 124 height 16
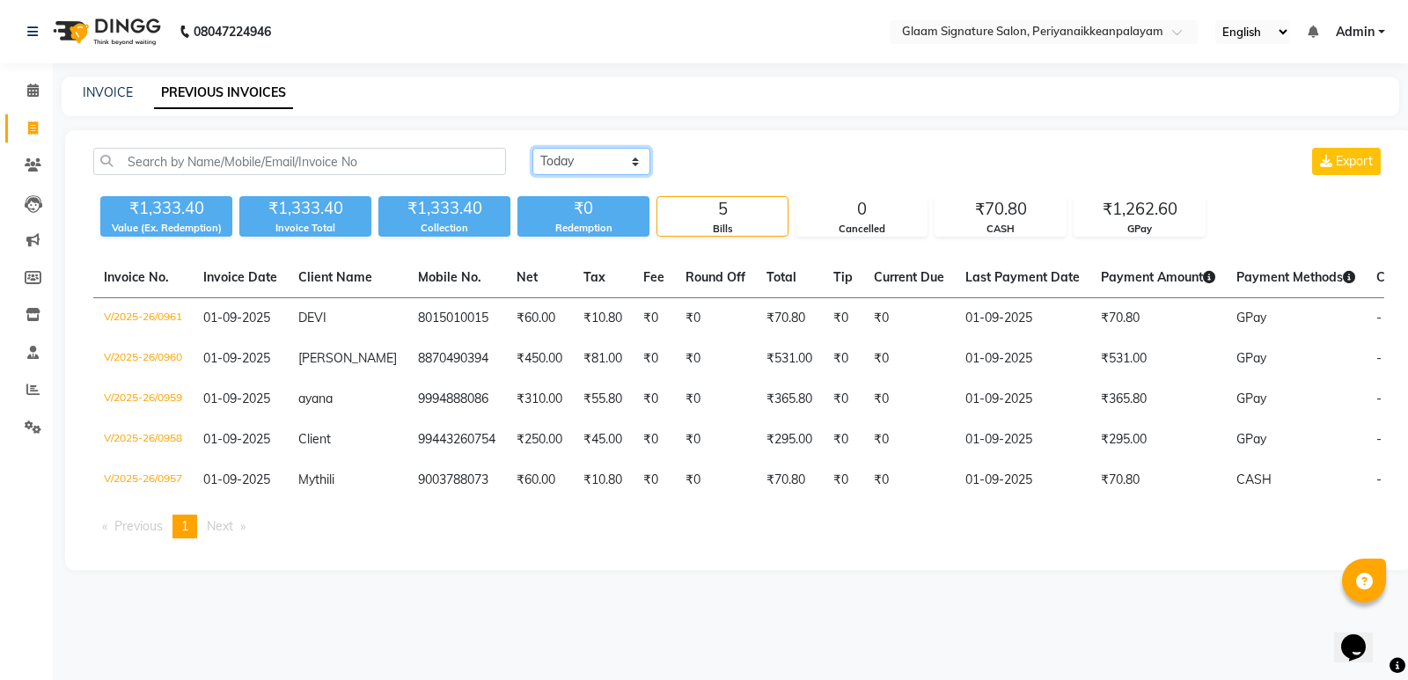
drag, startPoint x: 601, startPoint y: 158, endPoint x: 603, endPoint y: 171, distance: 12.4
click at [601, 158] on select "[DATE] [DATE] Custom Range" at bounding box center [591, 161] width 118 height 27
select select "range"
click at [532, 148] on select "[DATE] [DATE] Custom Range" at bounding box center [591, 161] width 118 height 27
click at [716, 159] on input "01-09-2025" at bounding box center [734, 162] width 123 height 25
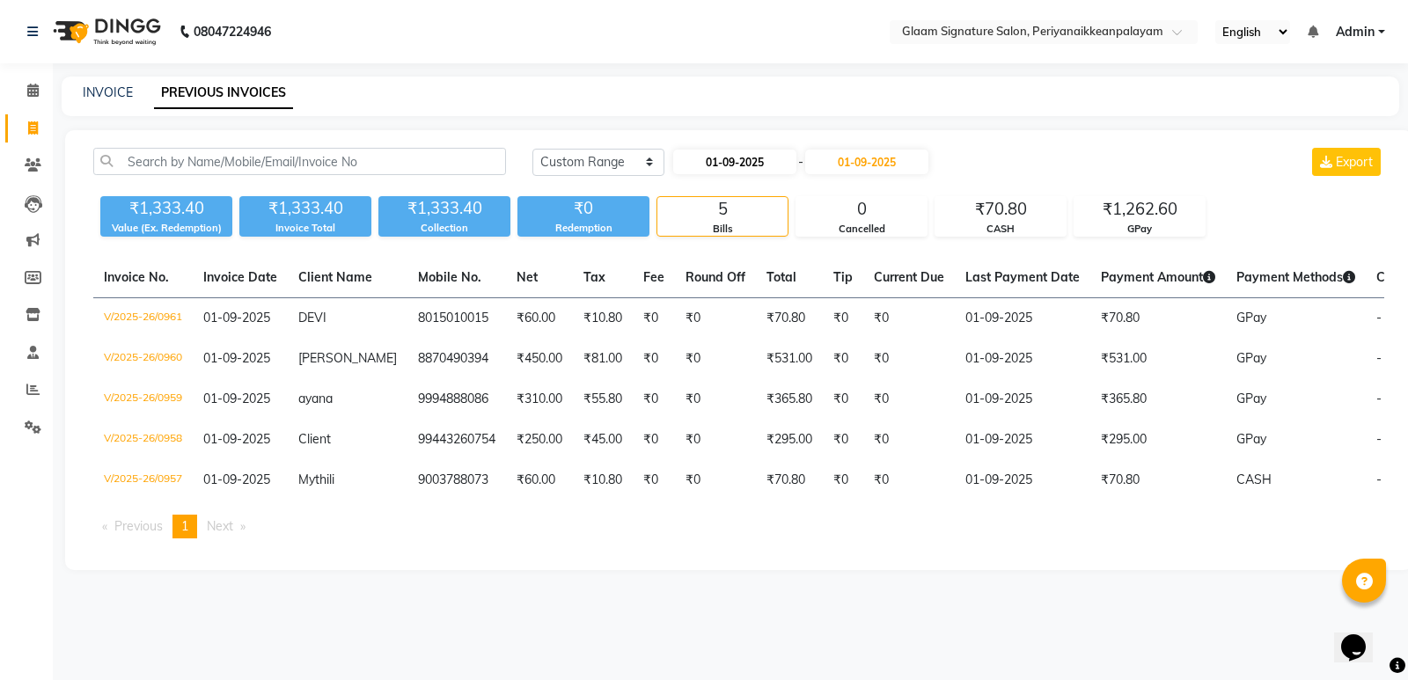
select select "9"
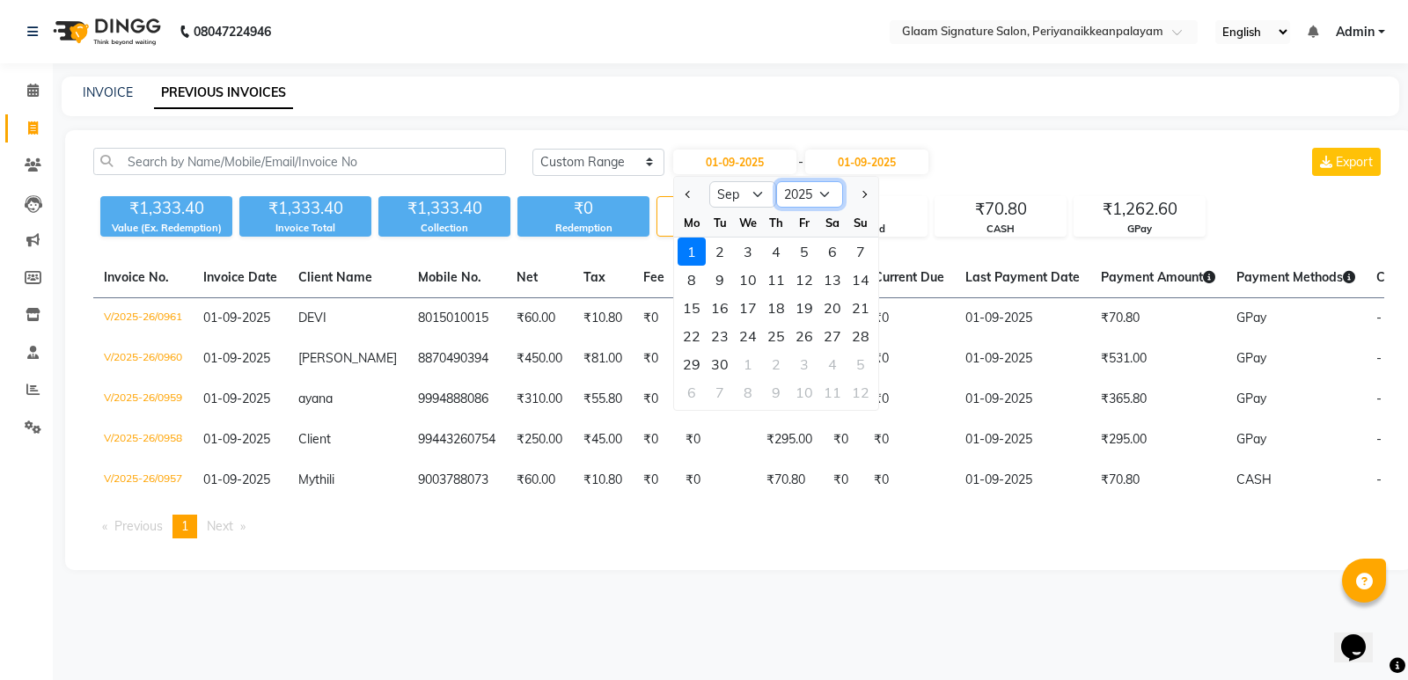
click at [807, 195] on select "2015 2016 2017 2018 2019 2020 2021 2022 2023 2024 2025 2026 2027 2028 2029 2030…" at bounding box center [809, 194] width 67 height 26
select select "2024"
click at [776, 181] on select "2015 2016 2017 2018 2019 2020 2021 2022 2023 2024 2025 2026 2027 2028 2029 2030…" at bounding box center [809, 194] width 67 height 26
click at [862, 252] on div "1" at bounding box center [861, 252] width 28 height 28
type input "[DATE]"
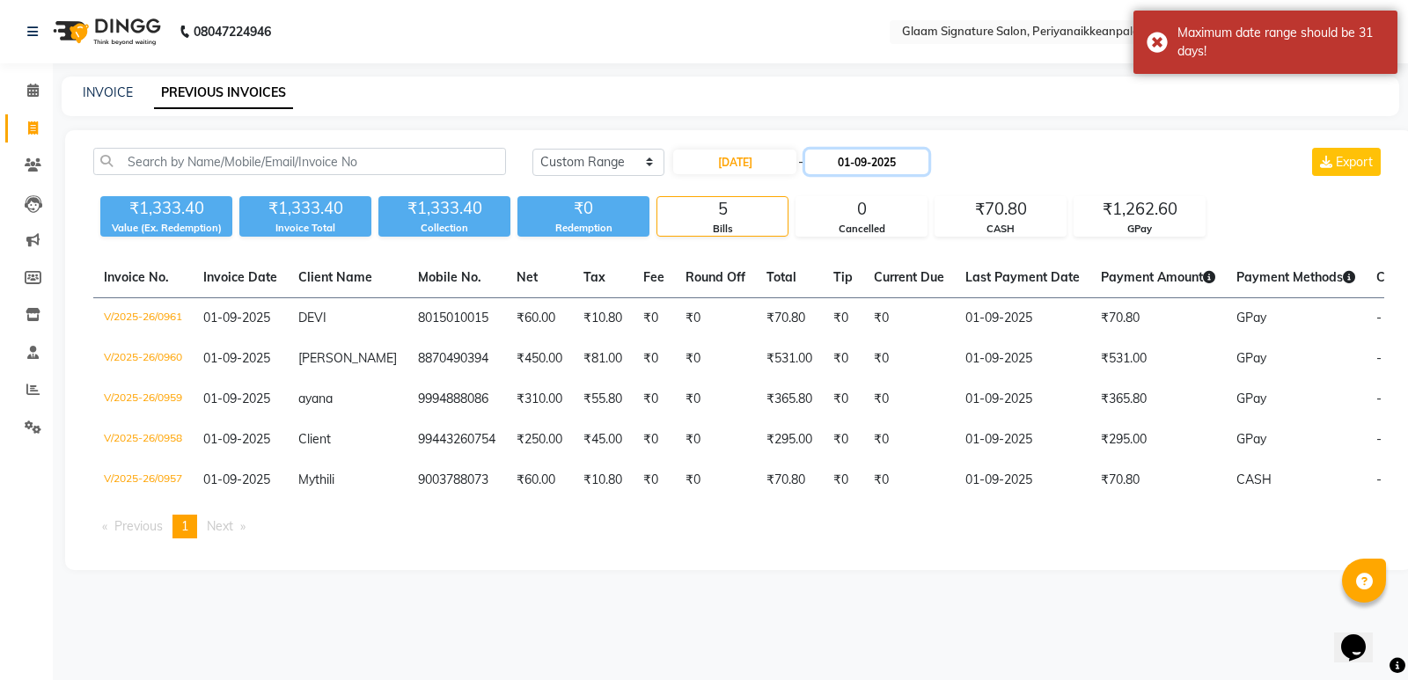
click at [888, 164] on input "01-09-2025" at bounding box center [866, 162] width 123 height 25
select select "9"
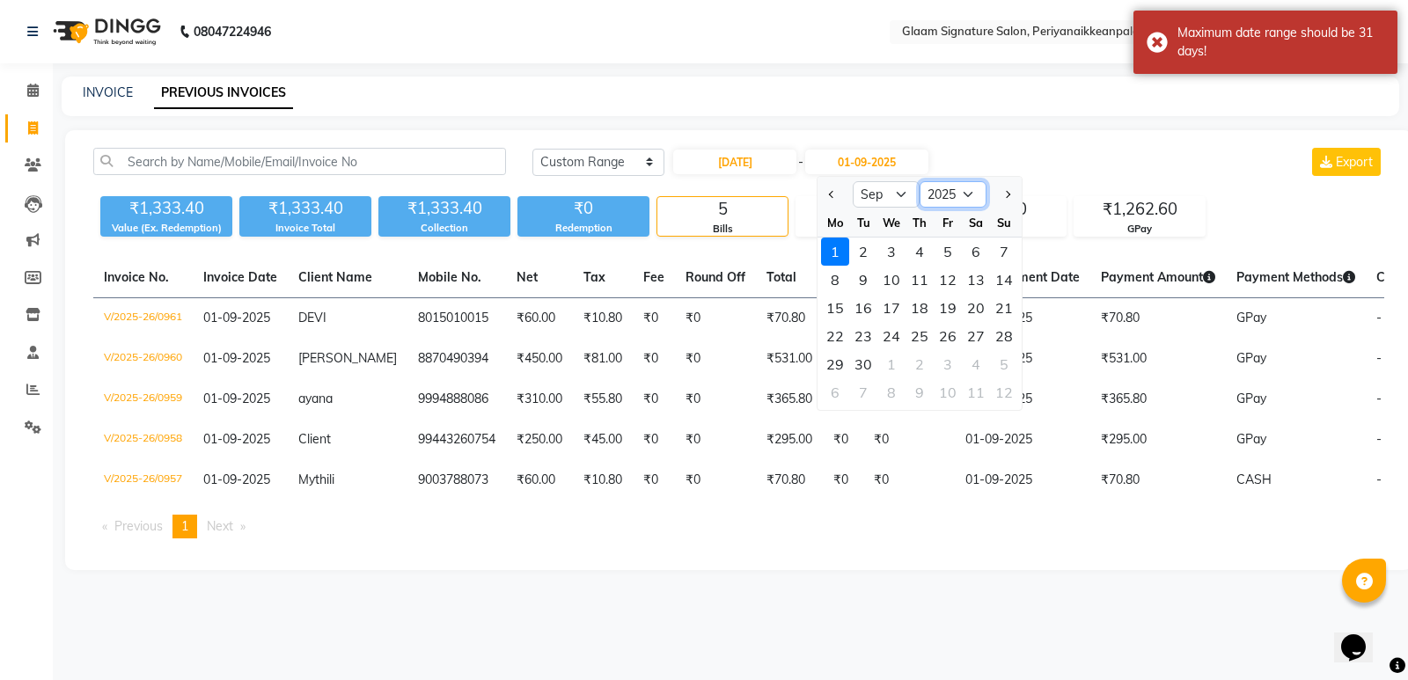
click at [937, 192] on select "2024 2025 2026 2027 2028 2029 2030 2031 2032 2033 2034 2035" at bounding box center [953, 194] width 67 height 26
select select "2024"
click at [920, 181] on select "2024 2025 2026 2027 2028 2029 2030 2031 2032 2033 2034 2035" at bounding box center [953, 194] width 67 height 26
click at [1001, 250] on div "1" at bounding box center [1004, 252] width 28 height 28
type input "[DATE]"
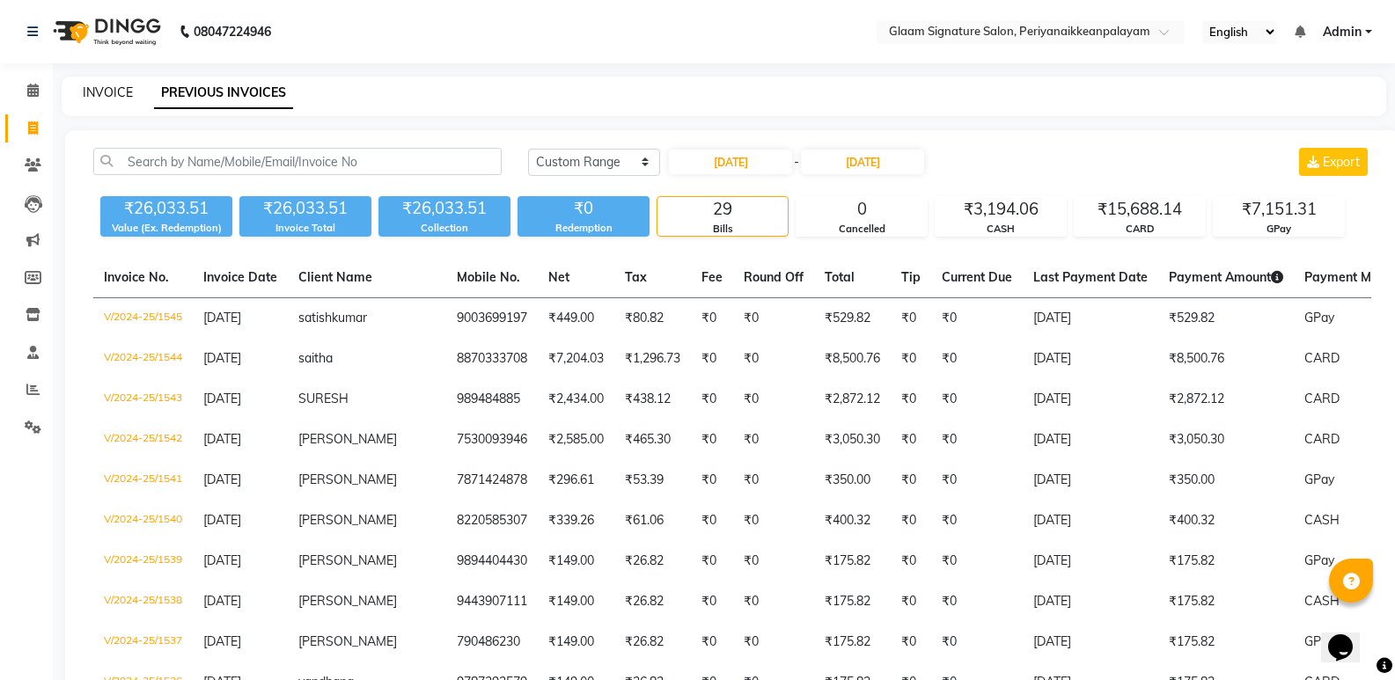
click at [97, 92] on link "INVOICE" at bounding box center [108, 92] width 50 height 16
select select "service"
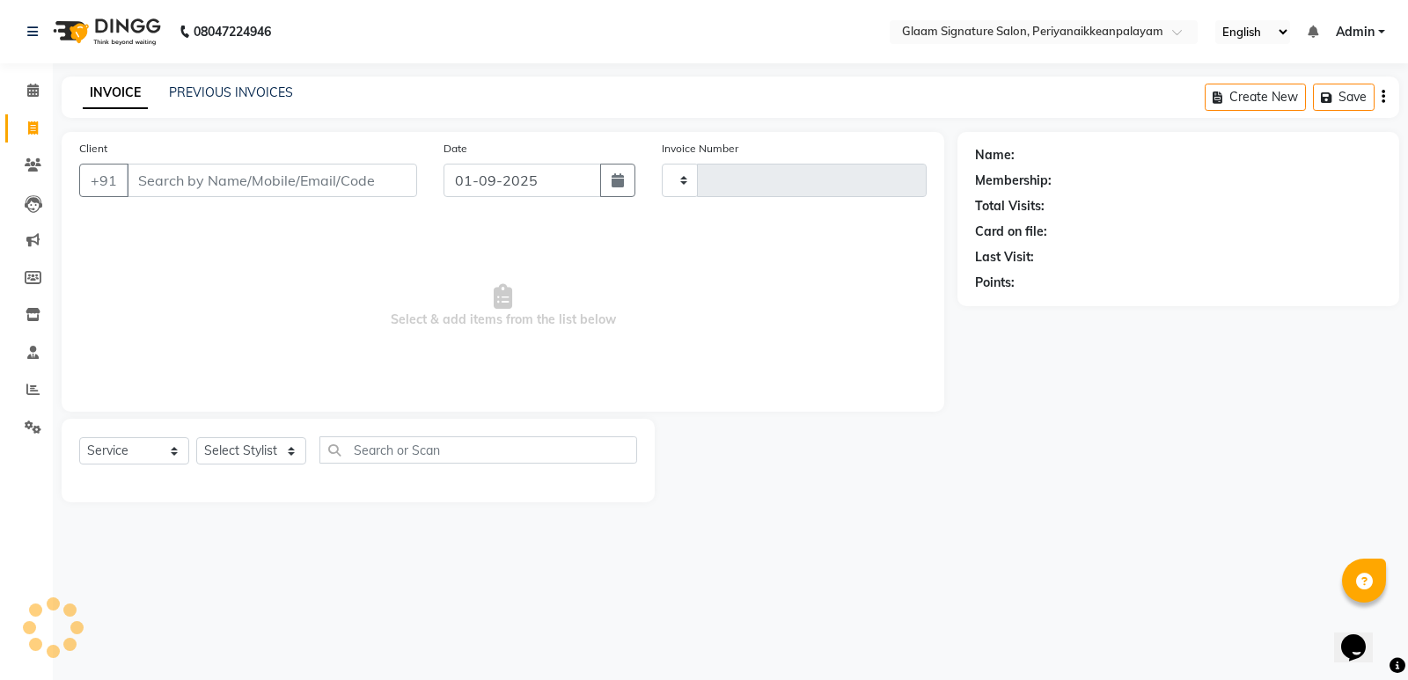
type input "0962"
select select "4039"
